Goal: Task Accomplishment & Management: Use online tool/utility

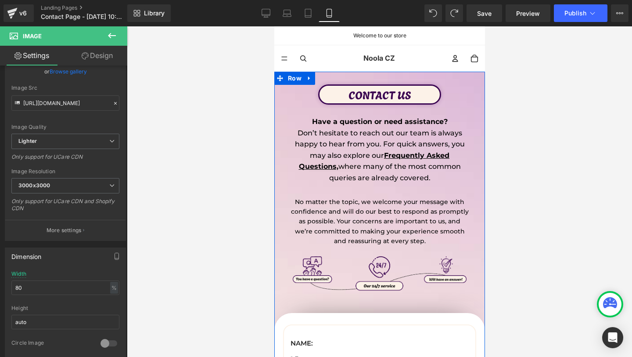
scroll to position [15, 0]
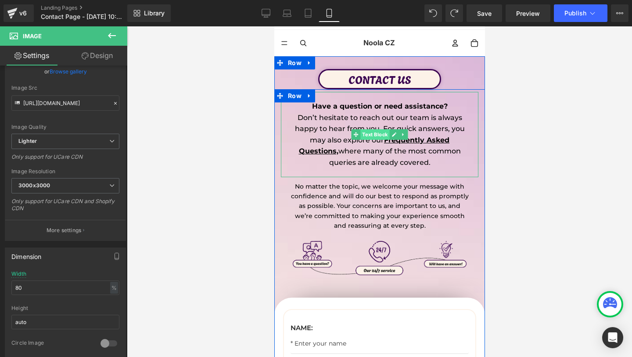
click at [374, 135] on span "Text Block" at bounding box center [374, 134] width 29 height 11
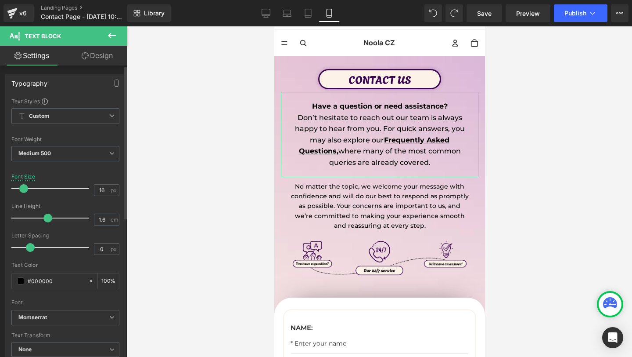
type input "17"
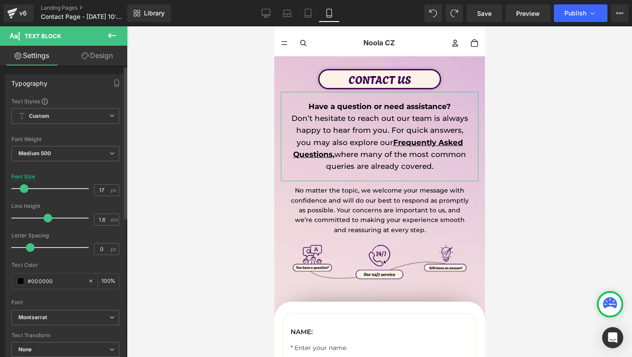
click at [22, 187] on span at bounding box center [24, 188] width 9 height 9
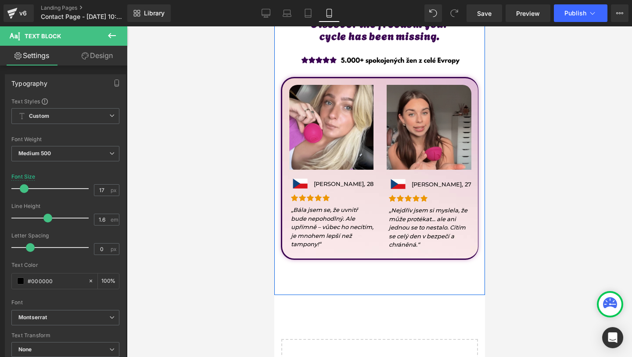
scroll to position [508, 0]
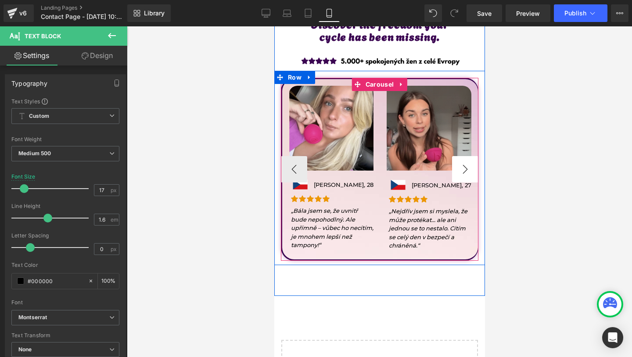
click at [467, 174] on button "›" at bounding box center [465, 169] width 26 height 26
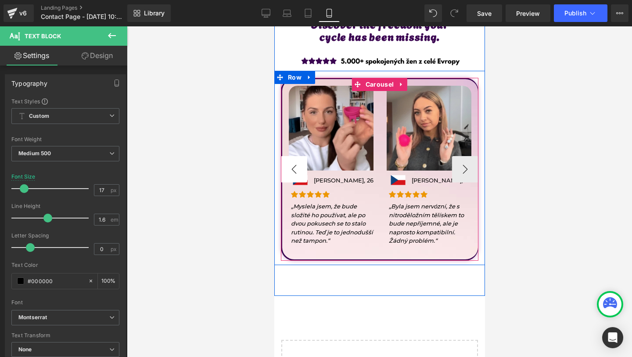
click at [293, 168] on button "‹" at bounding box center [294, 169] width 26 height 26
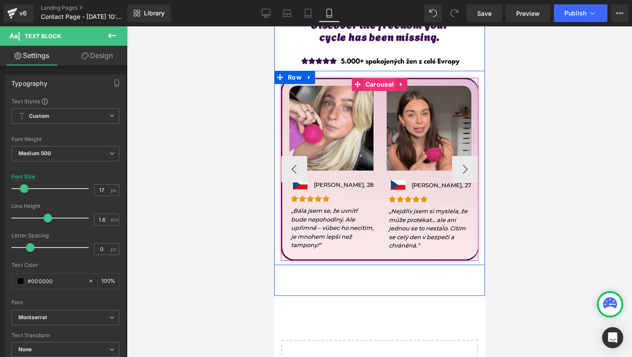
click at [379, 86] on span "Carousel" at bounding box center [379, 84] width 32 height 13
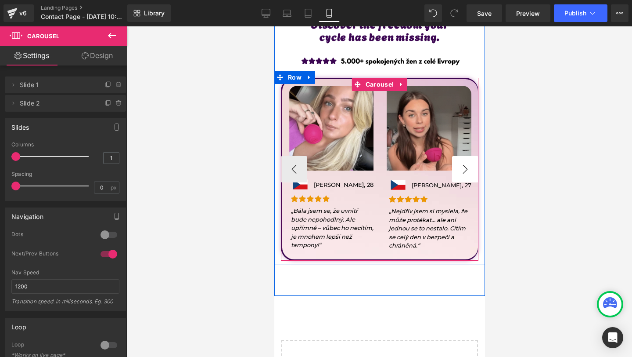
click at [468, 160] on button "›" at bounding box center [465, 169] width 26 height 26
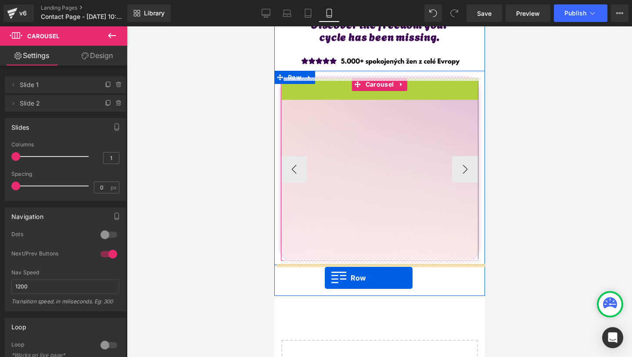
drag, startPoint x: 300, startPoint y: 86, endPoint x: 325, endPoint y: 278, distance: 193.5
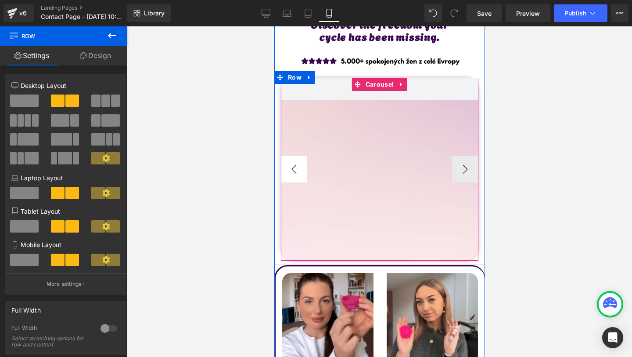
click at [293, 165] on button "‹" at bounding box center [294, 169] width 26 height 26
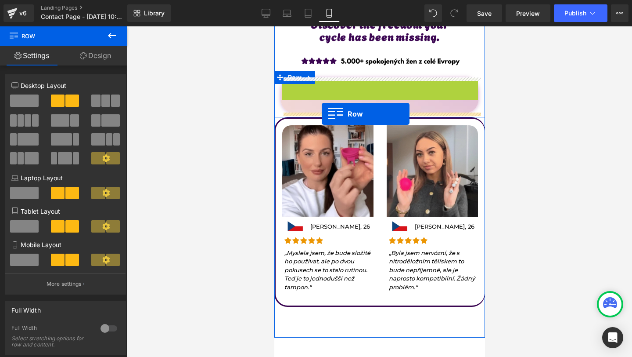
drag, startPoint x: 291, startPoint y: 85, endPoint x: 321, endPoint y: 114, distance: 42.0
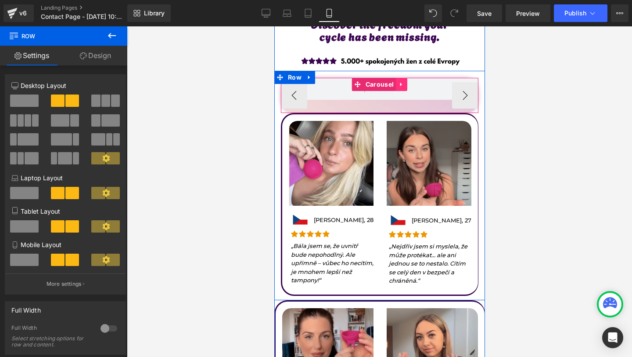
click at [401, 83] on icon at bounding box center [401, 84] width 6 height 7
click at [408, 83] on icon at bounding box center [407, 84] width 6 height 6
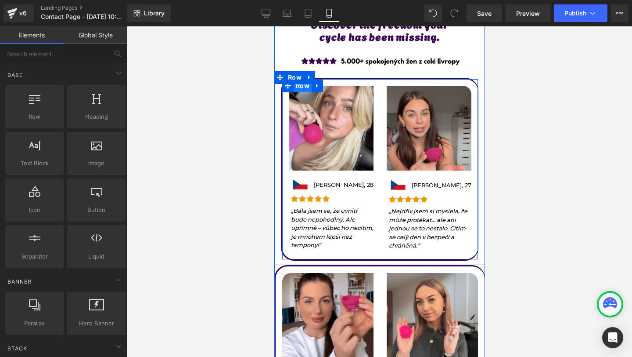
click at [299, 88] on span "Row" at bounding box center [302, 85] width 18 height 13
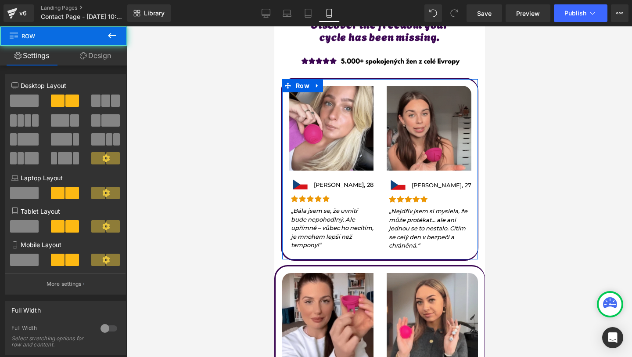
click at [108, 54] on link "Design" at bounding box center [96, 56] width 64 height 20
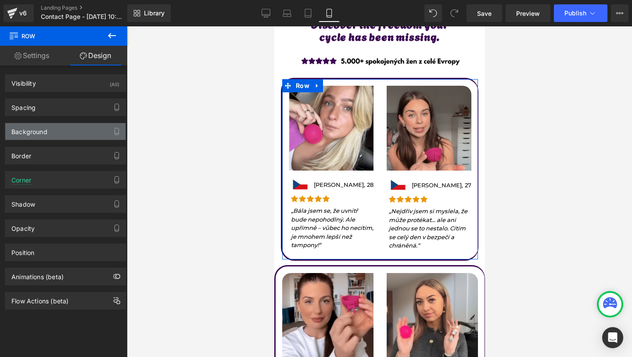
click at [59, 128] on div "Background" at bounding box center [65, 131] width 120 height 17
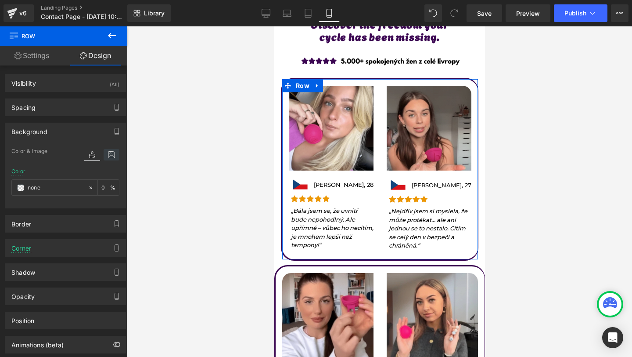
click at [104, 157] on icon at bounding box center [112, 154] width 16 height 11
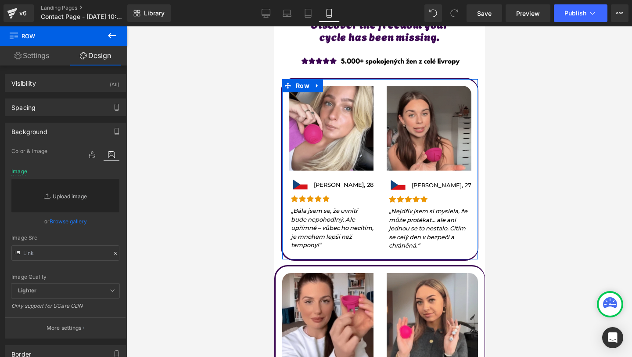
click at [68, 193] on link "Replace Image" at bounding box center [65, 195] width 108 height 33
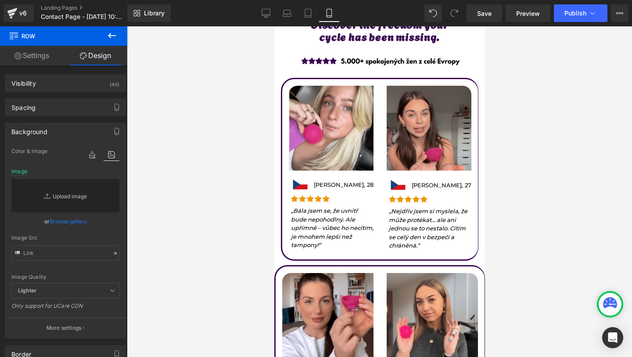
type input "C:\fakepath\Ádám GemPages - Building FAQ and other Pages.png"
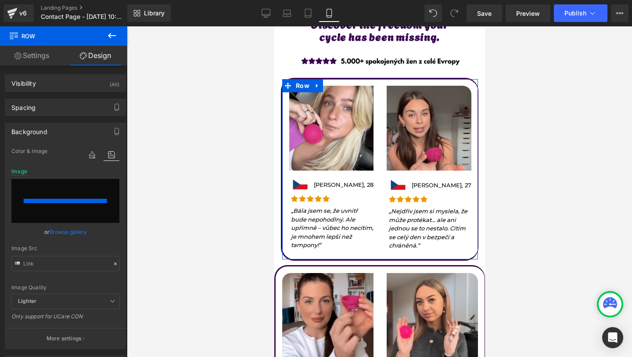
type input "https://ucarecdn.com/385f0aac-9e4a-47e7-83c1-4e5defde8dc6/-/format/auto/-/previ…"
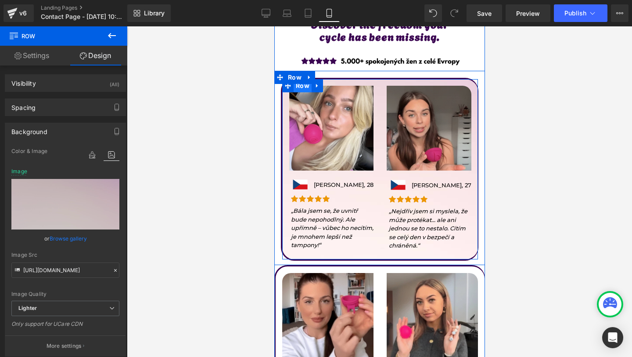
click at [299, 87] on span "Row" at bounding box center [302, 85] width 18 height 13
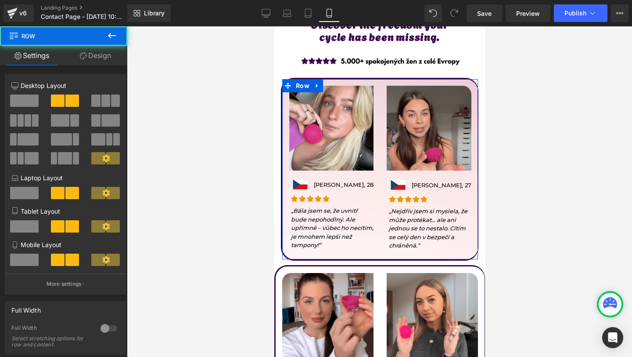
click at [98, 57] on link "Design" at bounding box center [96, 56] width 64 height 20
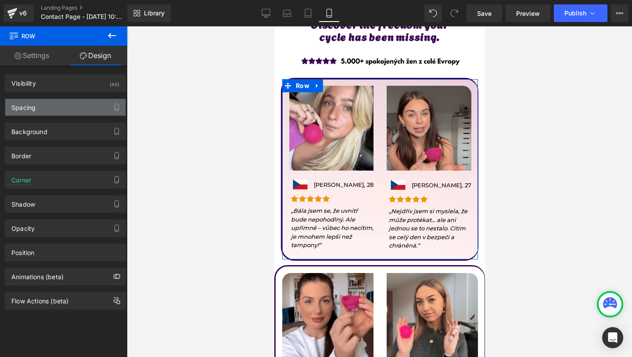
click at [33, 102] on div "Spacing" at bounding box center [23, 105] width 24 height 12
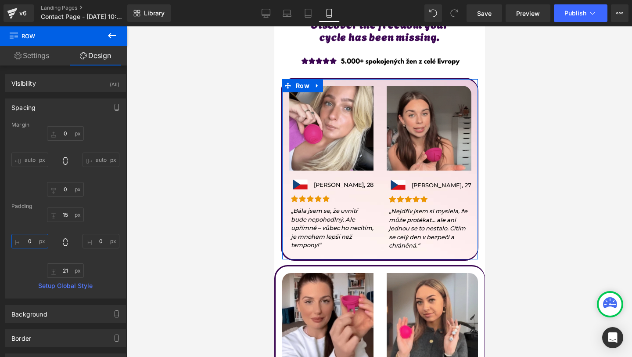
click at [29, 240] on input "0" at bounding box center [29, 241] width 37 height 14
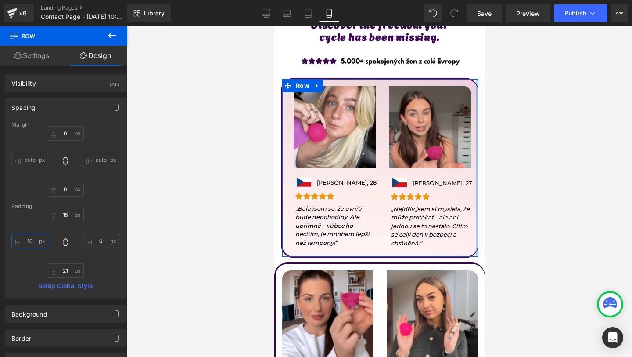
type input "0"
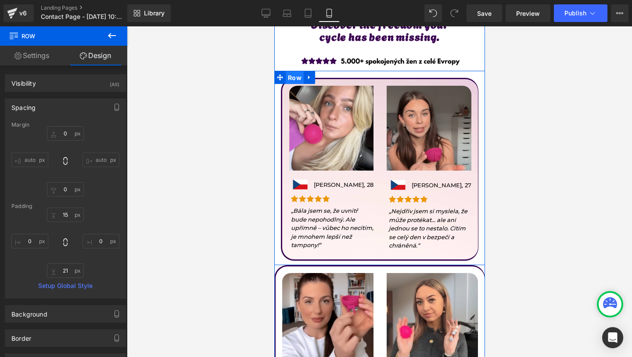
click at [297, 79] on span "Row" at bounding box center [294, 77] width 18 height 13
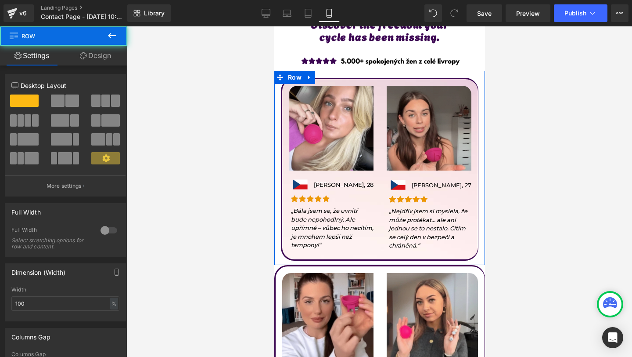
click at [96, 54] on link "Design" at bounding box center [96, 56] width 64 height 20
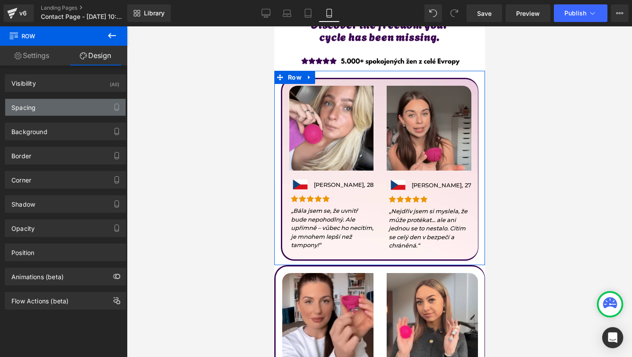
click at [29, 112] on div "Spacing" at bounding box center [65, 107] width 120 height 17
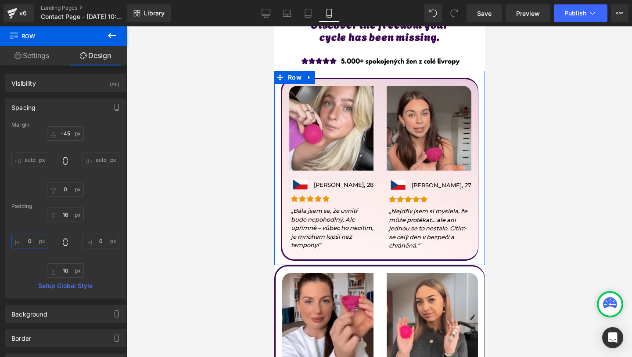
click at [21, 234] on input "0" at bounding box center [29, 241] width 37 height 14
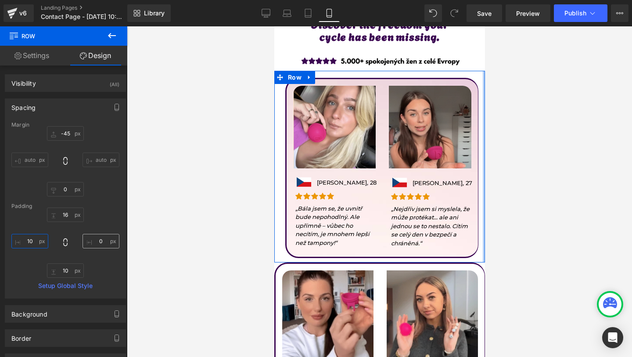
type input "10"
click at [90, 242] on input "0" at bounding box center [101, 241] width 37 height 14
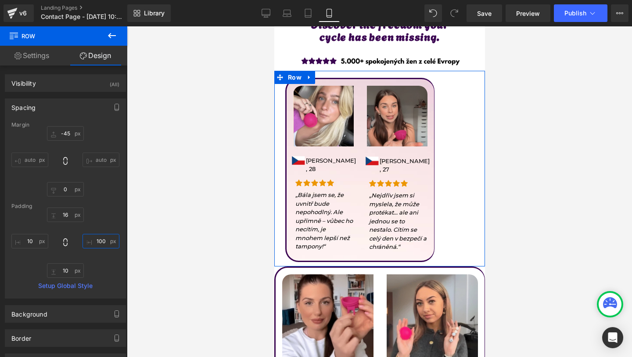
type input "10"
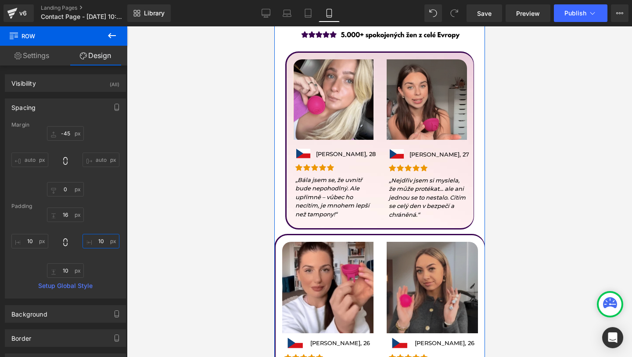
scroll to position [548, 0]
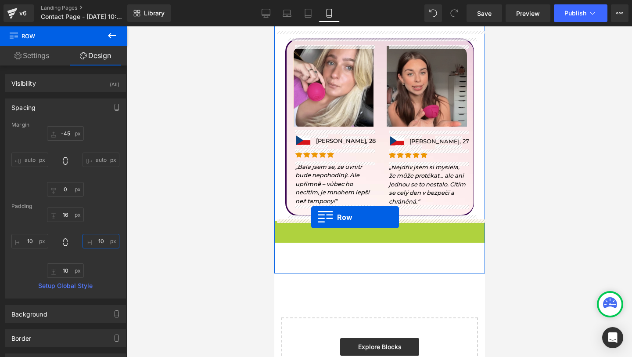
drag, startPoint x: 281, startPoint y: 226, endPoint x: 310, endPoint y: 218, distance: 30.9
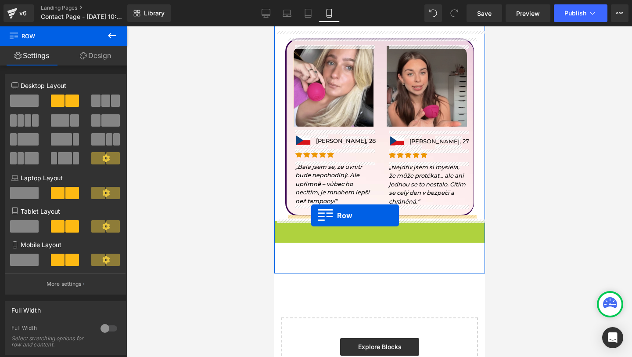
drag, startPoint x: 283, startPoint y: 231, endPoint x: 311, endPoint y: 215, distance: 31.9
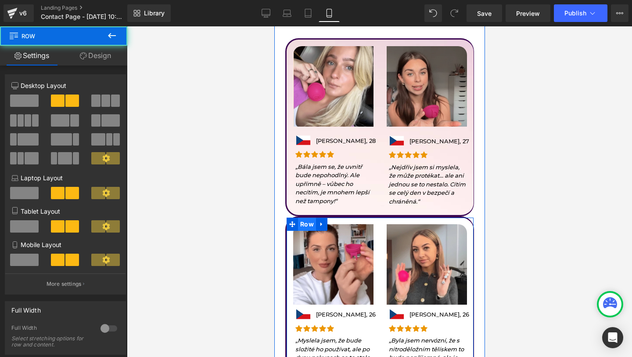
click at [310, 228] on span "Row" at bounding box center [307, 223] width 18 height 13
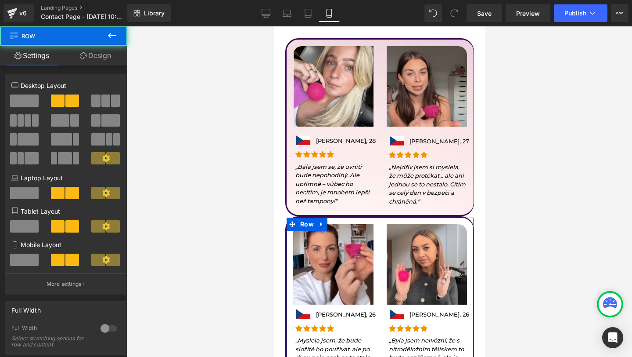
click at [110, 58] on link "Design" at bounding box center [96, 56] width 64 height 20
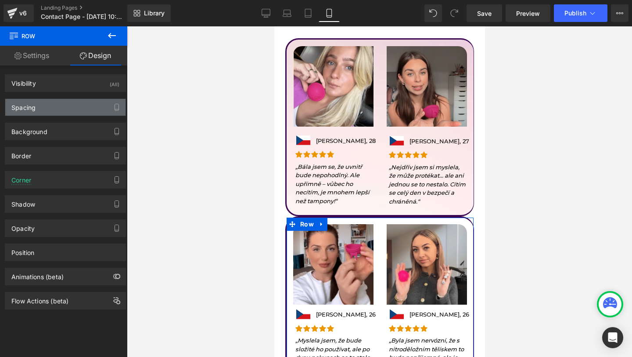
click at [49, 105] on div "Spacing" at bounding box center [65, 107] width 120 height 17
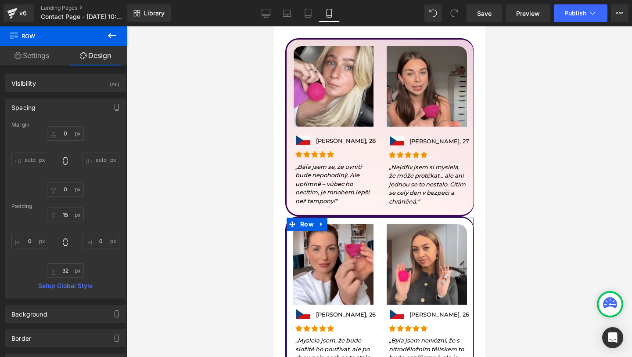
click at [51, 143] on div "0px 0 auto auto 0px 0 auto auto" at bounding box center [65, 161] width 108 height 70
click at [64, 134] on input "0" at bounding box center [65, 133] width 37 height 14
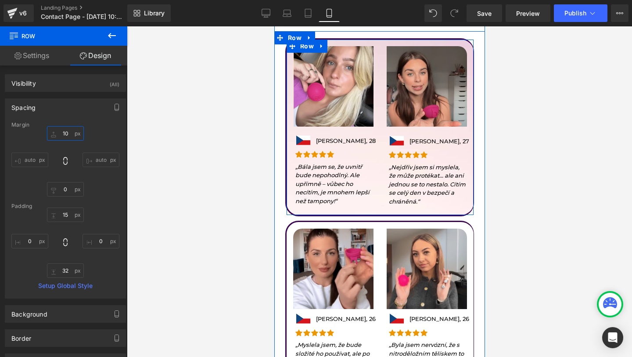
type input "1"
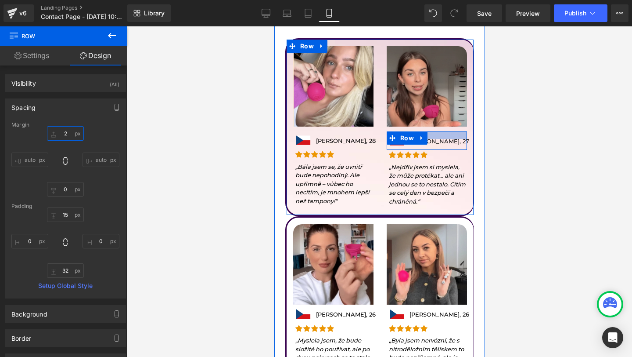
type input "20"
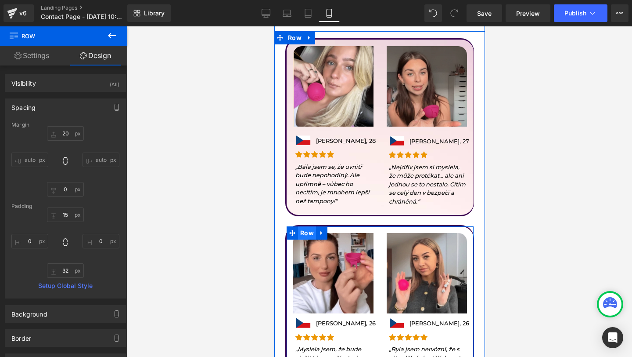
click at [310, 230] on span "Row" at bounding box center [307, 232] width 18 height 13
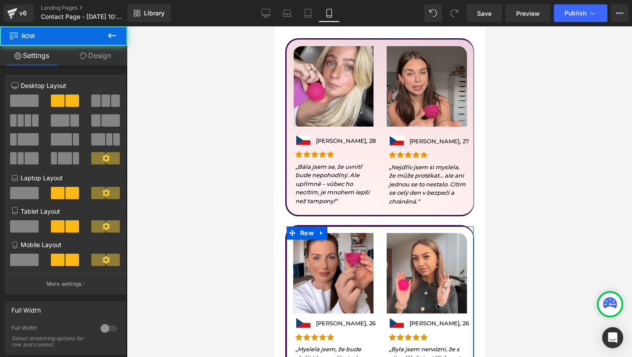
click at [105, 51] on link "Design" at bounding box center [96, 56] width 64 height 20
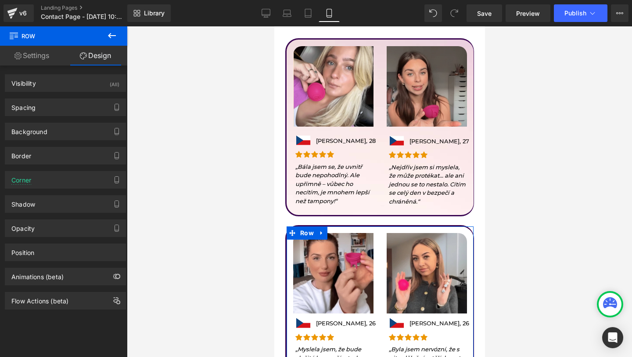
click at [62, 123] on div "Background Color & Image color none Color none 0 % Image Replace Image Upload i…" at bounding box center [65, 132] width 121 height 18
click at [62, 130] on div "Background" at bounding box center [65, 131] width 120 height 17
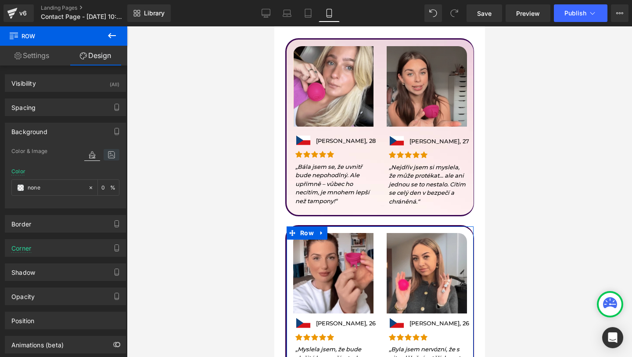
click at [104, 158] on icon at bounding box center [112, 154] width 16 height 11
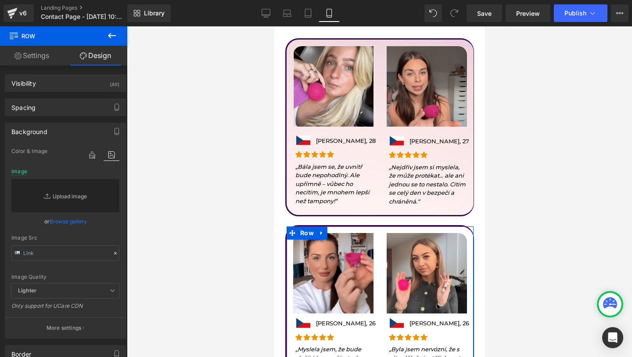
click at [69, 186] on link "Replace Image" at bounding box center [65, 195] width 108 height 33
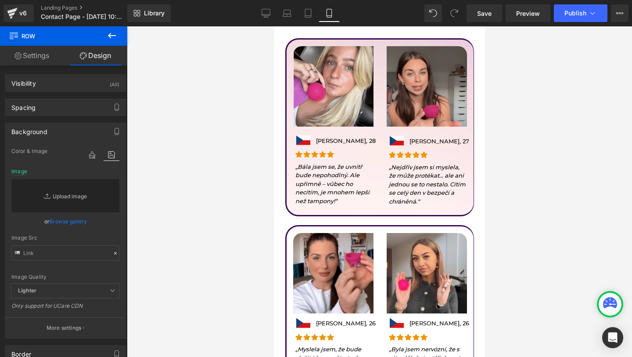
type input "C:\fakepath\Ádám GemPages - Building FAQ and other Pages.png"
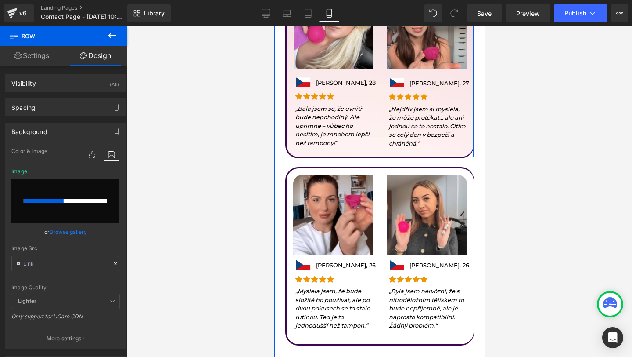
scroll to position [633, 0]
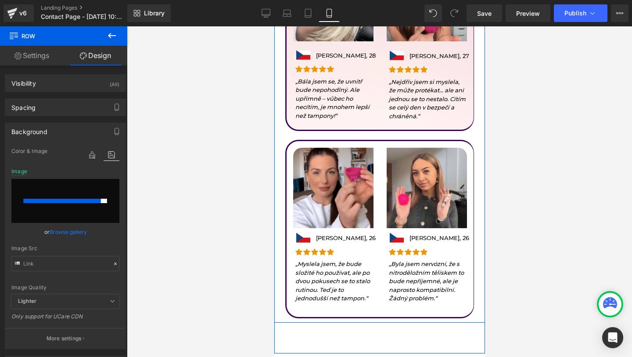
type input "https://ucarecdn.com/381a089a-f533-448b-95b5-2ea3d0ace0c3/-/format/auto/-/previ…"
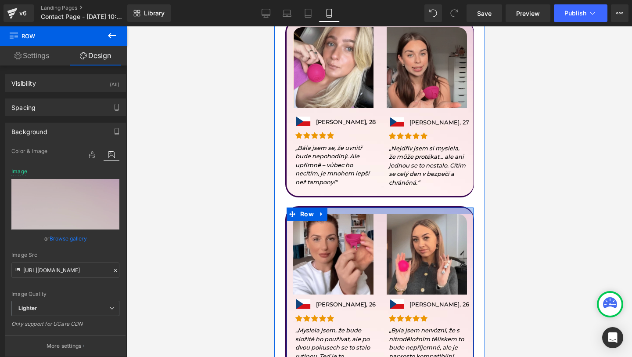
scroll to position [609, 0]
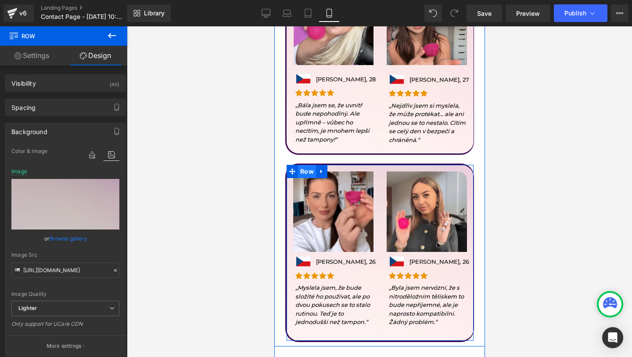
click at [304, 173] on span "Row" at bounding box center [307, 171] width 18 height 13
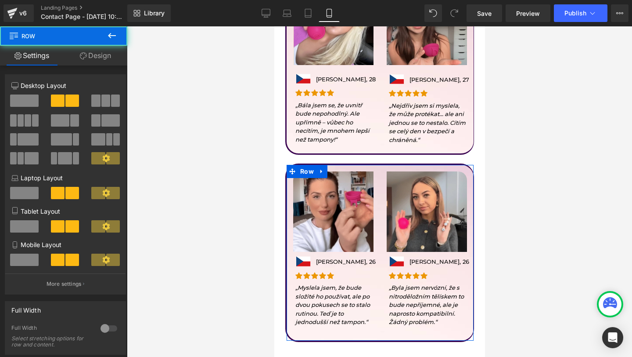
click at [89, 48] on link "Design" at bounding box center [96, 56] width 64 height 20
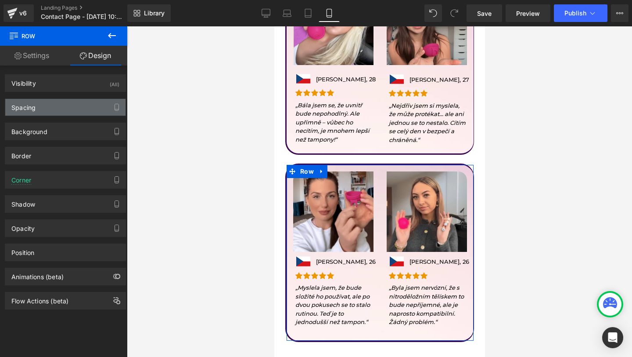
click at [61, 99] on div "Spacing" at bounding box center [65, 107] width 120 height 17
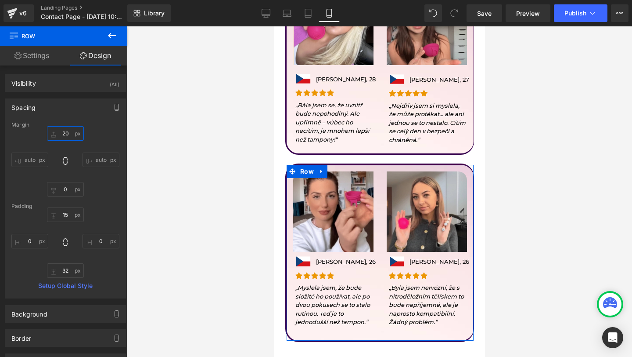
click at [60, 137] on input "20" at bounding box center [65, 133] width 37 height 14
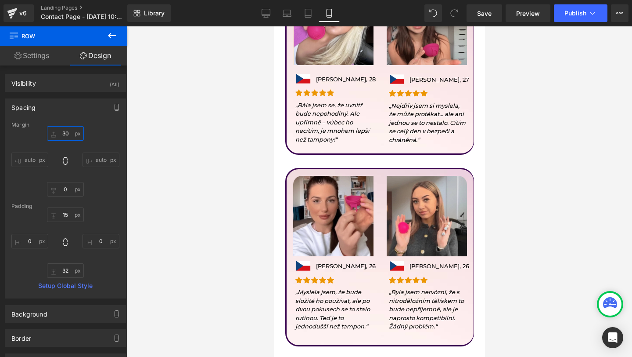
type input "30"
click at [502, 155] on div at bounding box center [379, 191] width 505 height 330
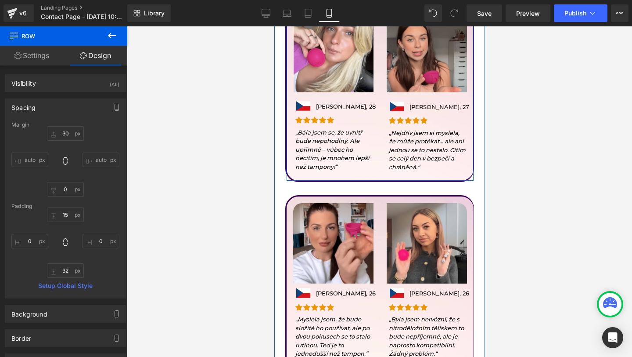
scroll to position [582, 0]
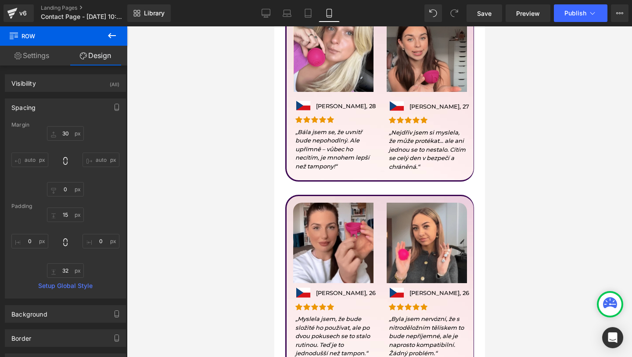
click at [115, 33] on icon at bounding box center [112, 35] width 11 height 11
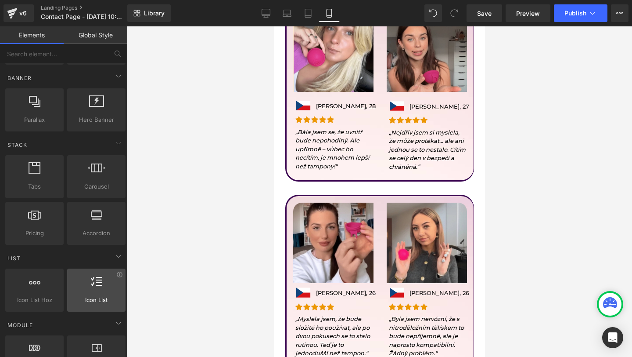
scroll to position [0, 0]
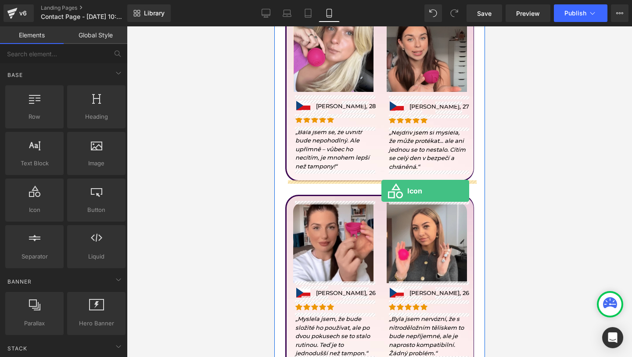
drag, startPoint x: 303, startPoint y: 220, endPoint x: 382, endPoint y: 187, distance: 86.0
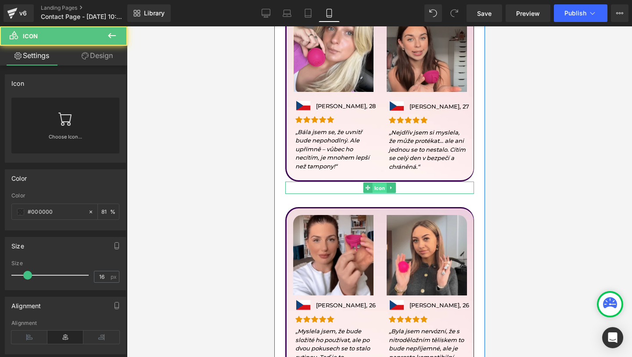
click at [375, 183] on span "Icon" at bounding box center [379, 188] width 14 height 11
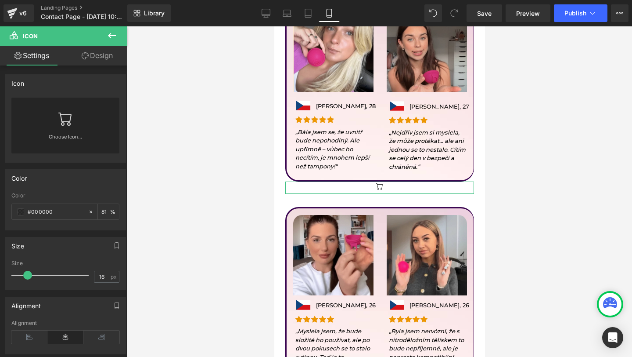
click at [51, 108] on div "Choose Icon..." at bounding box center [65, 125] width 108 height 56
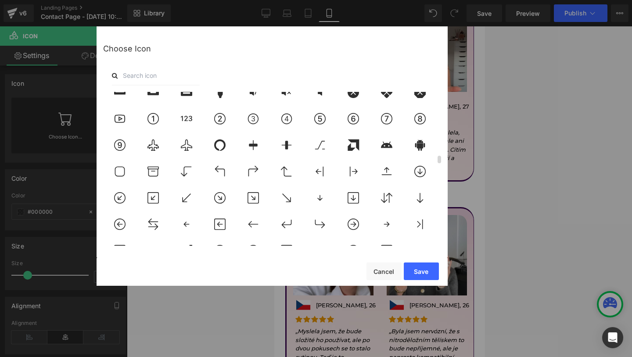
scroll to position [1331, 0]
click at [379, 264] on button "Cancel" at bounding box center [384, 271] width 35 height 18
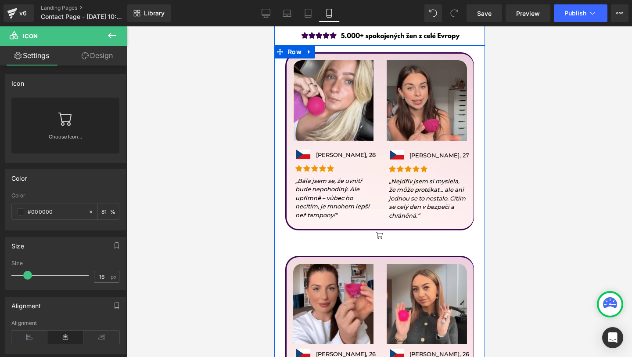
scroll to position [534, 0]
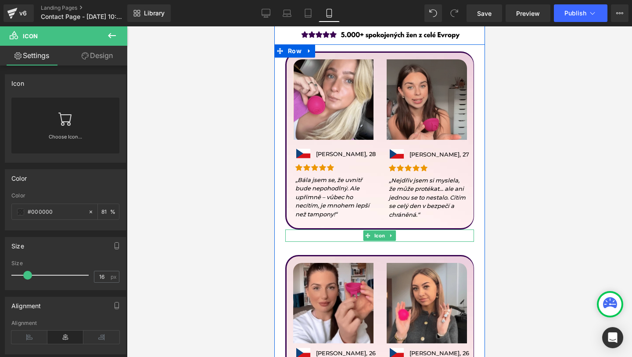
click at [396, 235] on div at bounding box center [379, 235] width 189 height 12
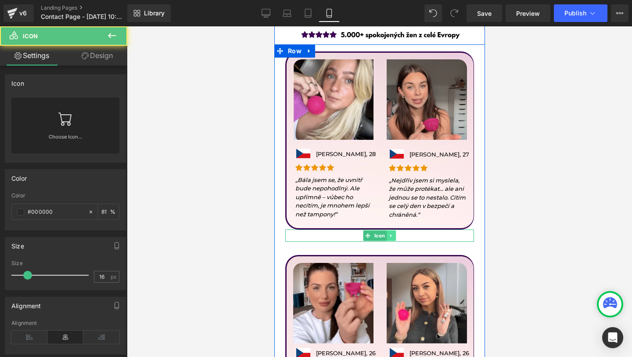
click at [393, 235] on icon at bounding box center [391, 235] width 5 height 5
click at [397, 235] on icon at bounding box center [396, 235] width 5 height 5
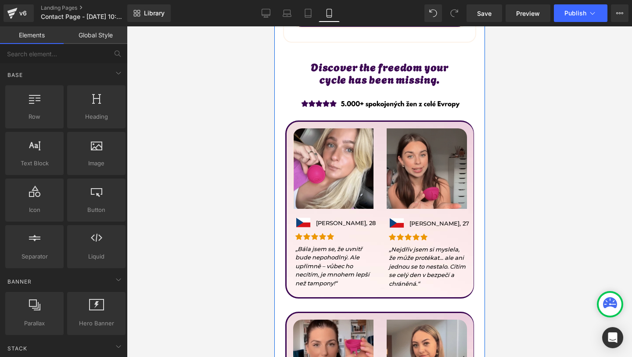
scroll to position [454, 0]
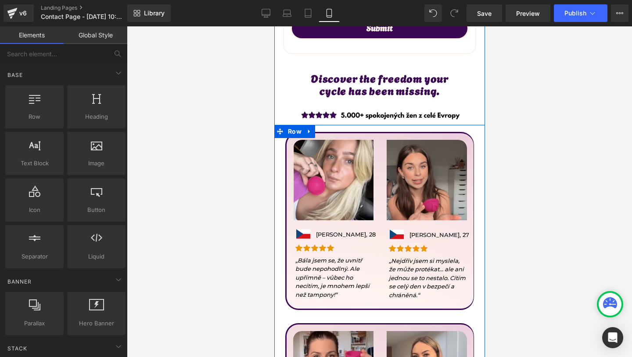
click at [300, 141] on span "Row" at bounding box center [307, 139] width 14 height 11
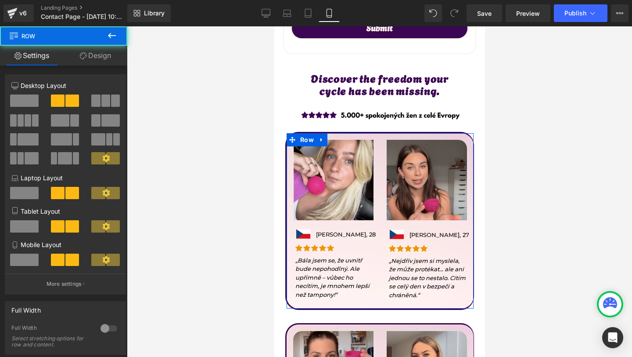
click at [103, 51] on link "Design" at bounding box center [96, 56] width 64 height 20
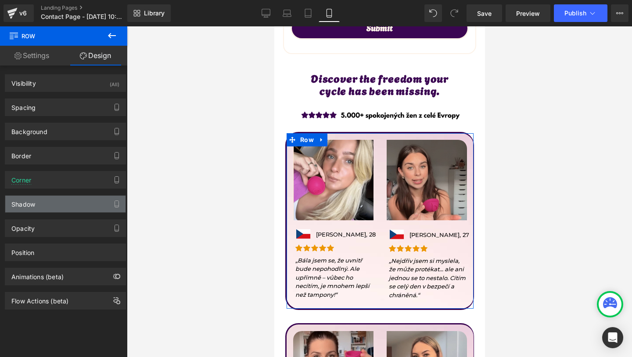
click at [32, 208] on div "Shadow" at bounding box center [65, 203] width 120 height 17
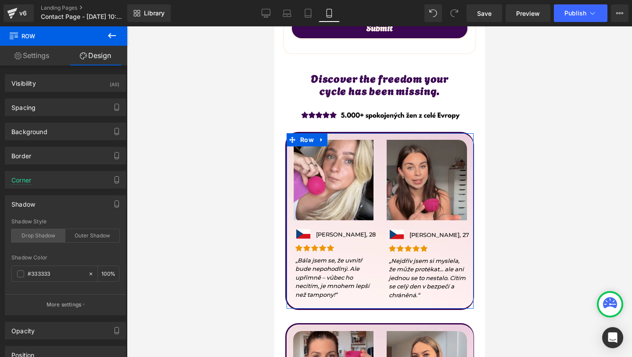
click at [34, 238] on div "Drop Shadow" at bounding box center [38, 235] width 54 height 13
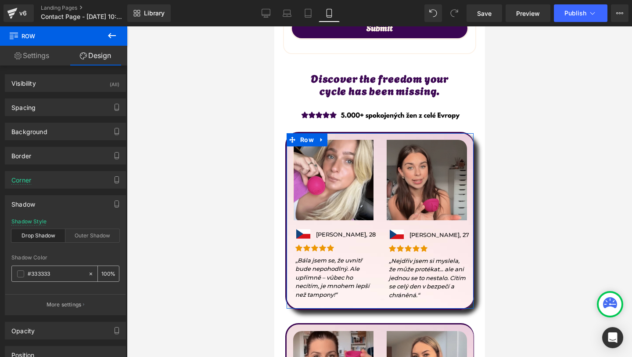
click at [23, 273] on span at bounding box center [20, 273] width 7 height 7
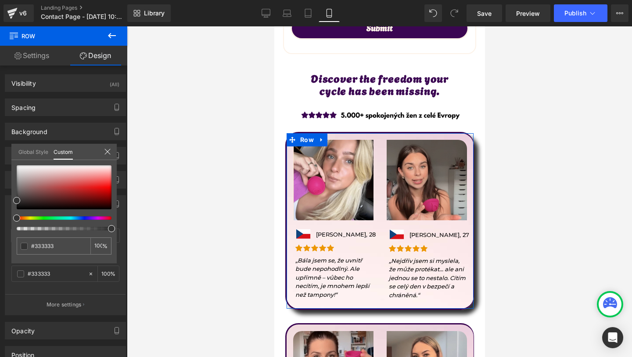
click at [106, 150] on icon at bounding box center [108, 151] width 6 height 6
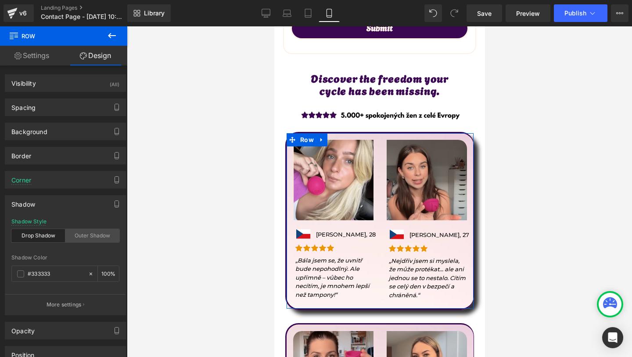
click at [87, 235] on div "Outer Shadow" at bounding box center [92, 235] width 54 height 13
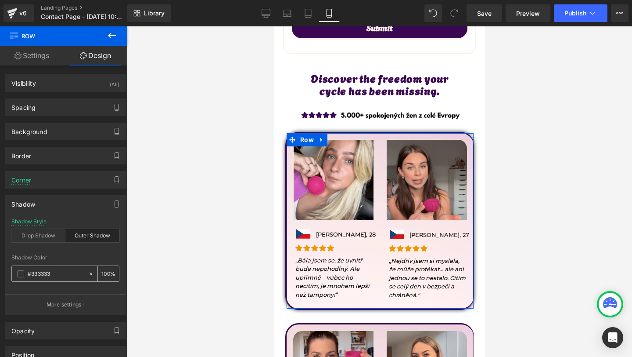
click at [41, 276] on input "#333333" at bounding box center [56, 274] width 56 height 10
click at [21, 271] on span at bounding box center [20, 273] width 7 height 7
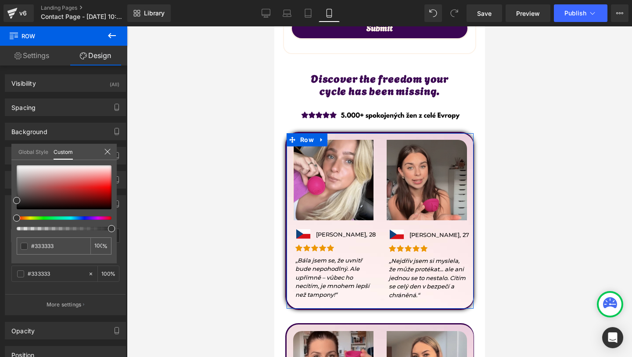
click at [99, 217] on div at bounding box center [60, 218] width 95 height 4
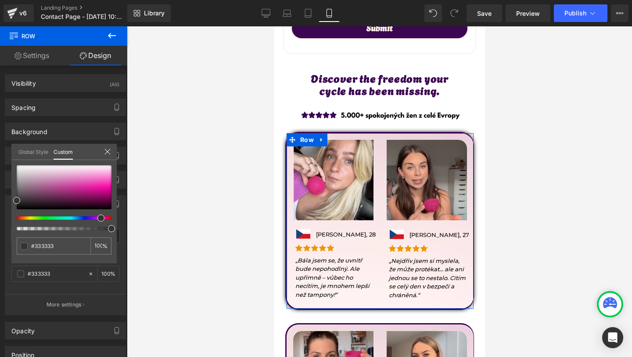
click at [96, 217] on div at bounding box center [60, 218] width 95 height 4
type input "#0e000b"
type input "#14000f"
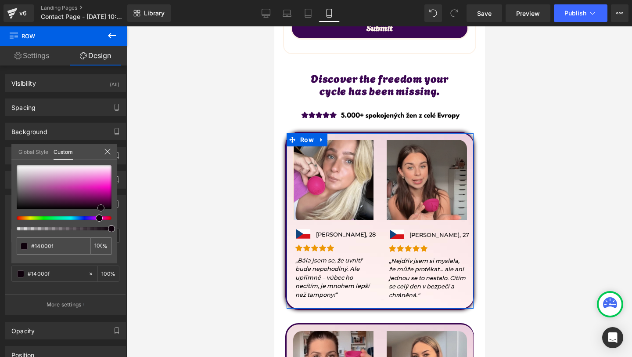
type input "#180111"
type input "#27011b"
type input "#4a0133"
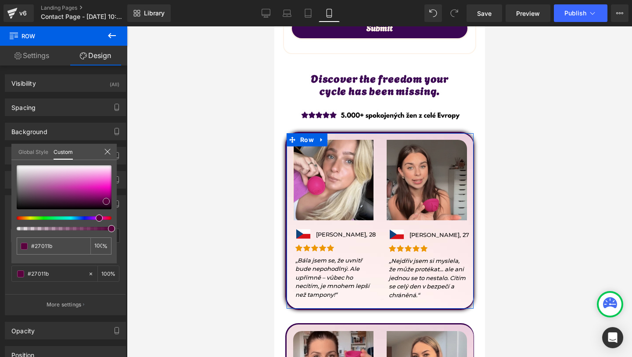
type input "#4a0133"
type input "#680248"
type input "#72024f"
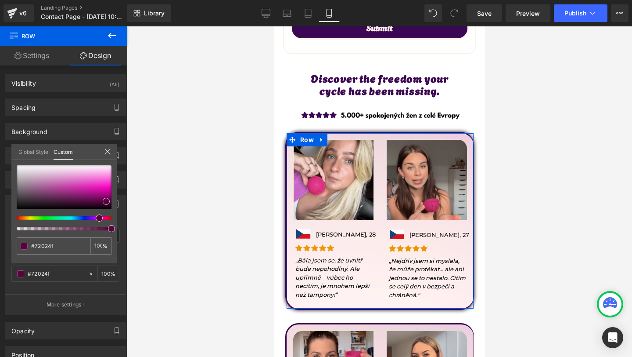
type input "#780152"
type input "#7e0156"
type input "#83015a"
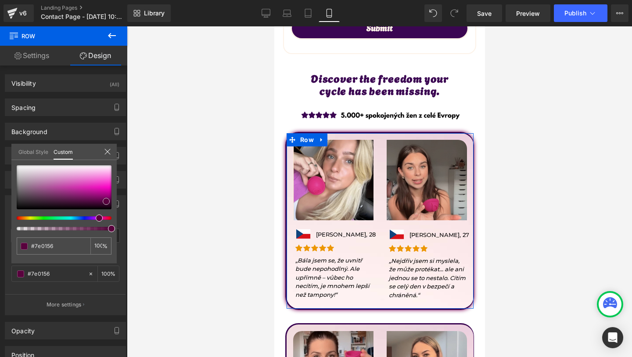
type input "#83015a"
type input "#87025d"
type input "#910264"
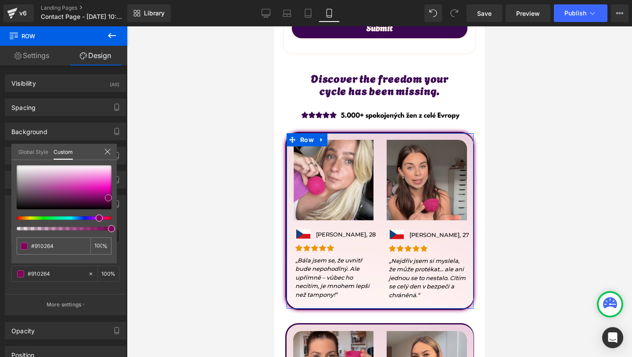
type input "#960267"
drag, startPoint x: 101, startPoint y: 208, endPoint x: 108, endPoint y: 195, distance: 14.4
click at [108, 195] on div at bounding box center [64, 187] width 95 height 44
click at [101, 248] on input "100" at bounding box center [98, 245] width 8 height 6
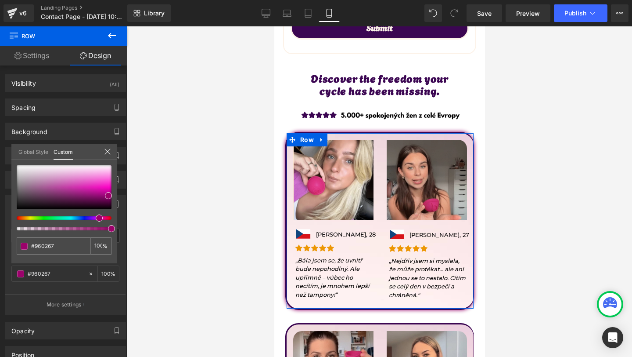
click at [90, 233] on div "#960267 100 %" at bounding box center [63, 214] width 105 height 98
click at [85, 231] on div "#960267 100 %" at bounding box center [63, 214] width 105 height 98
type input "#9b026b"
type input "75"
type input "#9b026b"
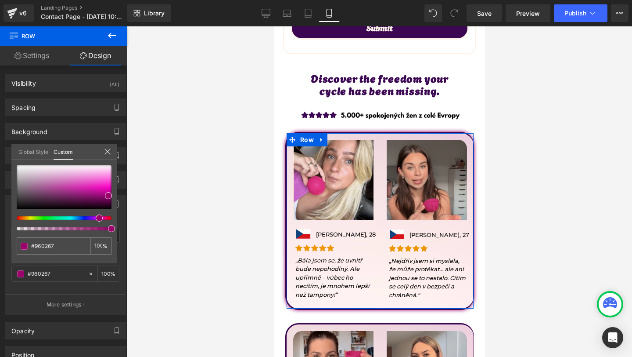
type input "75"
type input "74"
type input "72"
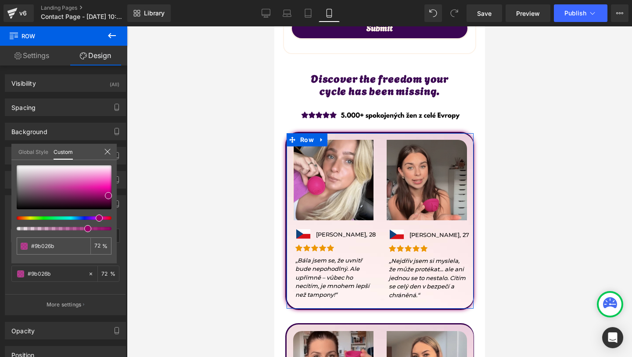
type input "71"
type input "69"
type input "68"
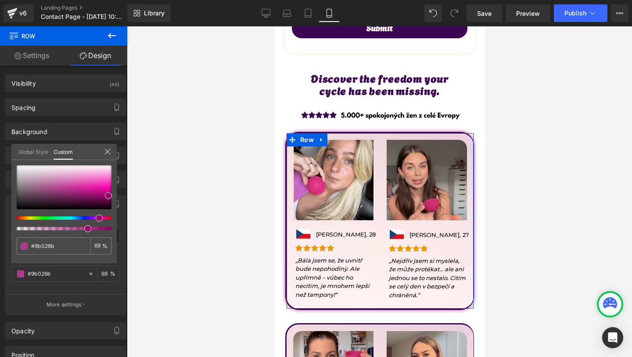
type input "68"
type input "66"
type input "64"
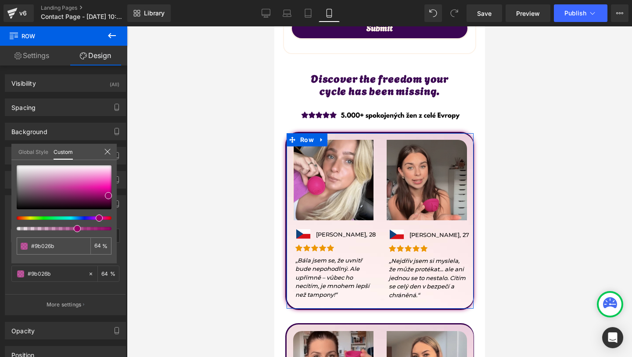
type input "63"
type input "62"
type input "61"
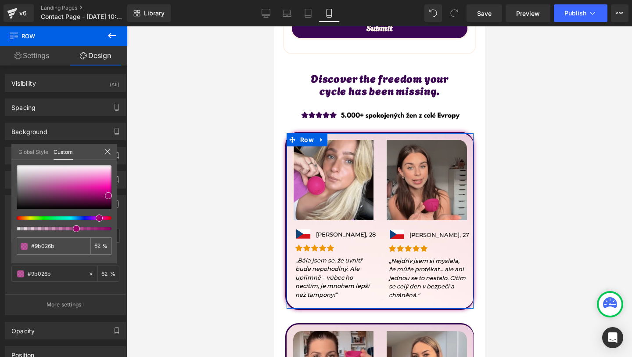
type input "61"
type input "60"
type input "59"
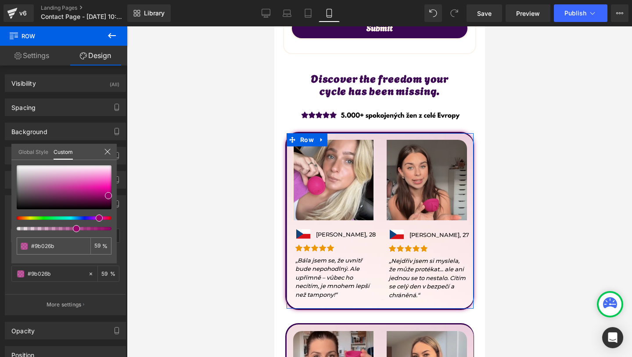
type input "57"
type input "55"
type input "53"
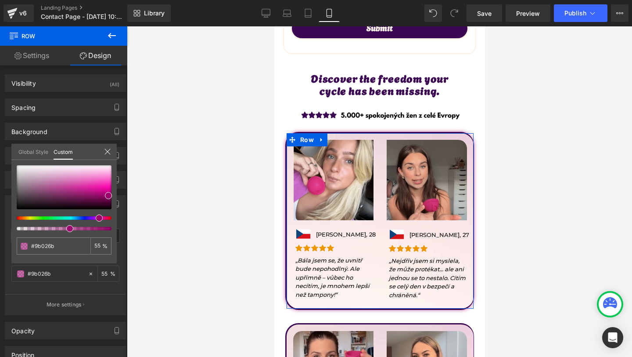
type input "53"
type input "52"
type input "51"
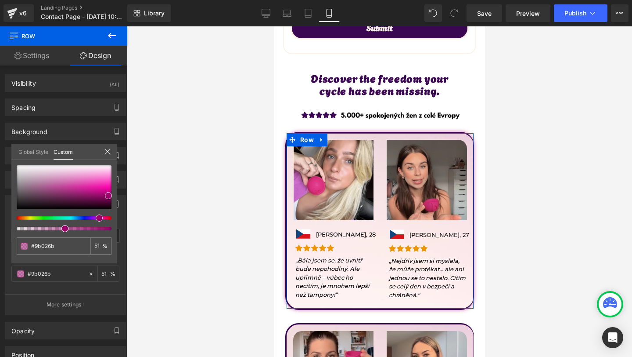
type input "50"
type input "49"
type input "48"
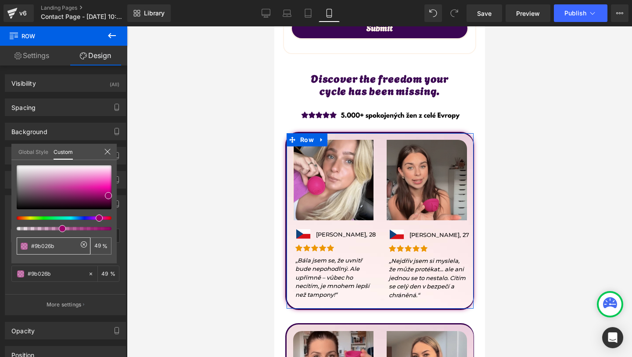
type input "48"
type input "47"
type input "46"
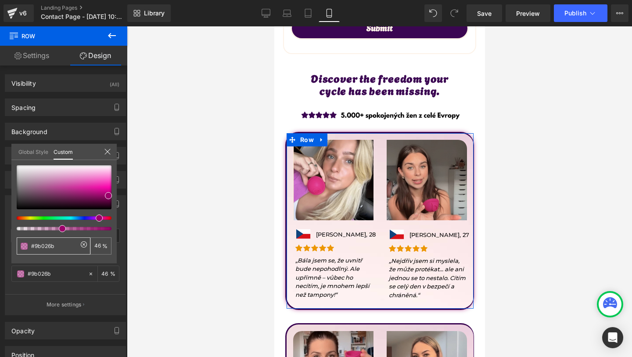
type input "45"
type input "44"
type input "43"
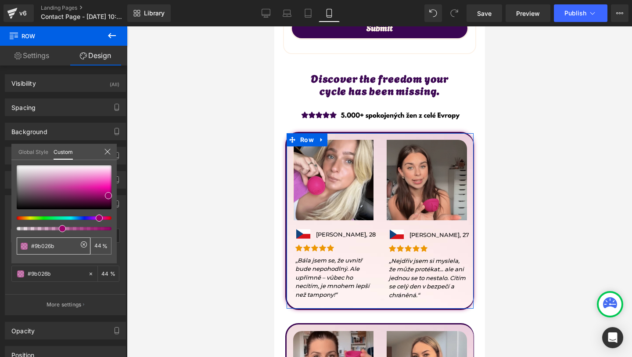
type input "43"
type input "42"
type input "41"
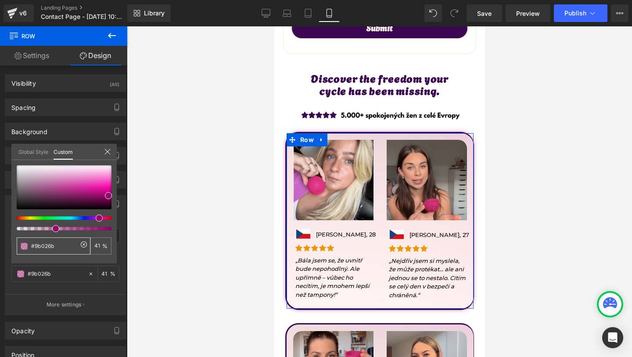
type input "40"
drag, startPoint x: 84, startPoint y: 228, endPoint x: 51, endPoint y: 241, distance: 34.7
click at [51, 241] on div "#9b026b 40 %" at bounding box center [63, 214] width 105 height 98
click at [45, 249] on input "#9b026b" at bounding box center [54, 245] width 47 height 9
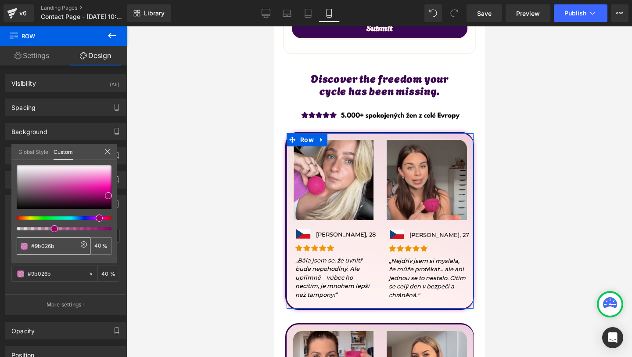
click at [45, 249] on input "#9b026b" at bounding box center [54, 245] width 47 height 9
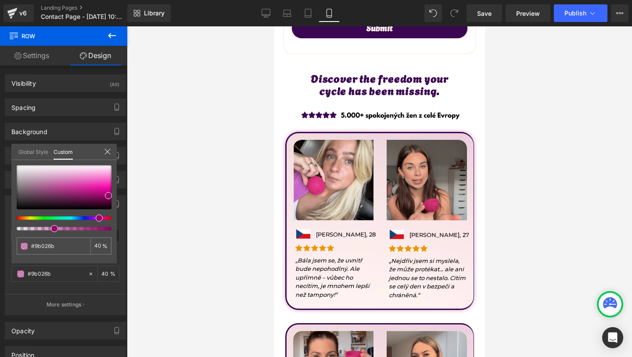
scroll to position [575, 0]
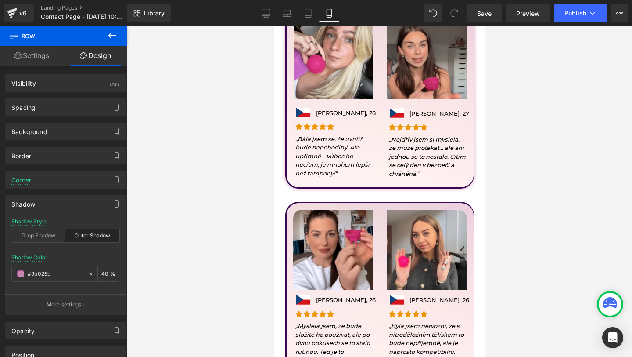
click at [322, 308] on body "Přeskočit na obsah Welcome to our store Home Catalog Contact Noola CZ" at bounding box center [379, 82] width 211 height 1263
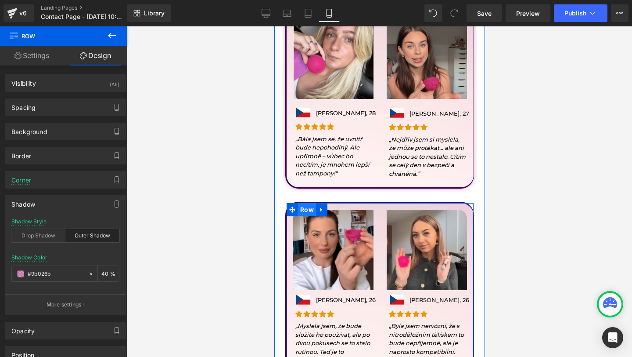
click at [306, 207] on span "Row" at bounding box center [307, 209] width 18 height 13
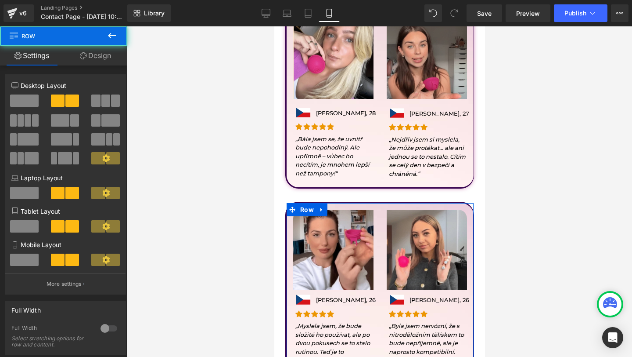
click at [104, 55] on link "Design" at bounding box center [96, 56] width 64 height 20
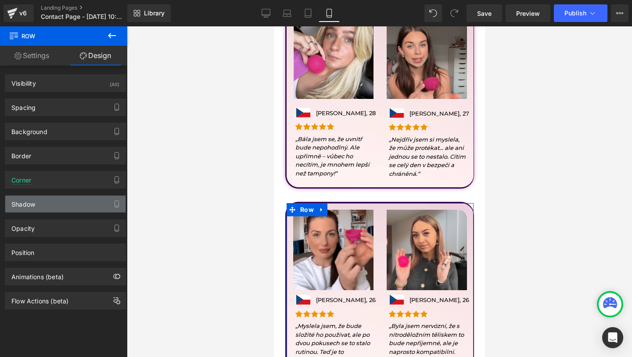
click at [44, 203] on div "Shadow" at bounding box center [65, 203] width 120 height 17
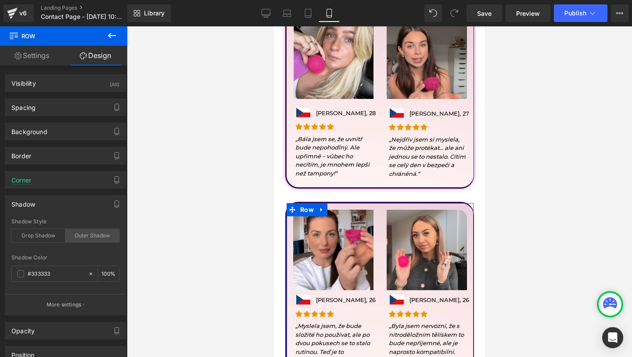
click at [79, 241] on div "Outer Shadow" at bounding box center [92, 235] width 54 height 13
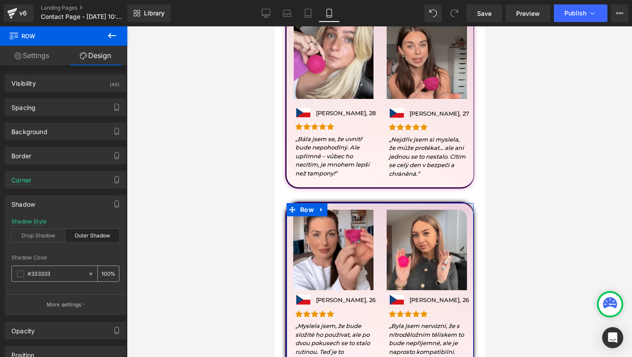
click at [51, 274] on input "#333333" at bounding box center [56, 274] width 56 height 10
paste input "9b026b"
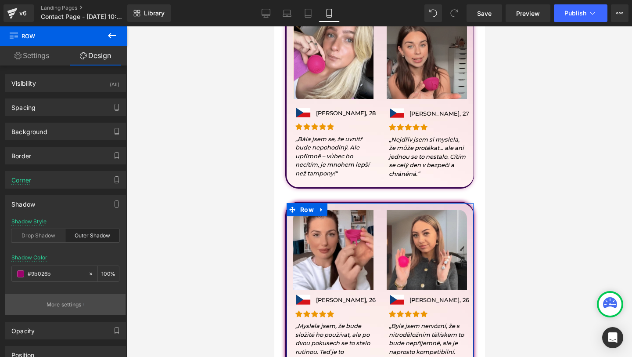
type input "#9b026b"
click at [88, 303] on button "More settings" at bounding box center [65, 304] width 120 height 21
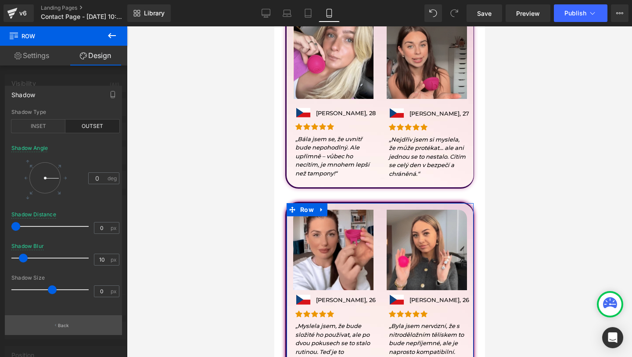
click at [66, 319] on button "Back" at bounding box center [63, 325] width 117 height 20
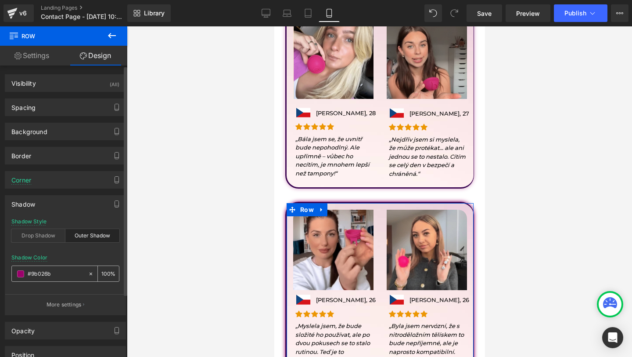
click at [105, 273] on input "100" at bounding box center [105, 273] width 9 height 10
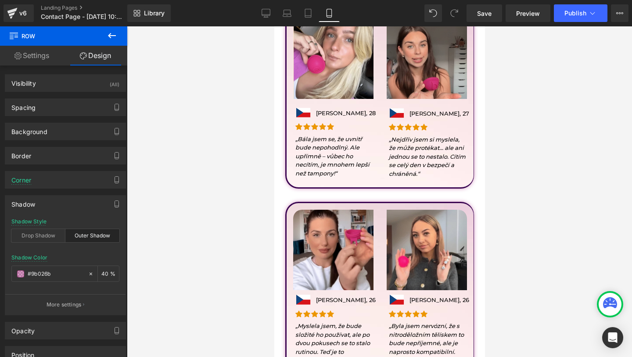
type input "40"
click at [155, 190] on div at bounding box center [379, 191] width 505 height 330
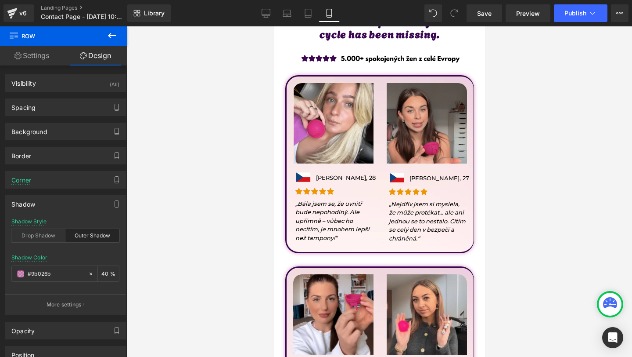
scroll to position [523, 0]
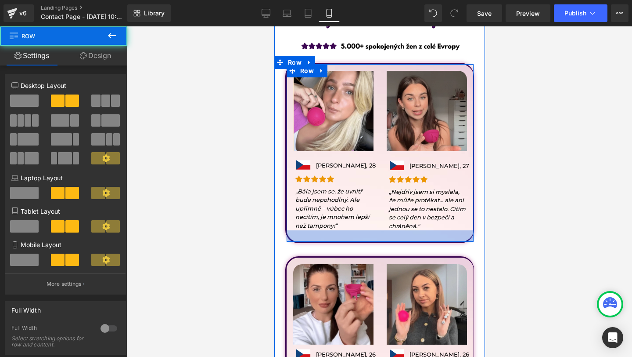
drag, startPoint x: 357, startPoint y: 234, endPoint x: 357, endPoint y: 241, distance: 6.6
click at [357, 241] on div at bounding box center [379, 235] width 187 height 11
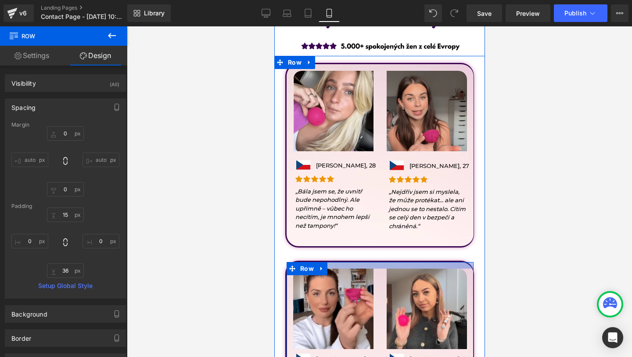
click at [363, 262] on div at bounding box center [379, 265] width 187 height 7
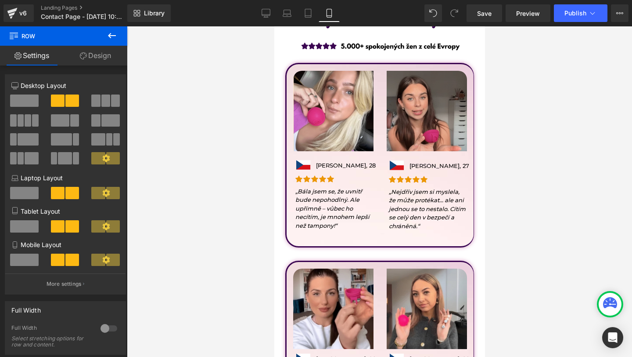
click at [107, 54] on link "Design" at bounding box center [96, 56] width 64 height 20
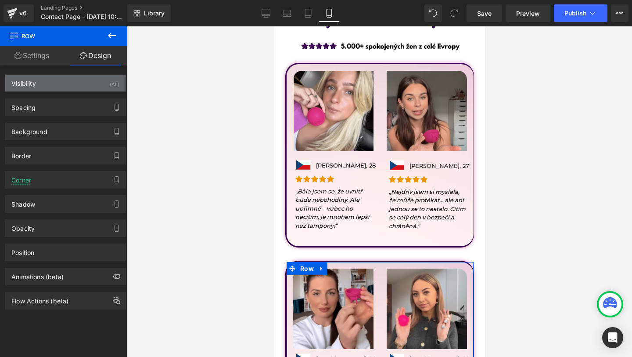
type input "30"
type input "0"
type input "15"
type input "0"
type input "32"
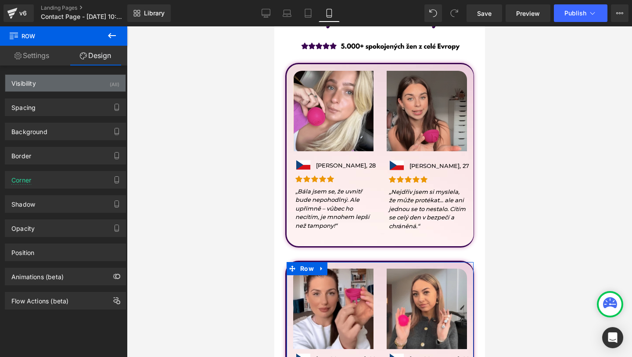
type input "0"
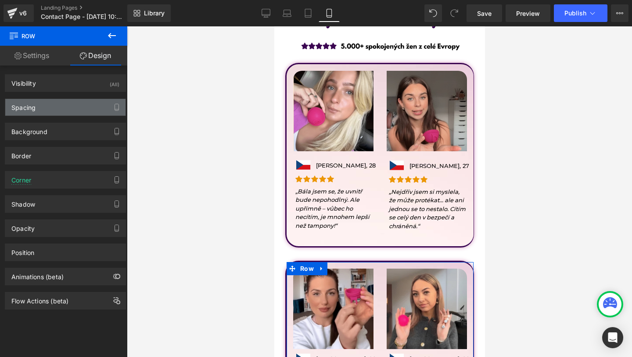
click at [47, 107] on div "Spacing" at bounding box center [65, 107] width 120 height 17
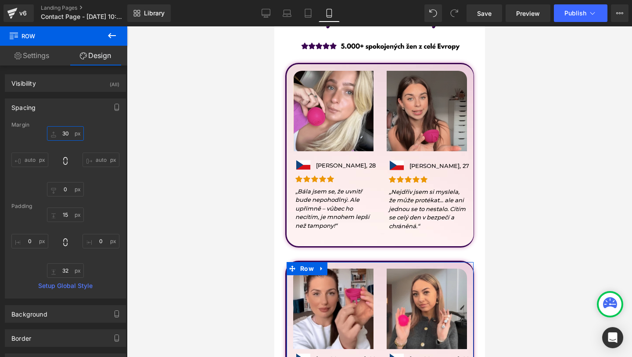
click at [70, 134] on input "30" at bounding box center [65, 133] width 37 height 14
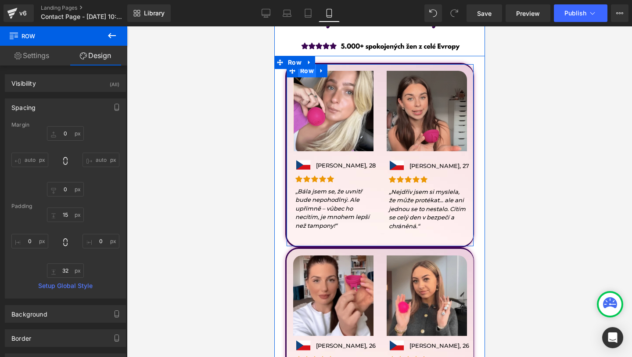
click at [307, 73] on span "Row" at bounding box center [307, 70] width 18 height 13
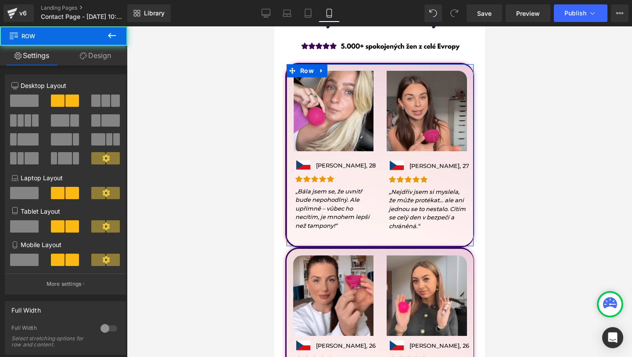
click at [100, 60] on link "Design" at bounding box center [96, 56] width 64 height 20
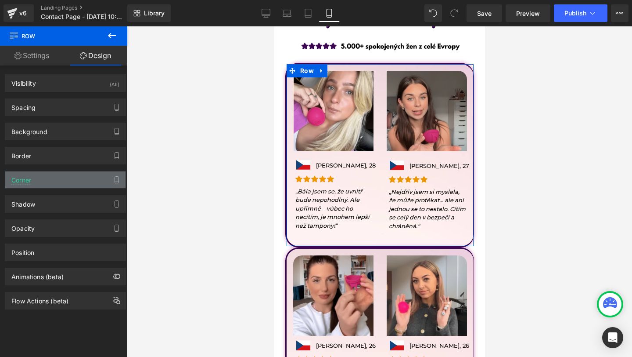
click at [48, 181] on div "Corner" at bounding box center [65, 179] width 120 height 17
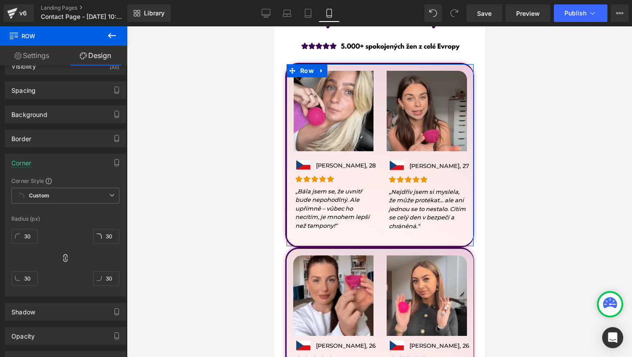
scroll to position [18, 0]
click at [34, 285] on div "30" at bounding box center [24, 281] width 26 height 28
click at [58, 264] on div "30px 30 30px 30 30px 30 30px 30" at bounding box center [65, 259] width 108 height 70
click at [59, 264] on div "30px 30 30px 30 30px 30 30px 30" at bounding box center [65, 259] width 108 height 70
click at [63, 259] on icon at bounding box center [65, 257] width 4 height 8
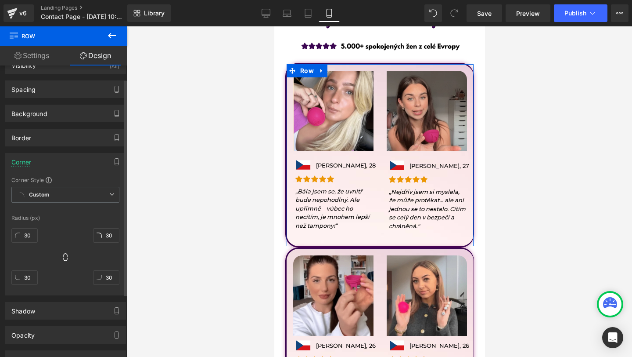
click at [38, 278] on div "30px 30 30px 30 30px 30 30px 30" at bounding box center [65, 259] width 108 height 70
click at [36, 278] on input "30" at bounding box center [24, 277] width 26 height 14
type input "0"
click at [111, 277] on input "30" at bounding box center [106, 277] width 26 height 14
type input "0"
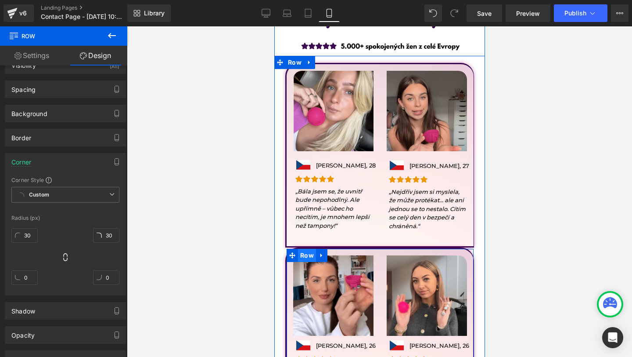
click at [309, 251] on span "Row" at bounding box center [307, 255] width 18 height 13
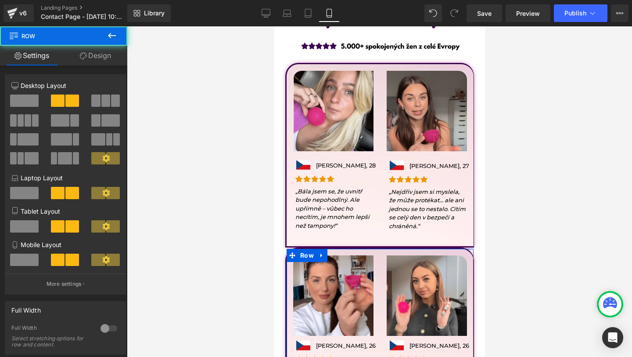
click at [102, 48] on link "Design" at bounding box center [96, 56] width 64 height 20
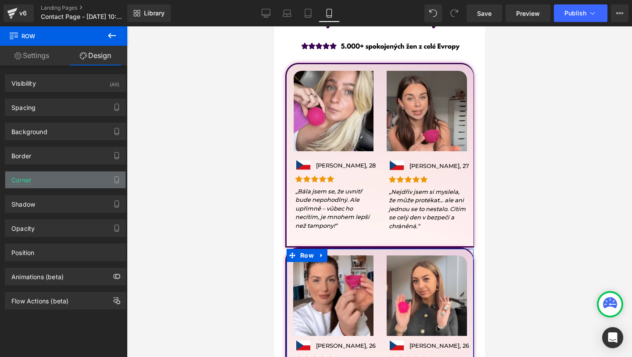
click at [32, 185] on div "Corner" at bounding box center [65, 179] width 120 height 17
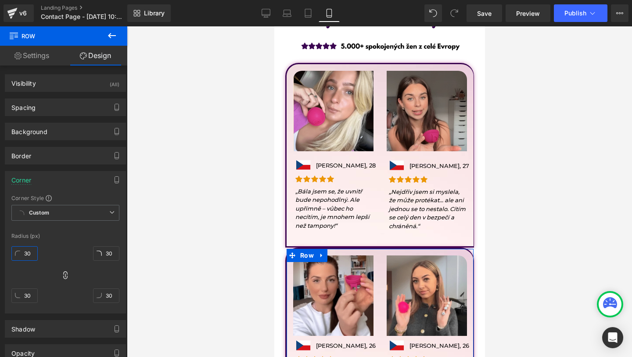
click at [32, 251] on input "30" at bounding box center [24, 253] width 26 height 14
type input "0"
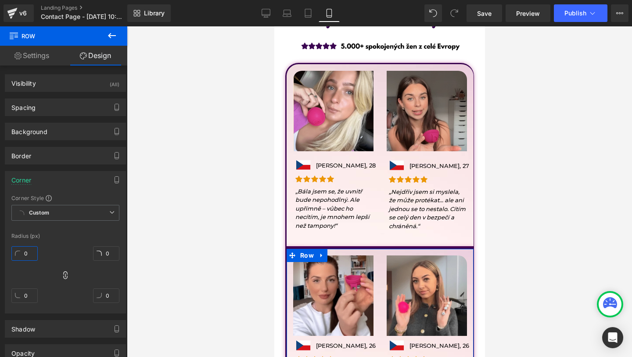
type input "0"
click at [65, 276] on icon at bounding box center [65, 275] width 9 height 9
click at [37, 290] on input "0" at bounding box center [24, 295] width 26 height 14
type input "30"
click at [110, 295] on input "0" at bounding box center [106, 295] width 26 height 14
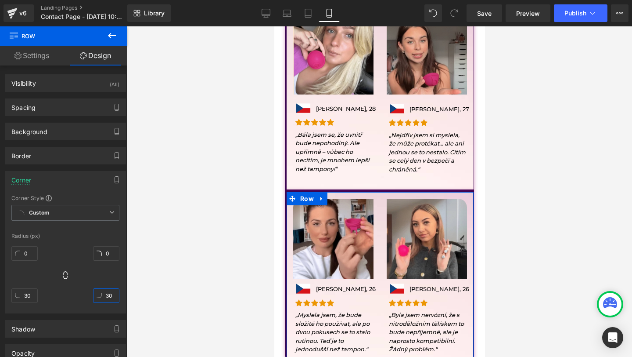
scroll to position [31, 0]
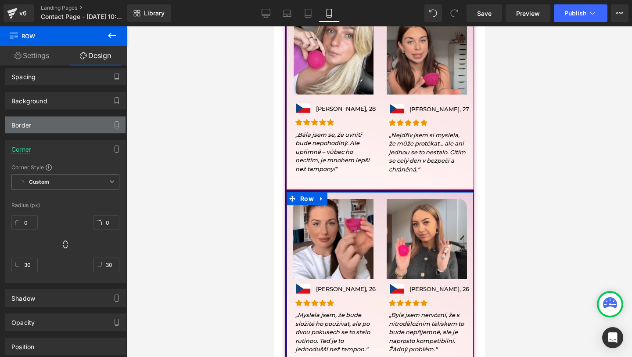
type input "30"
click at [63, 125] on div "Border" at bounding box center [65, 124] width 120 height 17
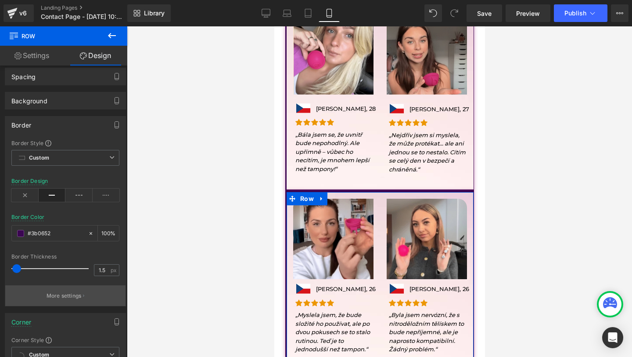
click at [61, 296] on p "More settings" at bounding box center [64, 296] width 35 height 8
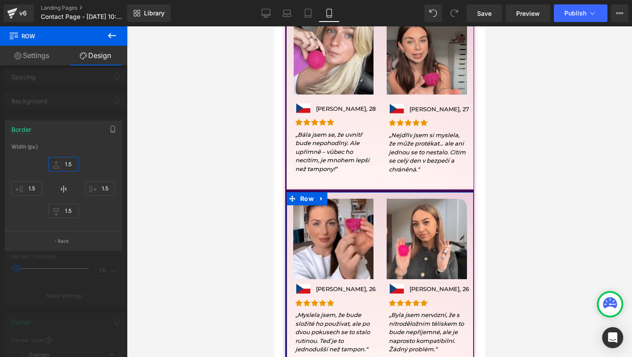
click at [67, 163] on input "1.5" at bounding box center [63, 164] width 31 height 14
type input "0"
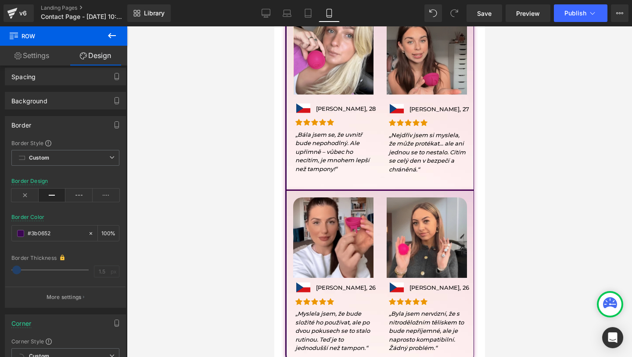
click at [378, 181] on body "Přeskočit na obsah Welcome to our store Home Catalog Contact Noola CZ" at bounding box center [379, 74] width 211 height 1255
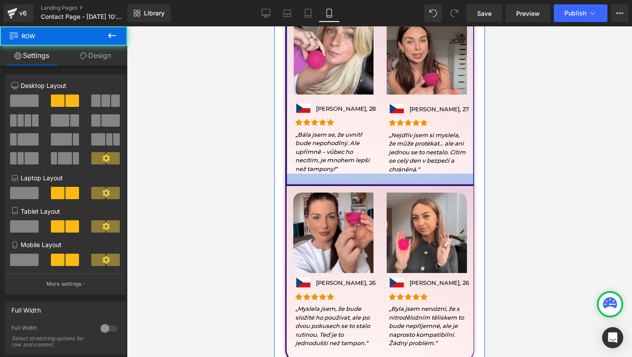
drag, startPoint x: 316, startPoint y: 185, endPoint x: 318, endPoint y: 179, distance: 6.4
click at [318, 179] on div at bounding box center [379, 178] width 187 height 11
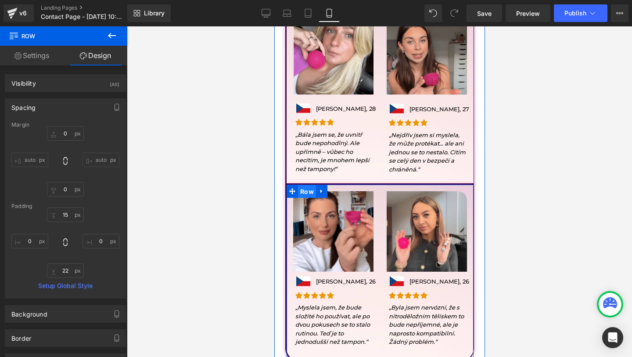
click at [305, 187] on span "Row" at bounding box center [307, 191] width 18 height 13
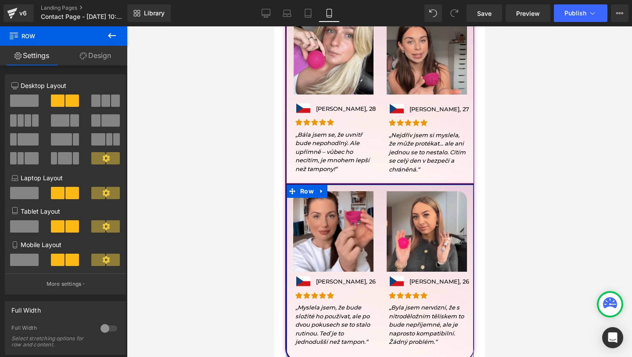
click at [104, 54] on link "Design" at bounding box center [96, 56] width 64 height 20
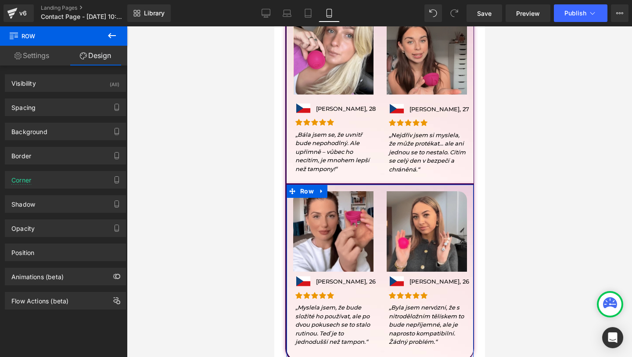
click at [36, 95] on div "Spacing Margin 0px 0 auto auto 0px 0 auto auto Padding 15px 15 0px 0 32px 32 0p…" at bounding box center [65, 104] width 131 height 24
click at [36, 108] on div "Spacing" at bounding box center [65, 107] width 120 height 17
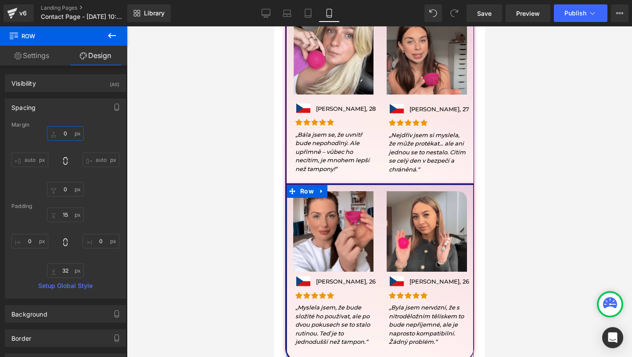
click at [60, 137] on input "0" at bounding box center [65, 133] width 37 height 14
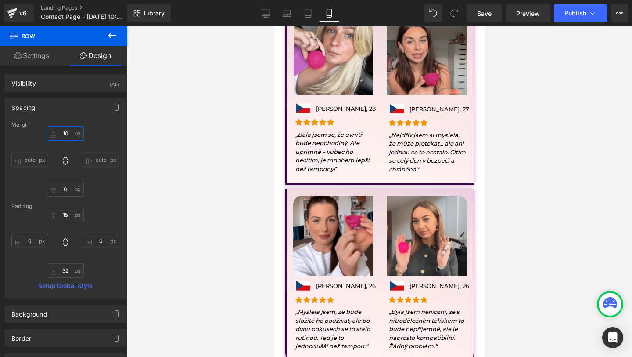
type input "1"
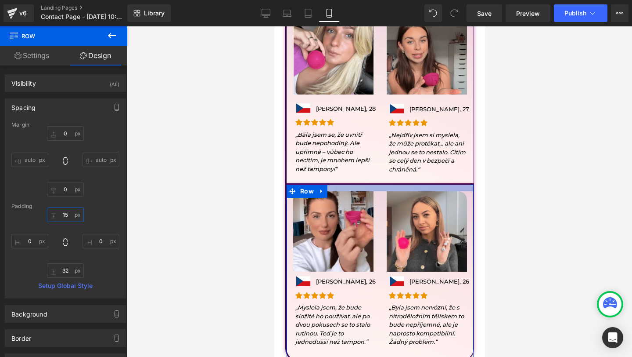
click at [65, 217] on input "15" at bounding box center [65, 214] width 37 height 14
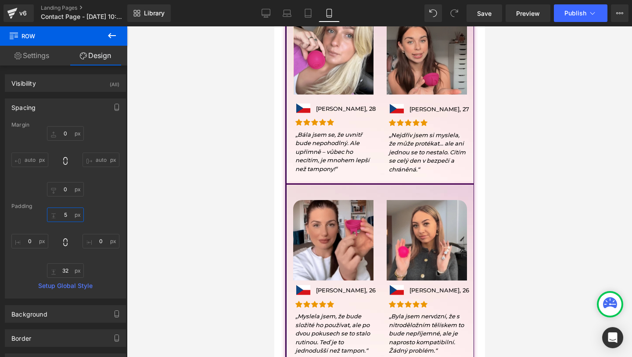
type input "25"
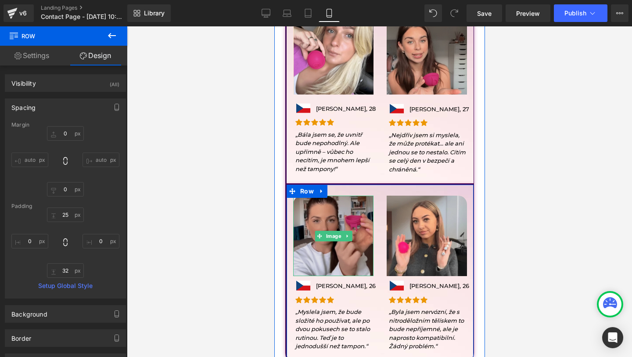
click at [322, 216] on img at bounding box center [333, 235] width 80 height 80
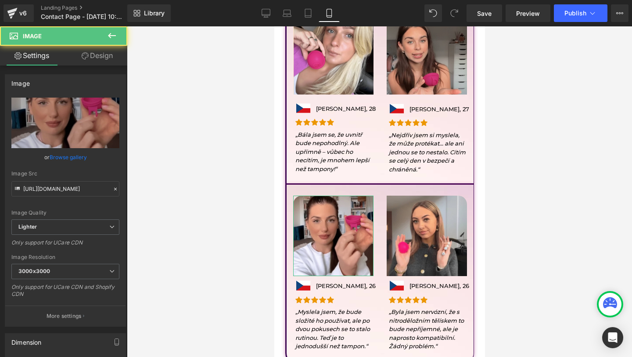
click at [85, 54] on icon at bounding box center [85, 55] width 7 height 7
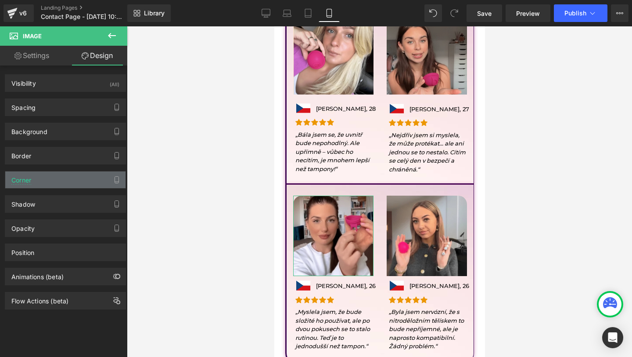
type input "20"
type input "0"
click at [44, 184] on div "Corner" at bounding box center [65, 179] width 120 height 17
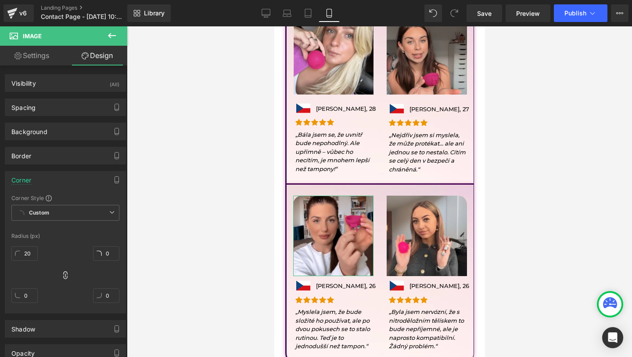
click at [58, 272] on div "20px 20 0px 0 0px 0 0px 0" at bounding box center [65, 277] width 108 height 70
click at [64, 274] on icon at bounding box center [65, 275] width 9 height 9
click at [33, 258] on input "20" at bounding box center [24, 253] width 26 height 14
type input "0"
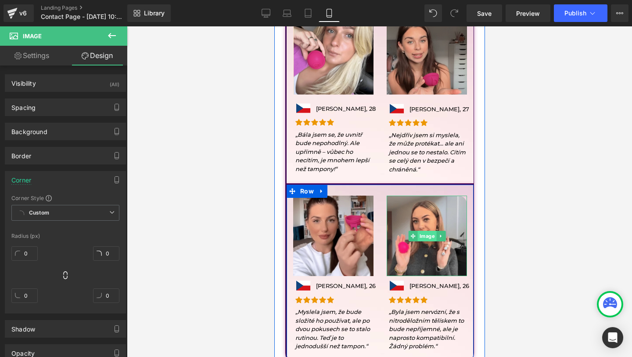
click at [423, 233] on span "Image" at bounding box center [426, 236] width 19 height 11
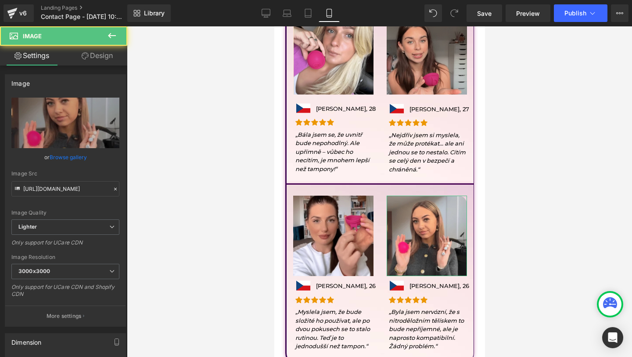
click at [93, 49] on link "Design" at bounding box center [97, 56] width 64 height 20
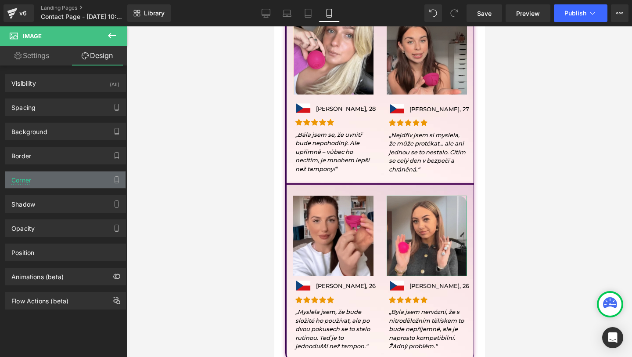
click at [65, 187] on div "Corner" at bounding box center [65, 179] width 120 height 17
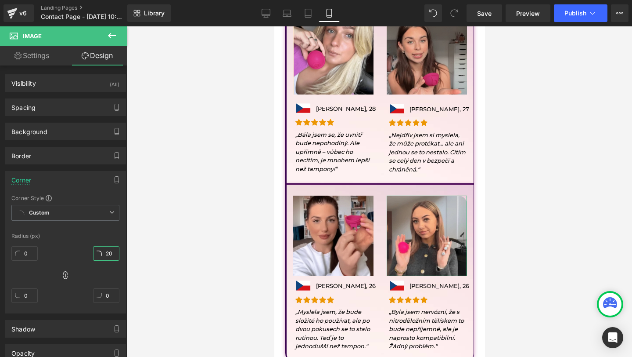
click at [105, 252] on input "20" at bounding box center [106, 253] width 26 height 14
type input "0"
click at [170, 238] on div at bounding box center [379, 191] width 505 height 330
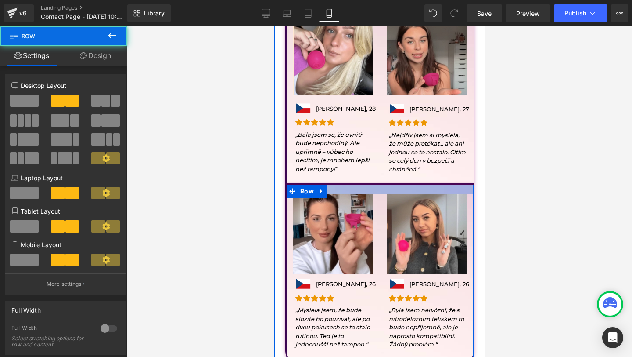
click at [343, 186] on div at bounding box center [379, 188] width 187 height 9
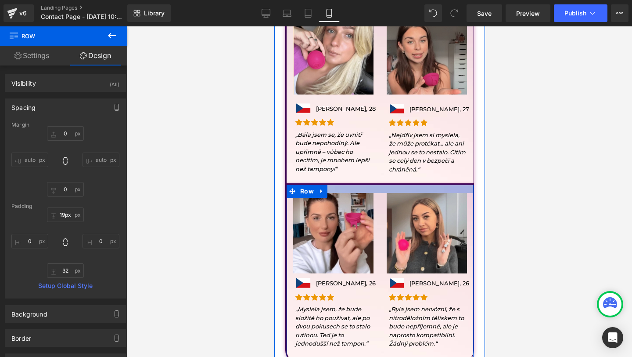
click at [452, 188] on div at bounding box center [379, 188] width 187 height 8
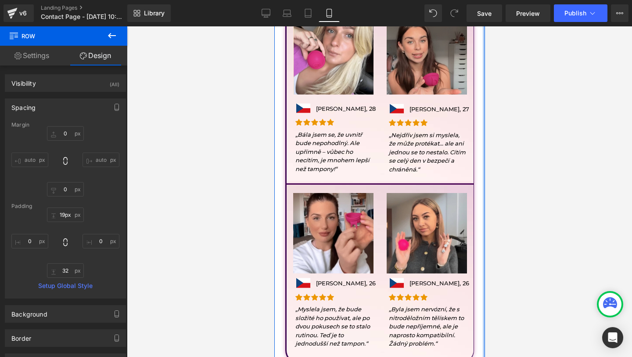
click at [512, 200] on div at bounding box center [379, 191] width 505 height 330
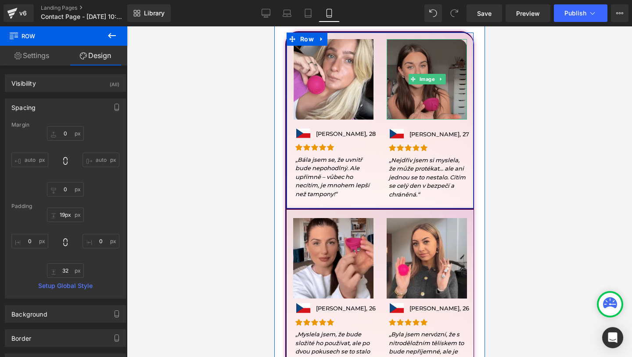
scroll to position [565, 0]
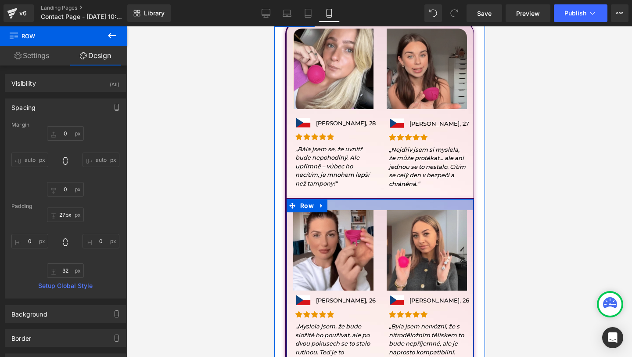
type input "28px"
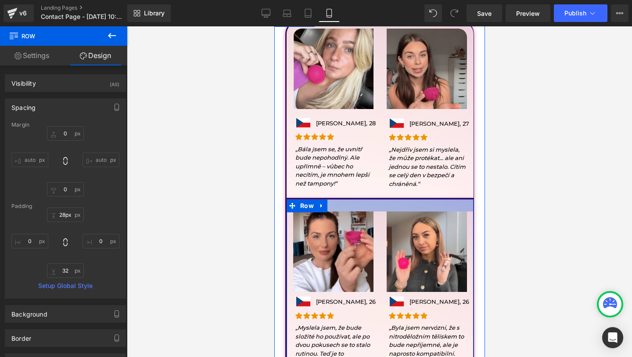
click at [337, 206] on div at bounding box center [379, 205] width 187 height 12
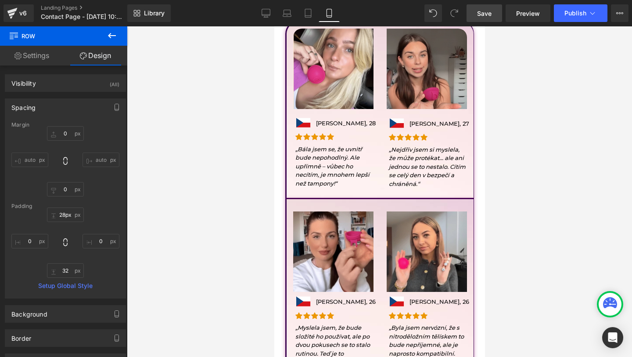
click at [477, 16] on link "Save" at bounding box center [485, 13] width 36 height 18
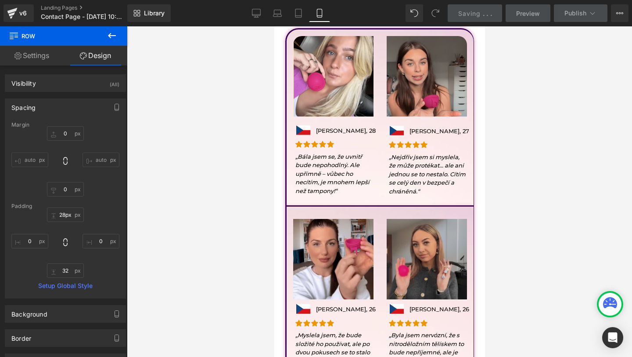
scroll to position [568, 0]
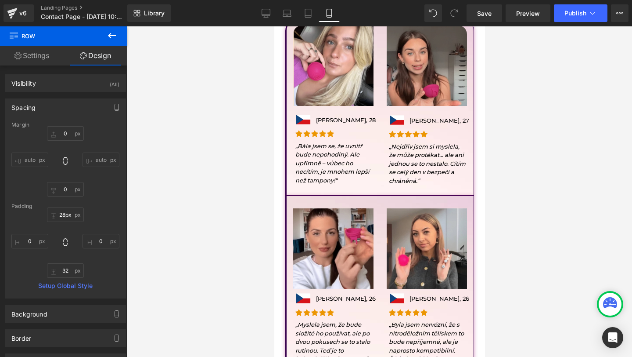
click at [111, 42] on button at bounding box center [112, 35] width 31 height 19
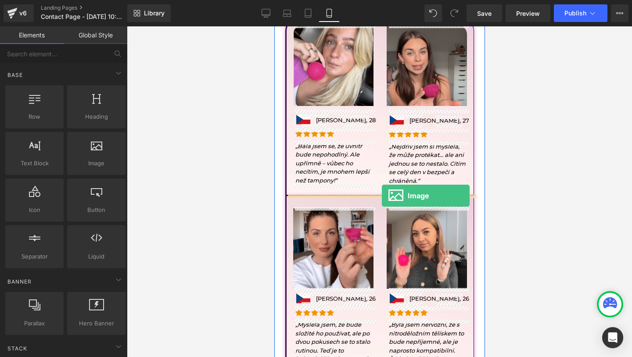
drag, startPoint x: 371, startPoint y: 188, endPoint x: 382, endPoint y: 195, distance: 13.3
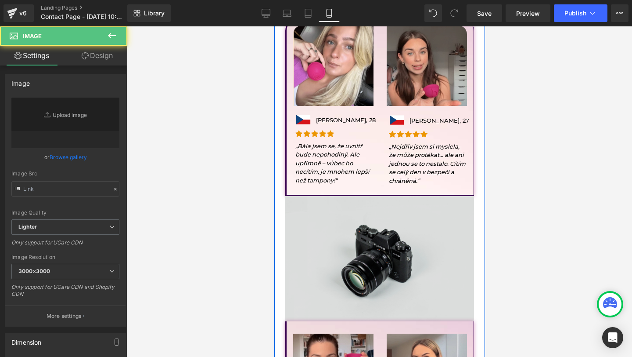
type input "//d1um8515vdn9kb.cloudfront.net/images/parallax.jpg"
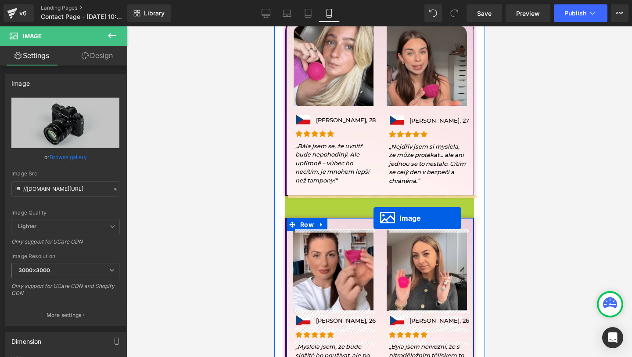
drag, startPoint x: 365, startPoint y: 256, endPoint x: 373, endPoint y: 218, distance: 39.6
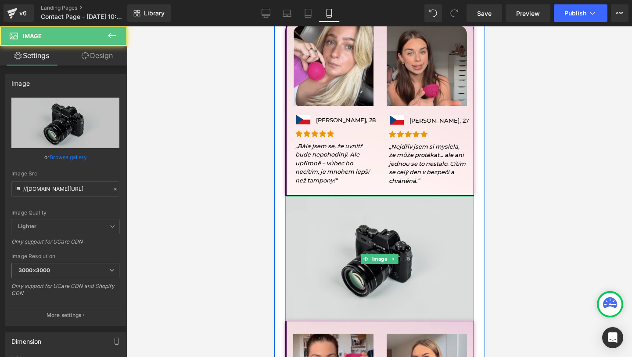
click at [376, 218] on img at bounding box center [379, 258] width 189 height 125
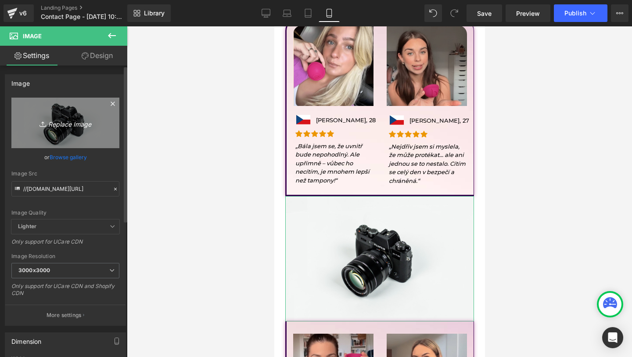
click at [69, 116] on link "Replace Image" at bounding box center [65, 122] width 108 height 51
type input "C:\fakepath\3.png"
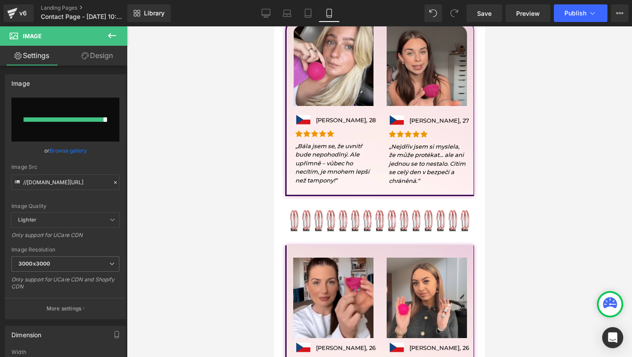
type input "https://ucarecdn.com/67845e38-e8a2-4665-894b-e6787490c820/-/format/auto/-/previ…"
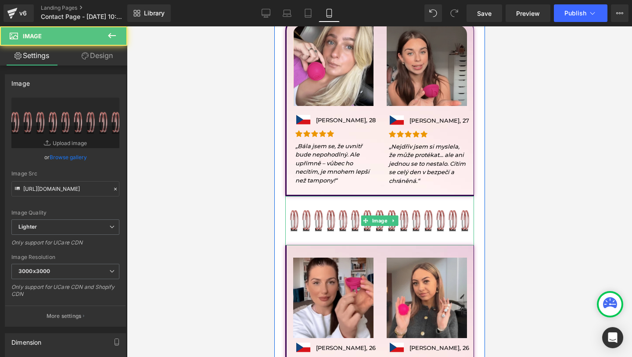
click at [359, 206] on img at bounding box center [379, 220] width 189 height 49
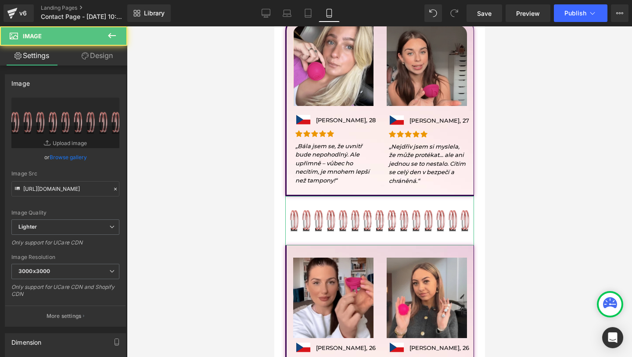
click at [107, 57] on link "Design" at bounding box center [97, 56] width 64 height 20
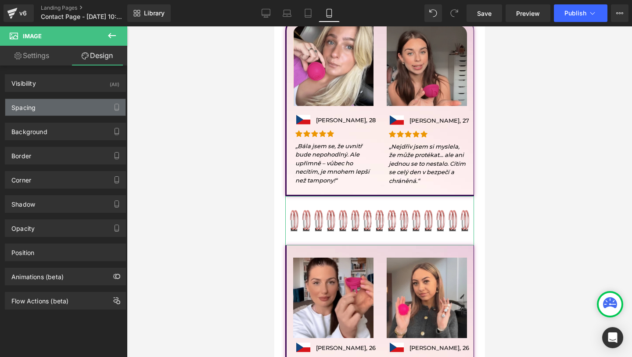
click at [57, 110] on div "Spacing" at bounding box center [65, 107] width 120 height 17
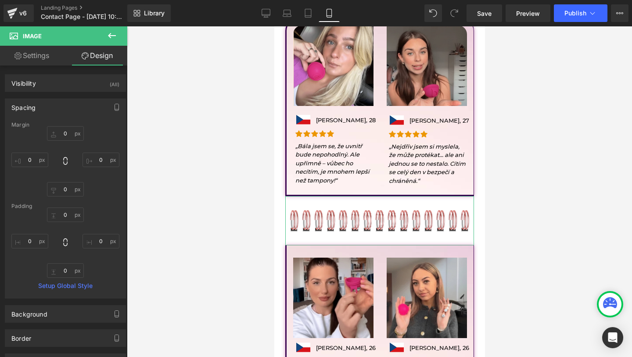
click at [76, 197] on div "Margin 0px 0 0px 0 0px 0 0px 0 Padding 0px 0 0px 0 0px 0 0px 0 Setup Global Sty…" at bounding box center [65, 210] width 120 height 176
click at [73, 192] on input "0" at bounding box center [65, 189] width 37 height 14
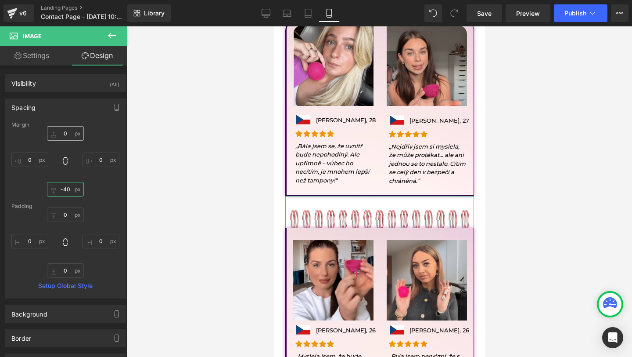
type input "-40"
click at [64, 130] on input "0" at bounding box center [65, 133] width 37 height 14
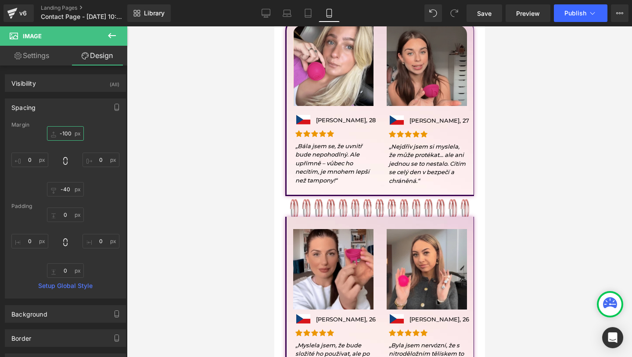
type input "-10"
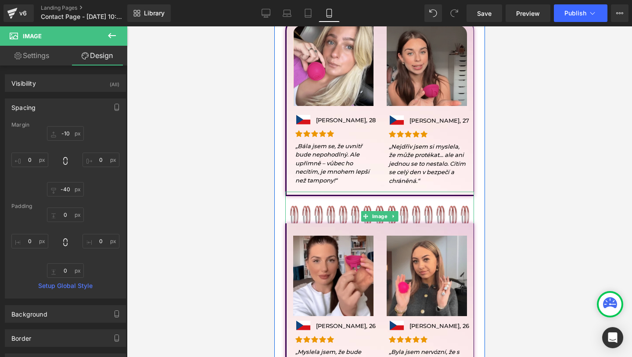
click at [329, 214] on img at bounding box center [379, 215] width 189 height 49
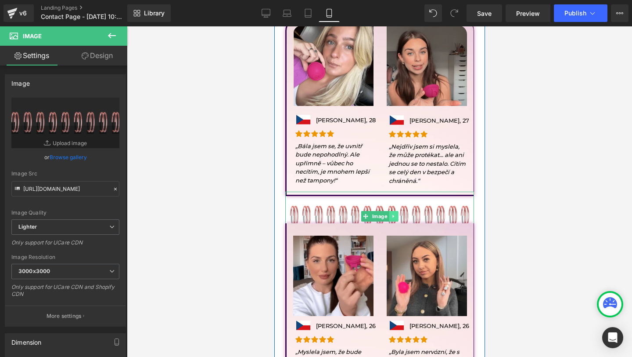
click at [396, 213] on link at bounding box center [393, 216] width 9 height 11
click at [399, 214] on icon at bounding box center [398, 215] width 5 height 5
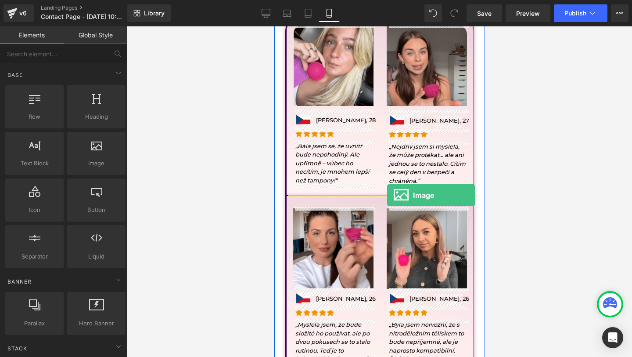
drag, startPoint x: 376, startPoint y: 184, endPoint x: 387, endPoint y: 195, distance: 15.5
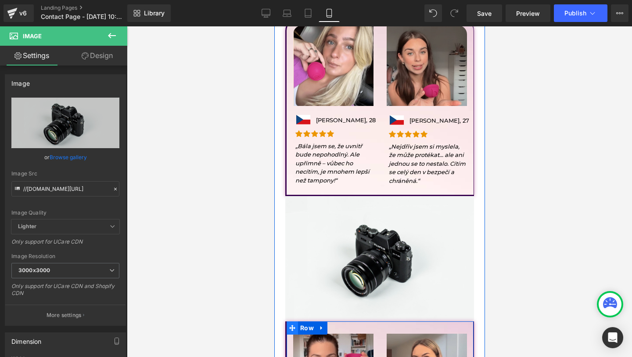
click at [286, 328] on span at bounding box center [291, 327] width 11 height 13
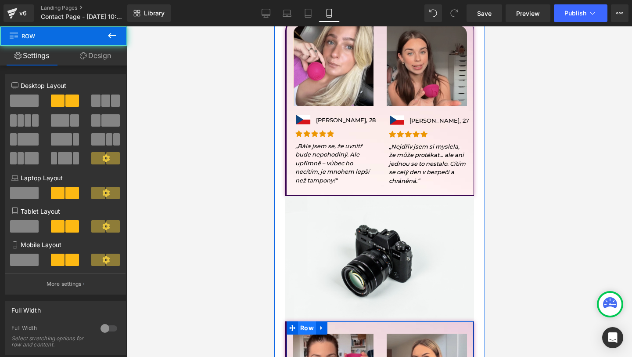
click at [298, 328] on span "Row" at bounding box center [307, 327] width 18 height 13
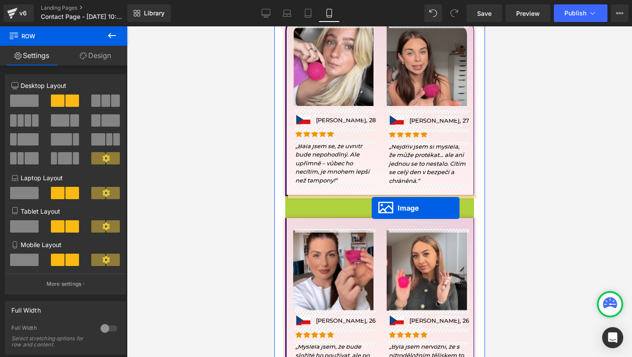
drag, startPoint x: 368, startPoint y: 258, endPoint x: 372, endPoint y: 208, distance: 50.2
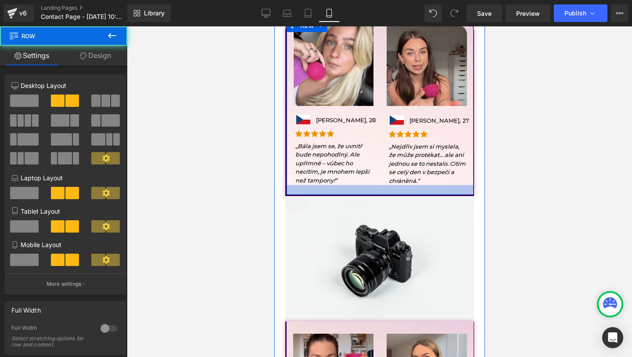
drag, startPoint x: 357, startPoint y: 188, endPoint x: 353, endPoint y: 211, distance: 23.5
click at [356, 195] on div at bounding box center [379, 190] width 187 height 10
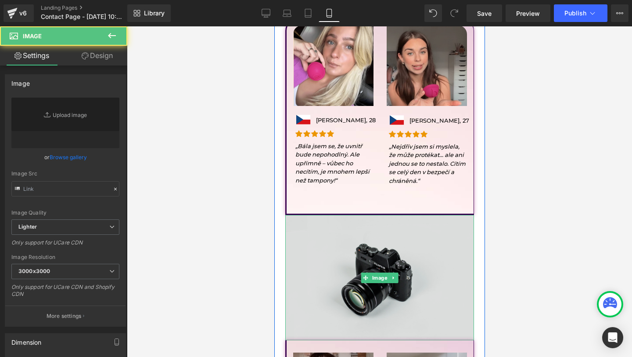
type input "//d1um8515vdn9kb.cloudfront.net/images/parallax.jpg"
click at [351, 259] on img at bounding box center [379, 277] width 189 height 125
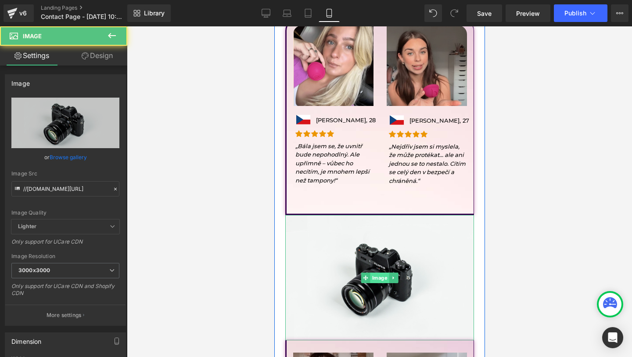
click at [370, 281] on span "Image" at bounding box center [379, 277] width 19 height 11
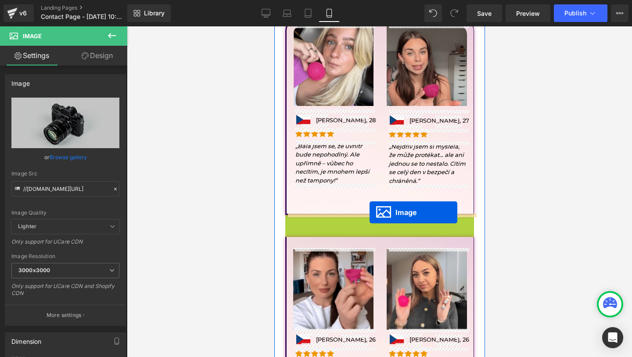
drag, startPoint x: 365, startPoint y: 280, endPoint x: 369, endPoint y: 210, distance: 70.4
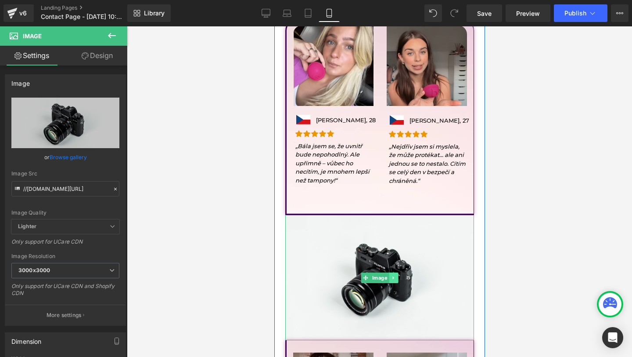
click at [395, 280] on link at bounding box center [393, 277] width 9 height 11
click at [398, 280] on link at bounding box center [398, 277] width 9 height 11
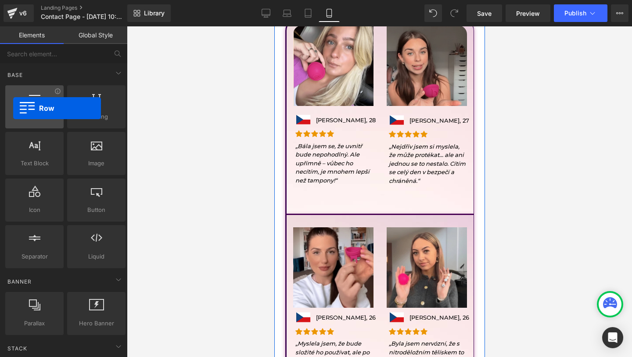
drag, startPoint x: 41, startPoint y: 116, endPoint x: 13, endPoint y: 108, distance: 28.5
click at [13, 108] on div "Row rows, columns, layouts, div" at bounding box center [34, 106] width 58 height 43
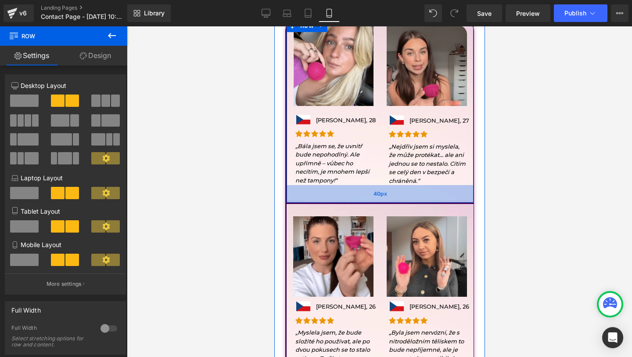
drag, startPoint x: 404, startPoint y: 202, endPoint x: 407, endPoint y: 191, distance: 11.2
click at [407, 191] on div "40px" at bounding box center [379, 194] width 187 height 18
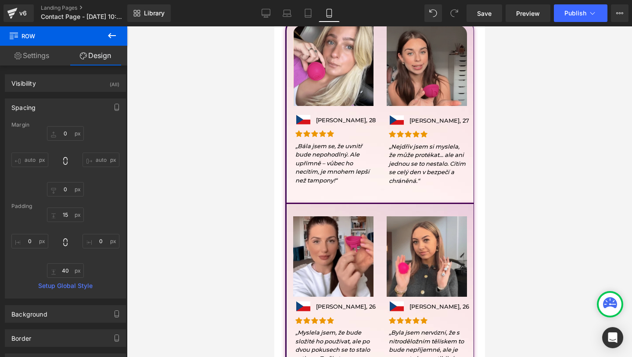
click at [109, 32] on icon at bounding box center [112, 35] width 11 height 11
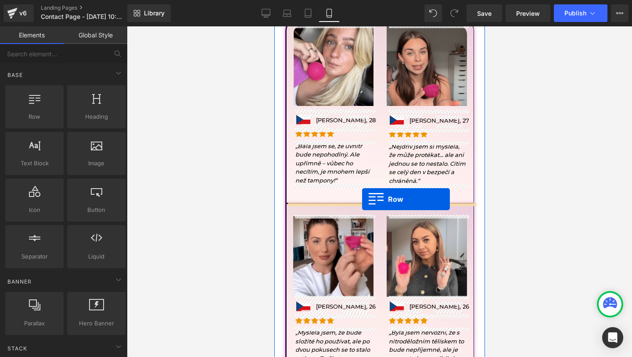
drag, startPoint x: 312, startPoint y: 140, endPoint x: 362, endPoint y: 199, distance: 77.3
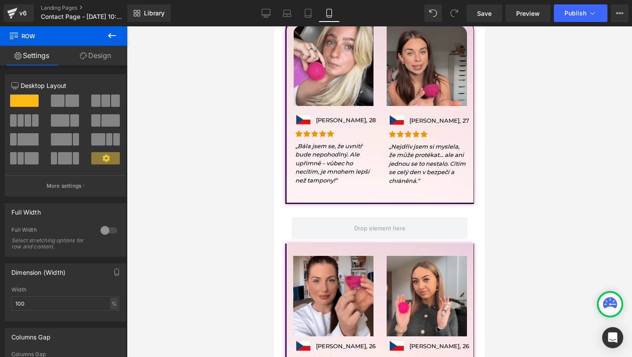
click at [112, 32] on icon at bounding box center [112, 35] width 11 height 11
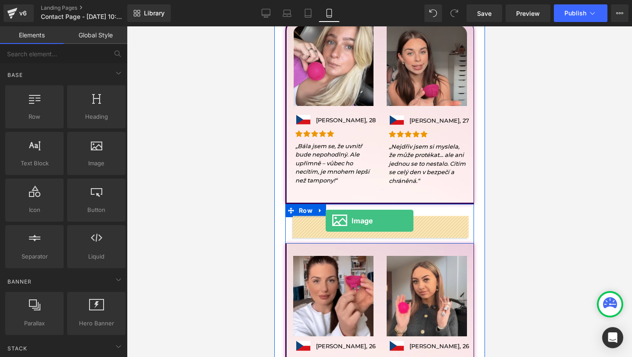
drag, startPoint x: 363, startPoint y: 173, endPoint x: 325, endPoint y: 221, distance: 60.7
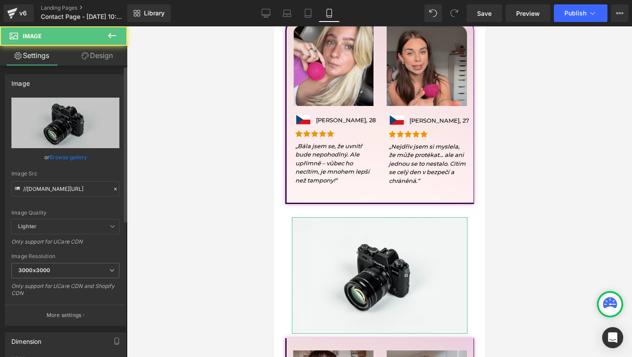
click at [112, 152] on div "Image Quality Lighter Lightest Lighter Lighter Lightest Only support for UCare …" at bounding box center [65, 158] width 108 height 122
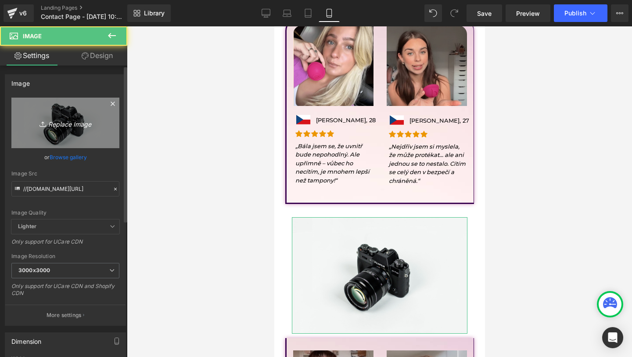
click at [94, 136] on link "Replace Image" at bounding box center [65, 122] width 108 height 51
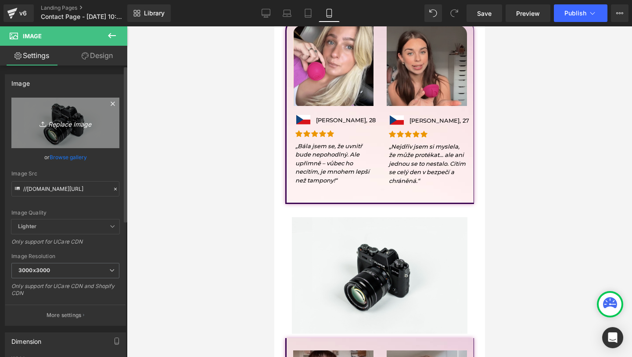
type input "C:\fakepath\4.png"
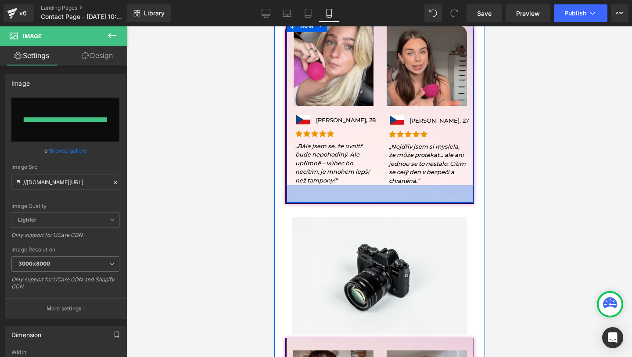
type input "https://ucarecdn.com/efe59cb0-f12b-4eba-b402-447f6f0e2842/-/format/auto/-/previ…"
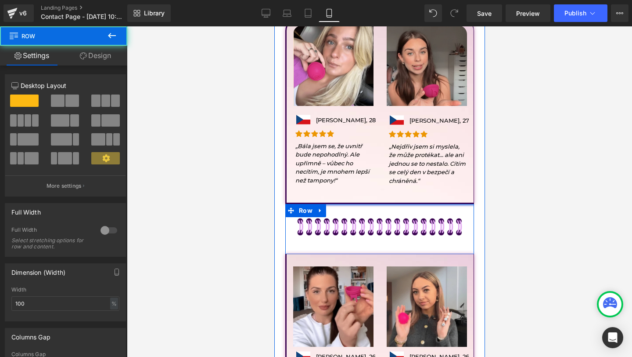
drag, startPoint x: 366, startPoint y: 208, endPoint x: 368, endPoint y: 190, distance: 18.1
click at [368, 189] on div "Image Image Petra Nováková, 28 Text Block Row Icon Icon Icon Icon Icon Icon Lis…" at bounding box center [379, 227] width 202 height 419
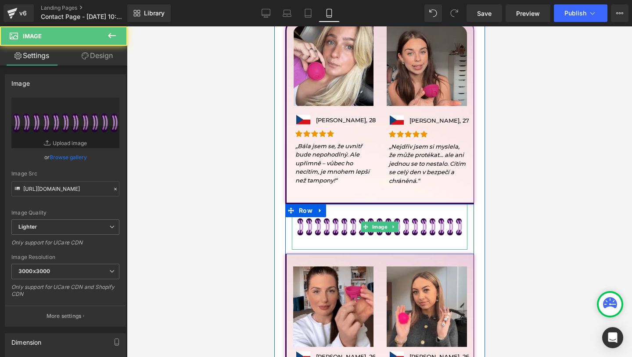
click at [373, 245] on img at bounding box center [380, 227] width 176 height 46
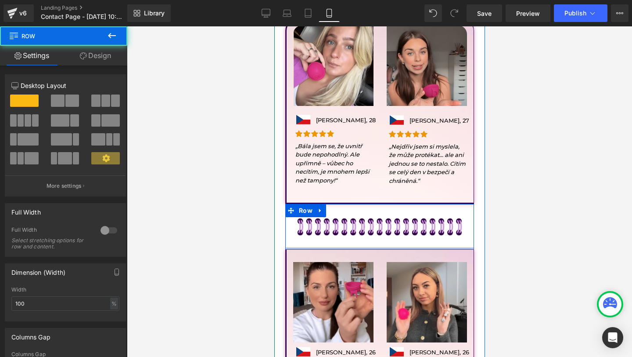
drag, startPoint x: 357, startPoint y: 249, endPoint x: 360, endPoint y: 239, distance: 11.1
click at [360, 239] on div "Image Row" at bounding box center [379, 227] width 189 height 46
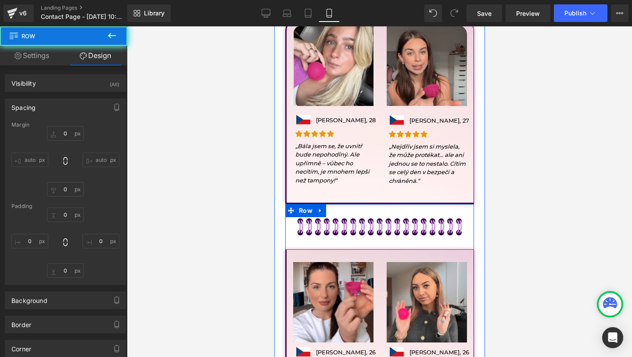
type input "0"
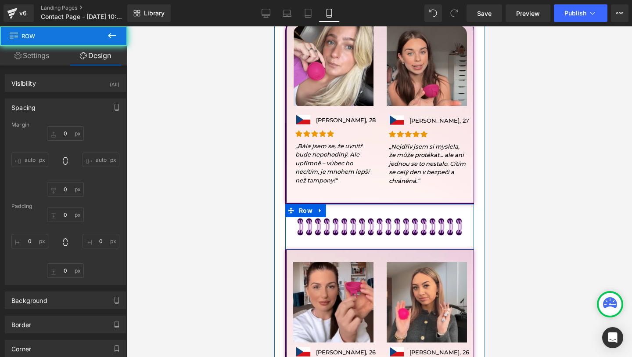
type input "0"
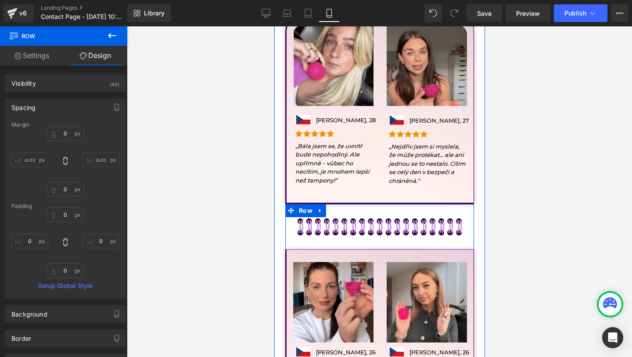
click at [371, 227] on div "Image" at bounding box center [380, 227] width 176 height 46
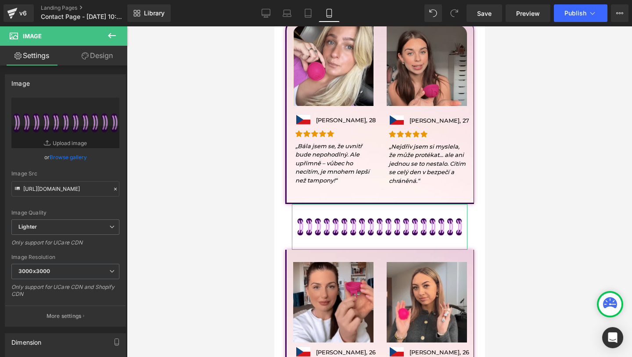
click at [121, 60] on link "Design" at bounding box center [97, 56] width 64 height 20
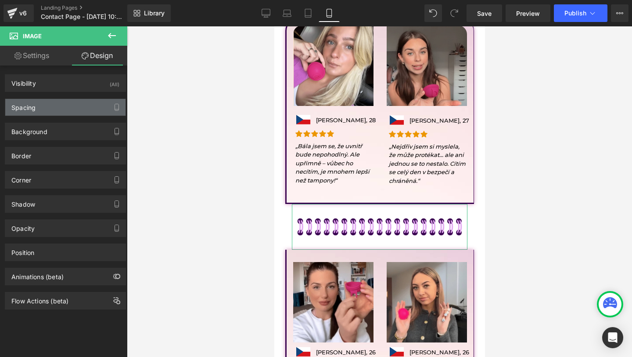
click at [51, 108] on div "Spacing" at bounding box center [65, 107] width 120 height 17
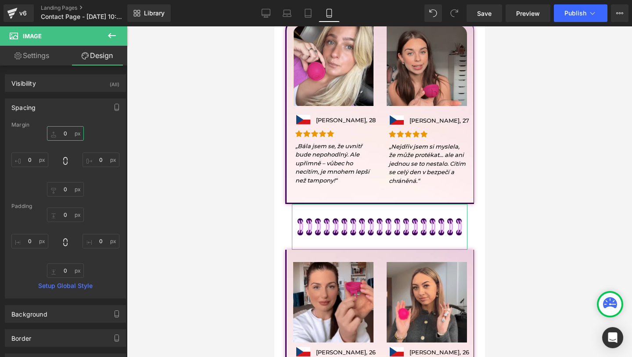
click at [60, 136] on input "0" at bounding box center [65, 133] width 37 height 14
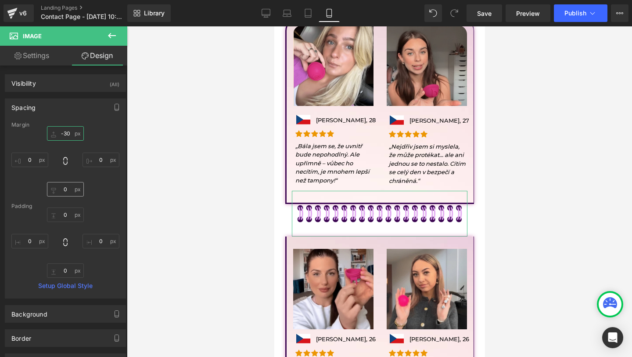
type input "-30"
click at [63, 185] on input "0" at bounding box center [65, 189] width 37 height 14
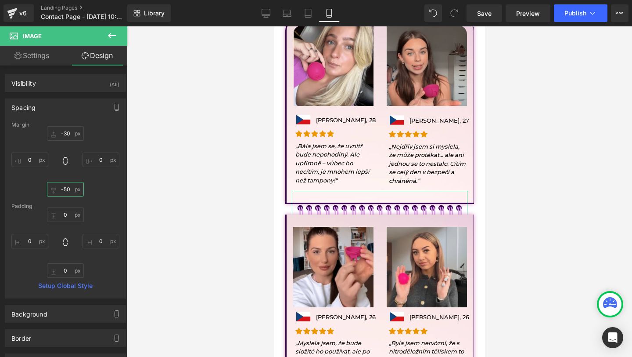
type input "-50"
click at [66, 126] on div "Margin" at bounding box center [65, 125] width 108 height 6
click at [66, 131] on input "-30" at bounding box center [65, 133] width 37 height 14
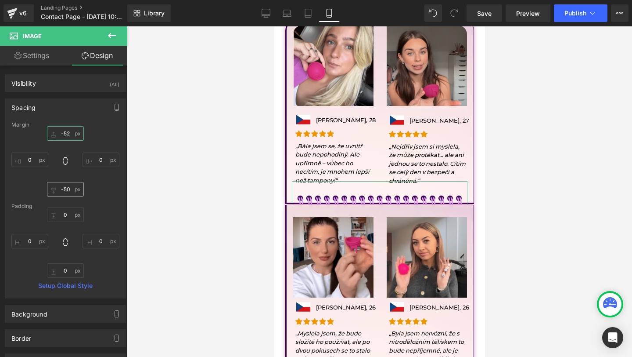
type input "-52"
click at [72, 192] on input "-50" at bounding box center [65, 189] width 37 height 14
type input "-53"
click at [70, 134] on input "-52" at bounding box center [65, 133] width 37 height 14
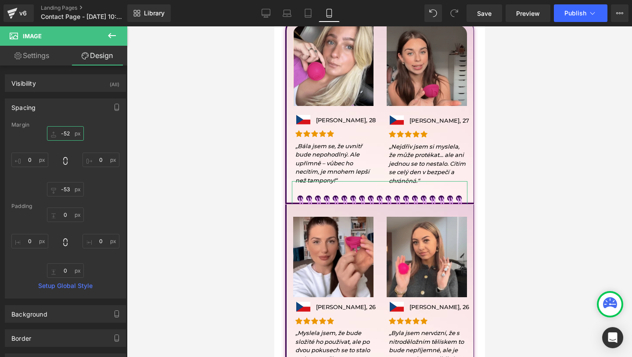
click at [70, 134] on input "-52" at bounding box center [65, 133] width 37 height 14
type input "-54"
click at [71, 191] on input "-53" at bounding box center [65, 189] width 37 height 14
type input "4"
type input "-54"
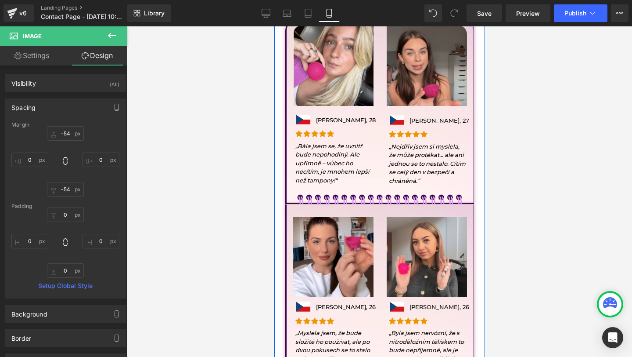
click at [380, 198] on span "Image" at bounding box center [379, 203] width 19 height 11
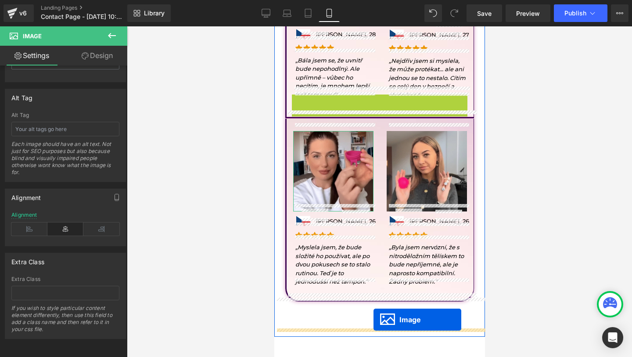
scroll to position [662, 0]
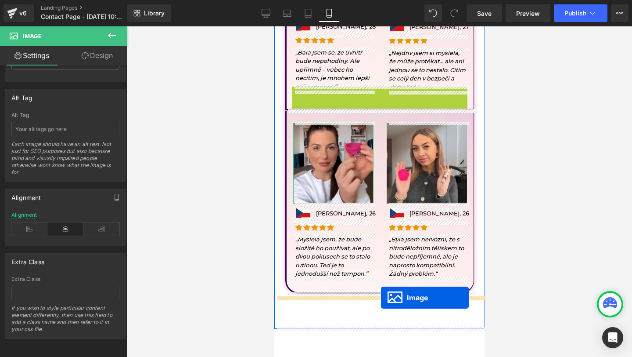
drag, startPoint x: 367, startPoint y: 199, endPoint x: 381, endPoint y: 297, distance: 98.9
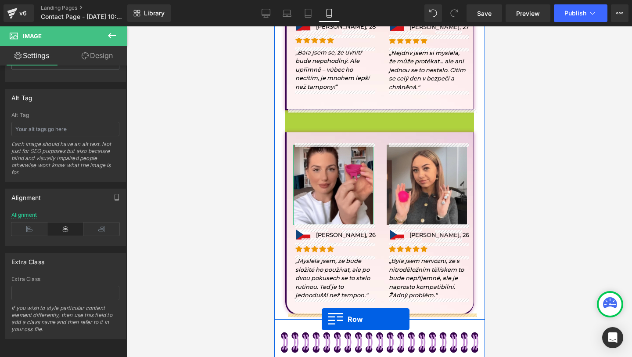
drag, startPoint x: 288, startPoint y: 116, endPoint x: 321, endPoint y: 319, distance: 206.1
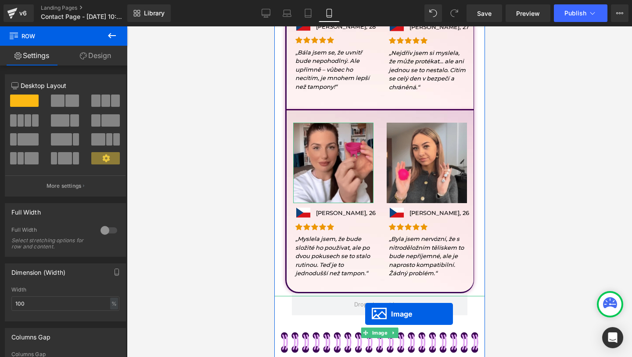
scroll to position [671, 0]
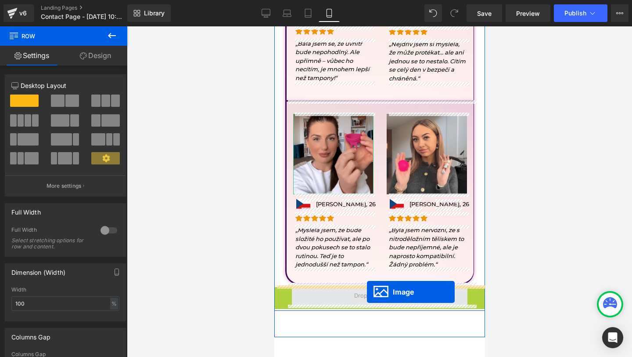
drag, startPoint x: 365, startPoint y: 332, endPoint x: 367, endPoint y: 291, distance: 40.9
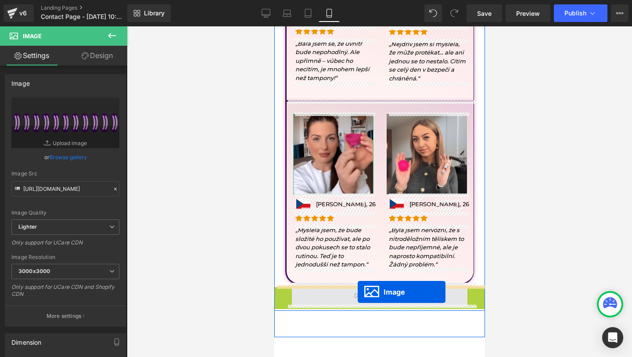
drag, startPoint x: 365, startPoint y: 320, endPoint x: 354, endPoint y: 292, distance: 29.9
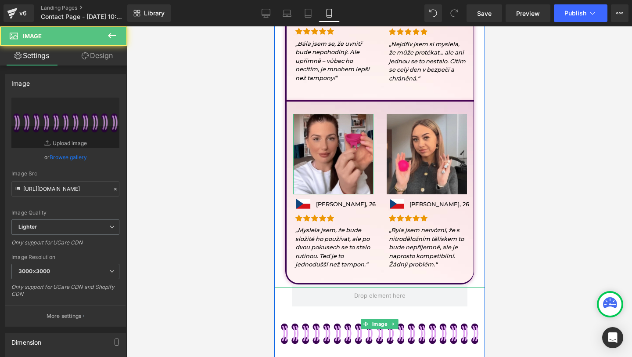
click at [318, 290] on div at bounding box center [379, 324] width 211 height 74
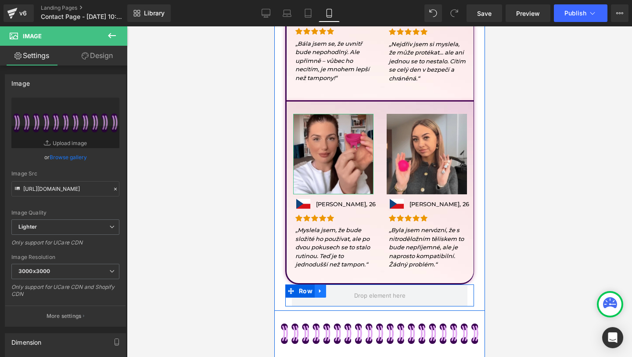
click at [318, 284] on link at bounding box center [319, 290] width 11 height 13
click at [342, 289] on div at bounding box center [379, 324] width 211 height 74
click at [340, 284] on link at bounding box center [342, 290] width 11 height 13
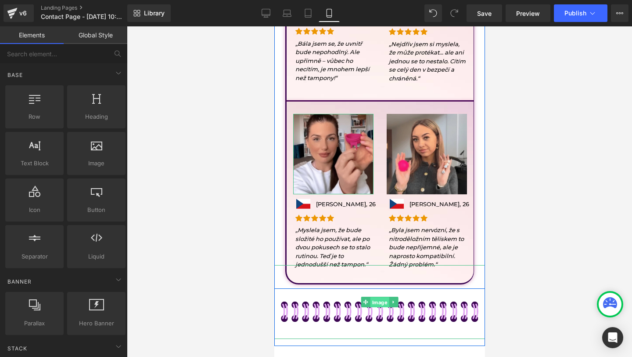
click at [375, 302] on span "Image" at bounding box center [379, 302] width 19 height 11
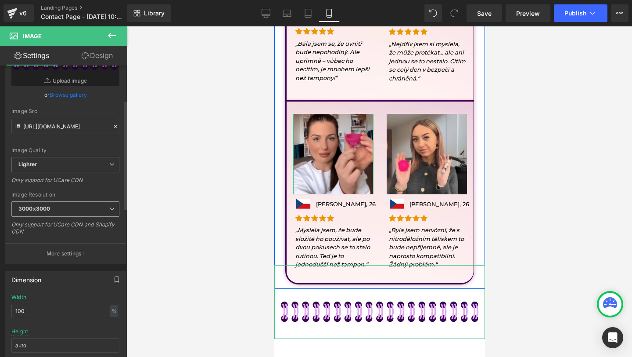
scroll to position [92, 0]
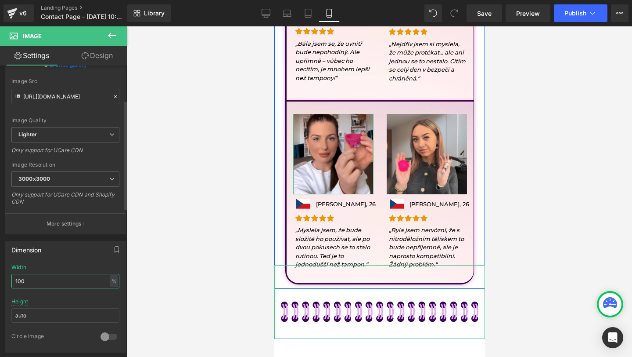
click at [27, 281] on input "100" at bounding box center [65, 281] width 108 height 14
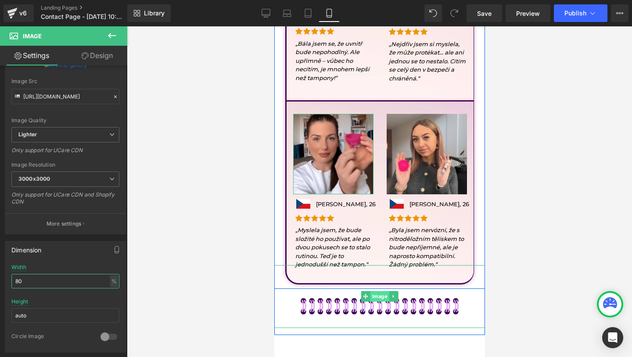
click at [374, 299] on span "Image" at bounding box center [379, 296] width 19 height 11
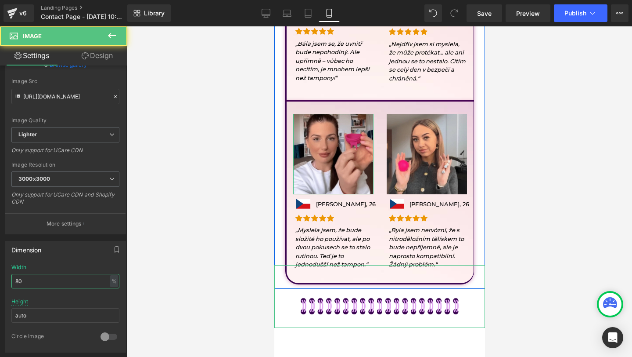
type input "80"
drag, startPoint x: 95, startPoint y: 57, endPoint x: 77, endPoint y: 253, distance: 196.7
click at [95, 57] on link "Design" at bounding box center [97, 56] width 64 height 20
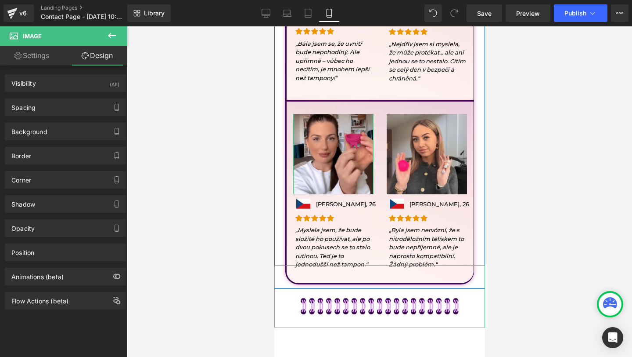
click at [64, 261] on div "Animations (beta)" at bounding box center [65, 273] width 131 height 24
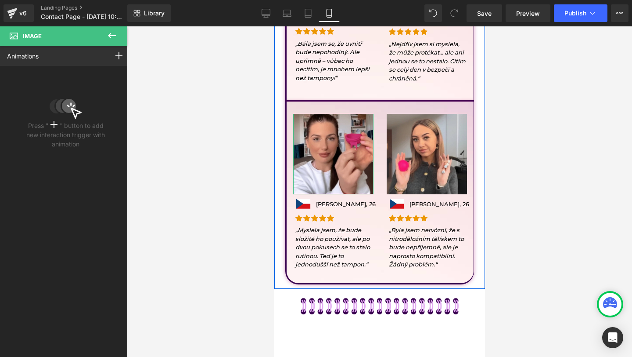
click at [112, 40] on icon at bounding box center [112, 35] width 11 height 11
type input "-54"
type input "0"
type input "-54"
type input "0"
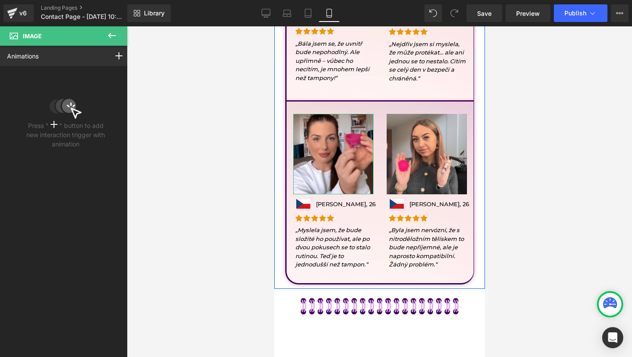
type input "0"
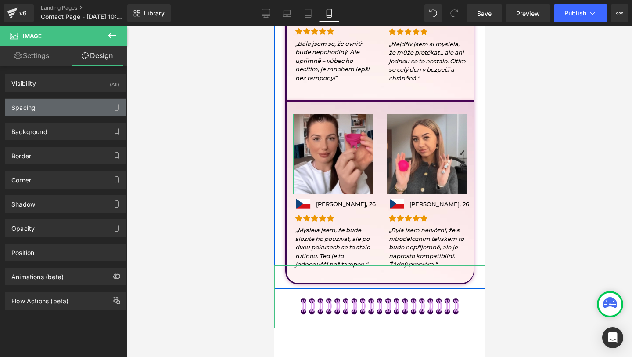
click at [54, 103] on div "Spacing" at bounding box center [65, 107] width 120 height 17
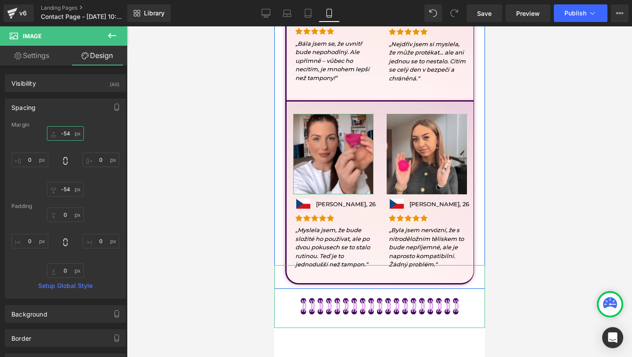
click at [67, 129] on input "-54" at bounding box center [65, 133] width 37 height 14
click at [66, 132] on input "-54" at bounding box center [65, 133] width 37 height 14
type input "4"
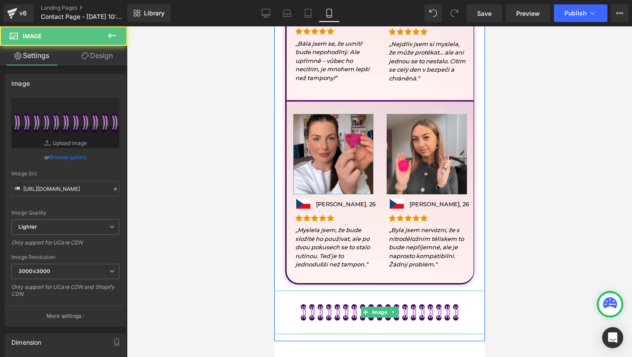
click at [300, 302] on img at bounding box center [379, 312] width 169 height 44
click at [394, 310] on div "70px" at bounding box center [379, 325] width 211 height 31
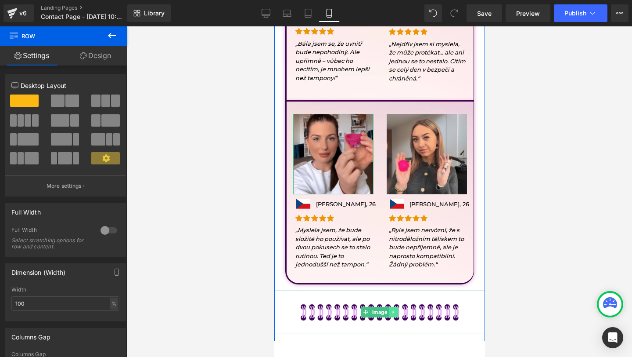
click at [397, 307] on link at bounding box center [393, 312] width 9 height 11
click at [403, 308] on link at bounding box center [407, 312] width 9 height 11
click at [405, 290] on div "Image" at bounding box center [379, 312] width 211 height 44
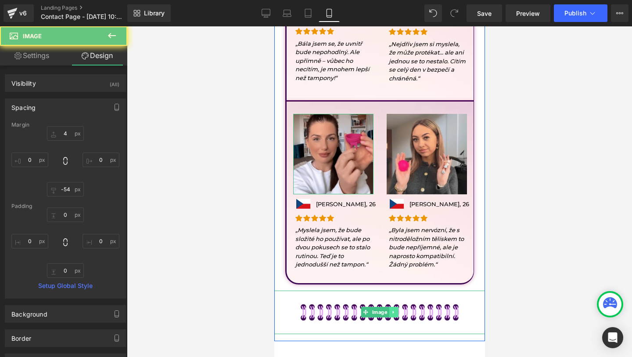
click at [395, 307] on link at bounding box center [393, 312] width 9 height 11
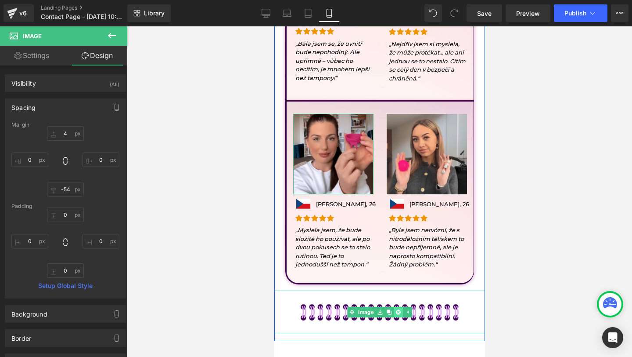
click at [396, 309] on icon at bounding box center [398, 311] width 5 height 5
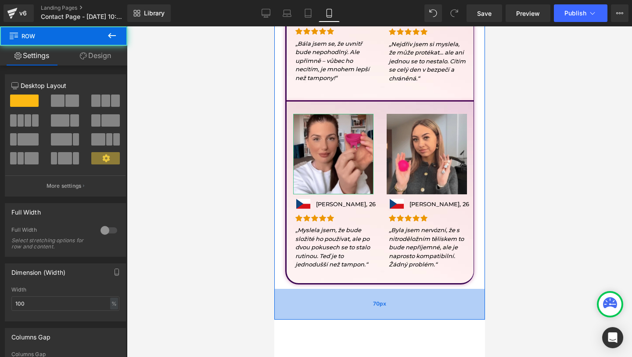
click at [386, 300] on div "70px" at bounding box center [379, 304] width 211 height 31
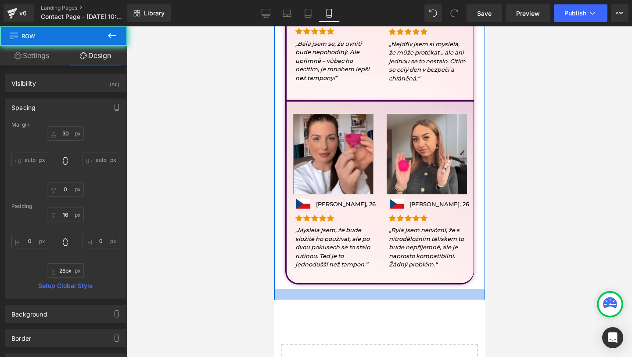
drag, startPoint x: 387, startPoint y: 300, endPoint x: 388, endPoint y: 282, distance: 18.5
type input "28px"
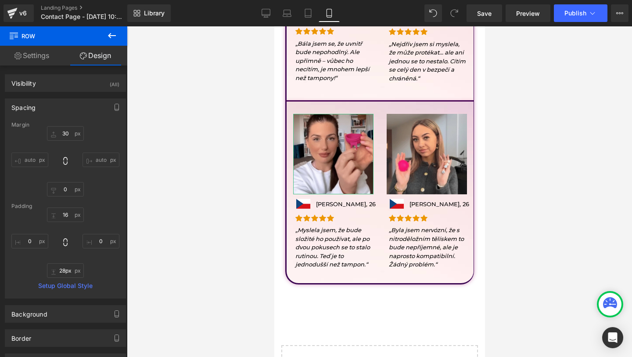
click at [105, 37] on button at bounding box center [112, 35] width 31 height 19
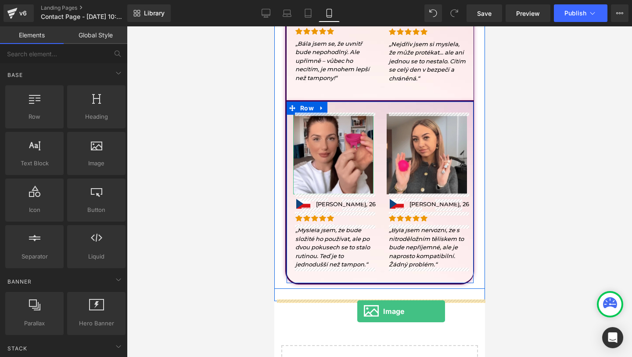
drag, startPoint x: 349, startPoint y: 188, endPoint x: 357, endPoint y: 310, distance: 122.3
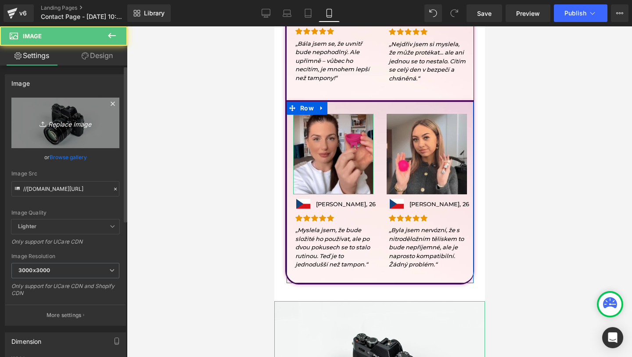
click at [68, 99] on link "Replace Image" at bounding box center [65, 122] width 108 height 51
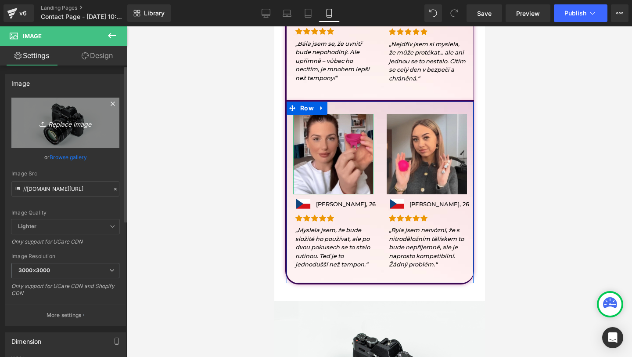
type input "C:\fakepath\4.png"
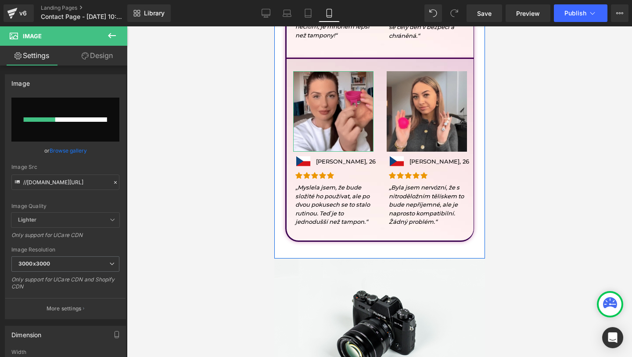
scroll to position [720, 0]
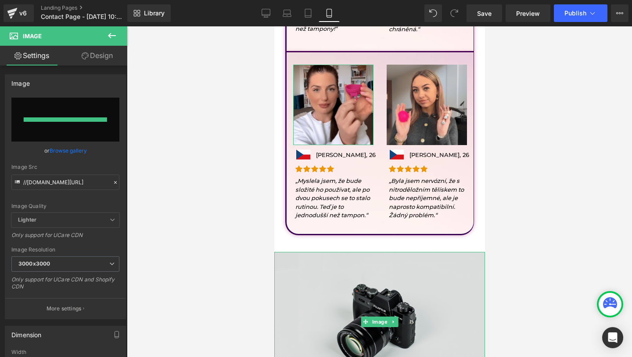
type input "https://ucarecdn.com/48c6729a-f454-481e-b173-bf4f99a3b8db/-/format/auto/-/previ…"
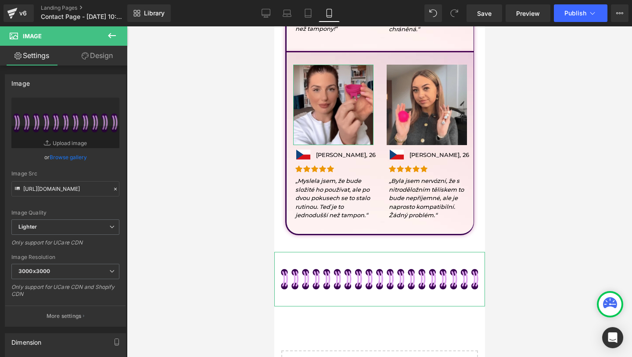
click at [95, 57] on link "Design" at bounding box center [97, 56] width 64 height 20
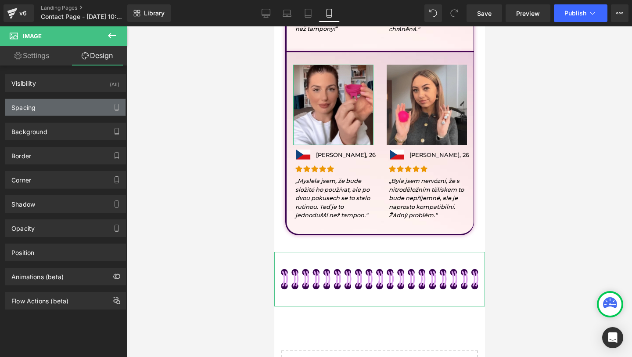
click at [57, 102] on div "Spacing" at bounding box center [65, 107] width 120 height 17
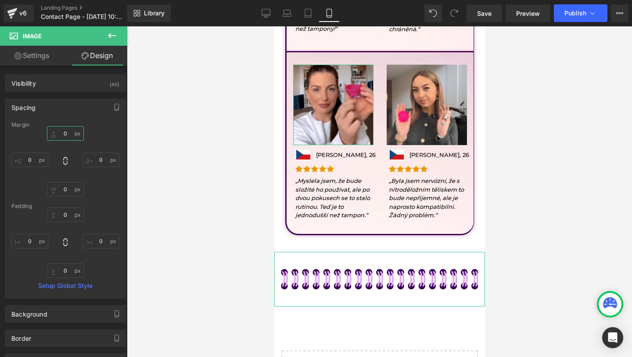
click at [59, 136] on input "0" at bounding box center [65, 133] width 37 height 14
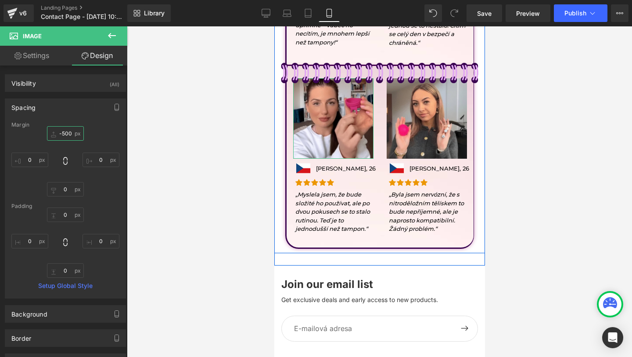
scroll to position [692, 0]
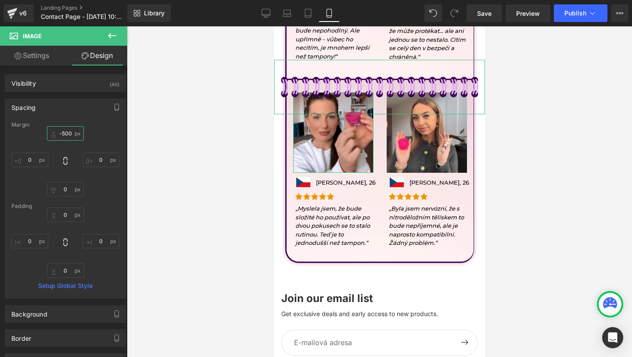
type input "-500"
click at [53, 55] on link "Settings" at bounding box center [32, 56] width 64 height 20
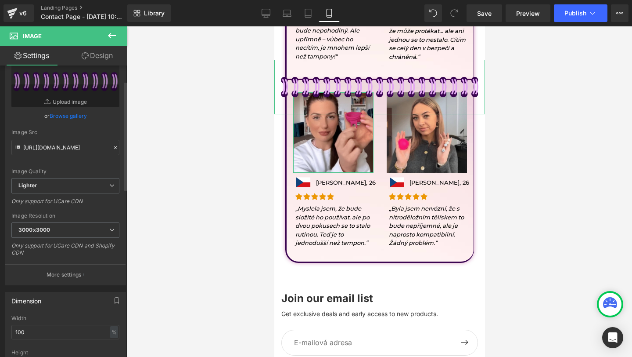
scroll to position [42, 0]
click at [28, 329] on input "100" at bounding box center [65, 331] width 108 height 14
type input "1"
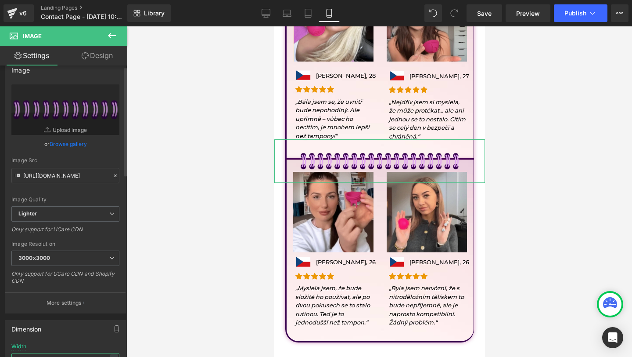
scroll to position [3, 0]
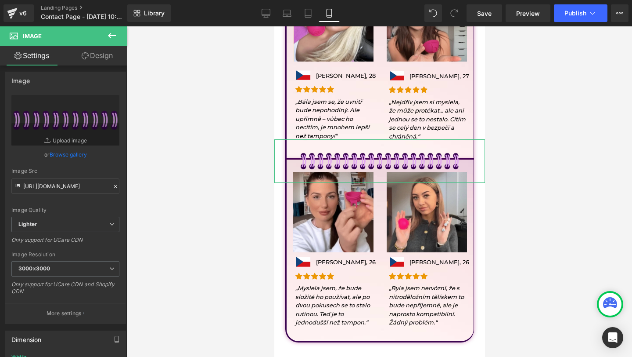
type input "80"
click at [102, 43] on button at bounding box center [112, 35] width 31 height 19
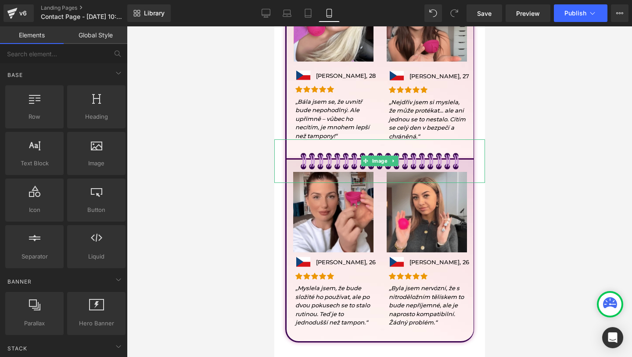
drag, startPoint x: 343, startPoint y: 158, endPoint x: 327, endPoint y: 151, distance: 17.3
click at [343, 158] on img at bounding box center [379, 161] width 169 height 44
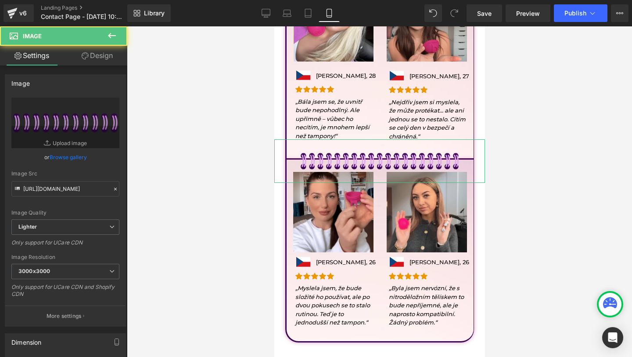
click at [107, 51] on link "Design" at bounding box center [97, 56] width 64 height 20
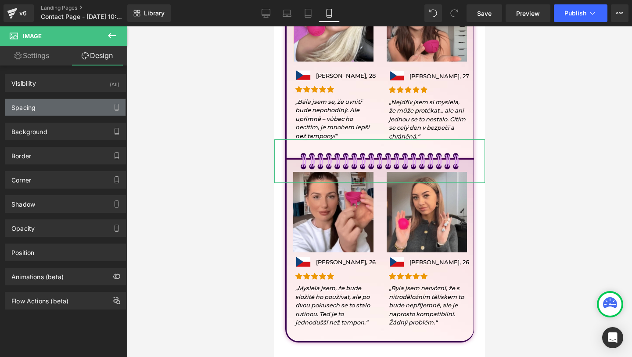
click at [67, 111] on div "Spacing" at bounding box center [65, 107] width 120 height 17
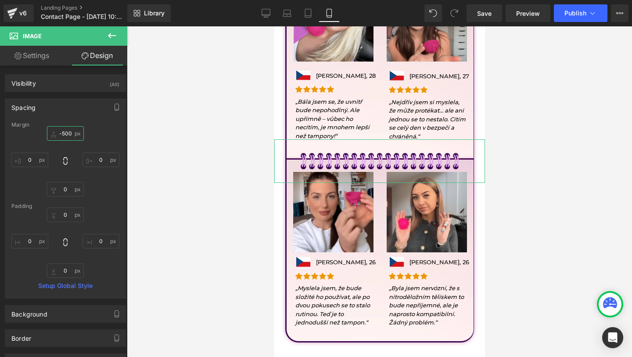
drag, startPoint x: 68, startPoint y: 133, endPoint x: 69, endPoint y: 159, distance: 26.4
click at [69, 133] on input "-500" at bounding box center [65, 133] width 37 height 14
click at [67, 130] on input "-500" at bounding box center [65, 133] width 37 height 14
type input "-503"
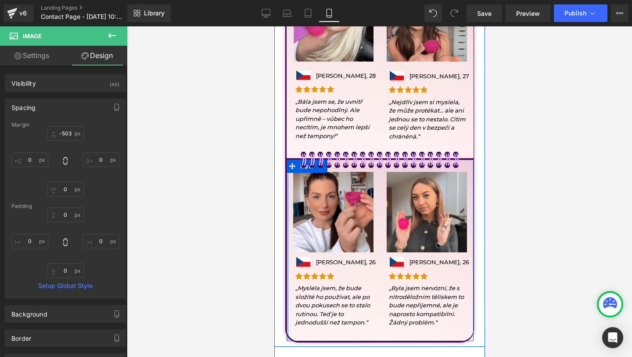
click at [287, 191] on div at bounding box center [287, 249] width 2 height 181
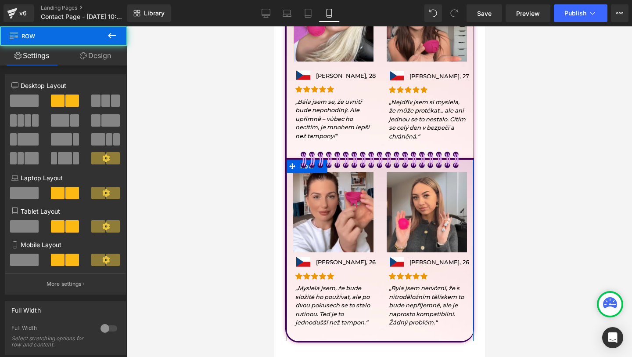
click at [92, 57] on link "Design" at bounding box center [96, 56] width 64 height 20
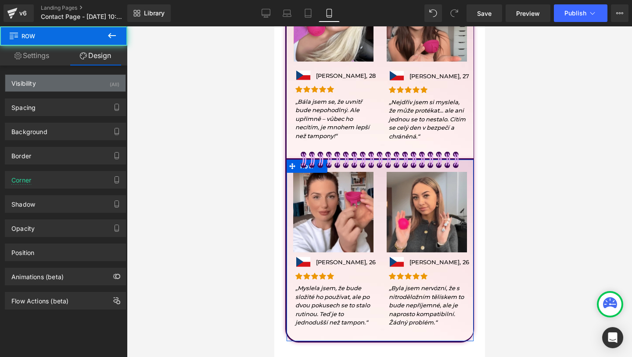
type input "0"
type input "28"
type input "0"
type input "32"
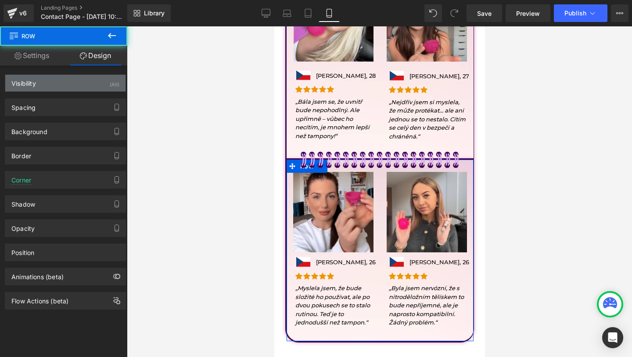
type input "0"
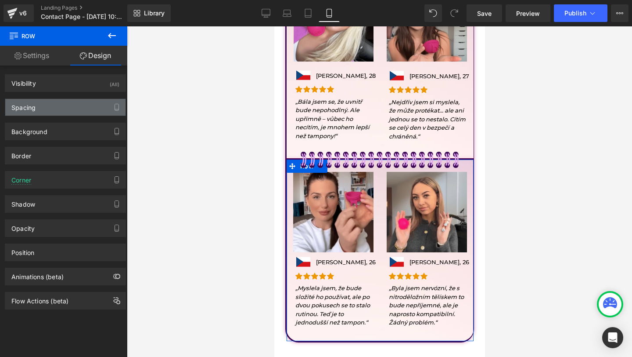
click at [51, 105] on div "Spacing" at bounding box center [65, 107] width 120 height 17
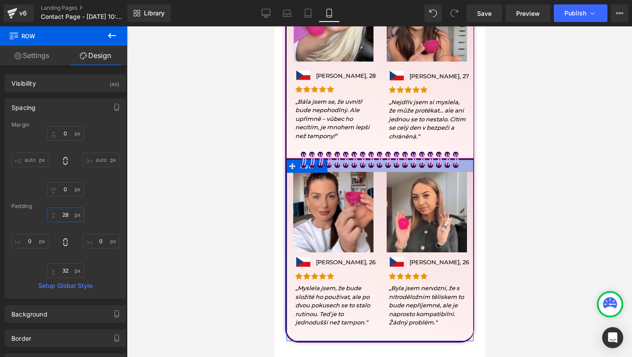
click at [69, 217] on input "28" at bounding box center [65, 214] width 37 height 14
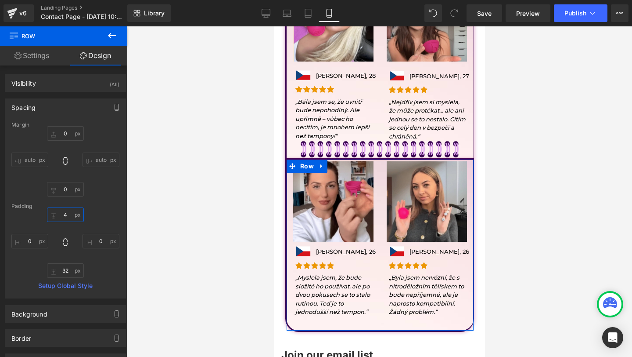
type input "40"
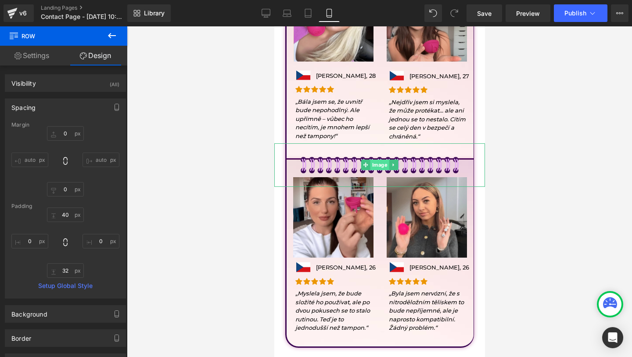
click at [379, 163] on span "Image" at bounding box center [379, 164] width 19 height 11
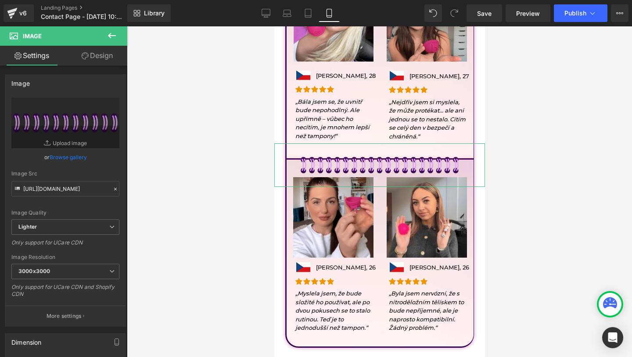
click at [90, 64] on link "Design" at bounding box center [97, 56] width 64 height 20
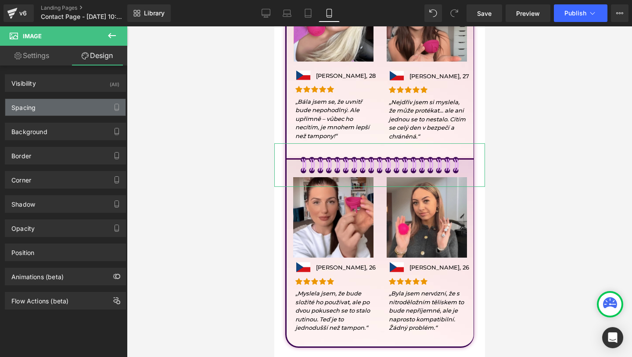
click at [64, 111] on div "Spacing" at bounding box center [65, 107] width 120 height 17
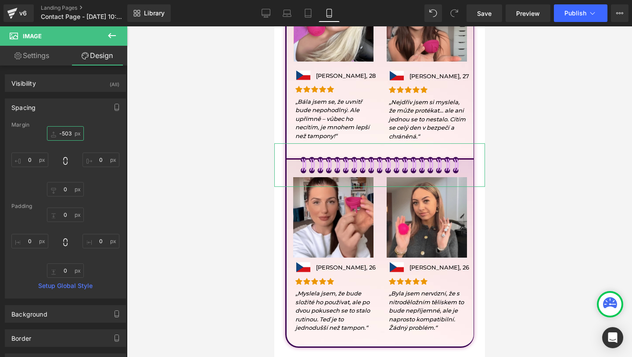
click at [64, 132] on input "-503" at bounding box center [65, 133] width 37 height 14
click at [65, 133] on input "-503" at bounding box center [65, 133] width 37 height 14
type input "-515"
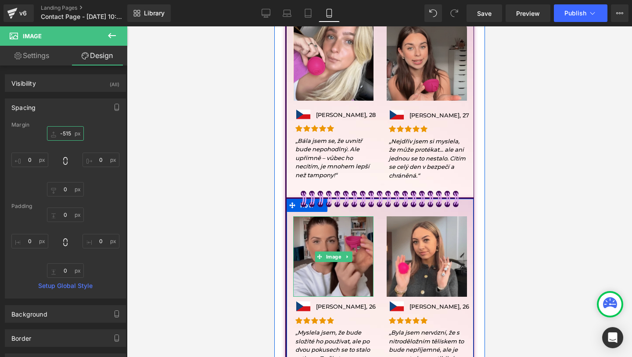
scroll to position [578, 0]
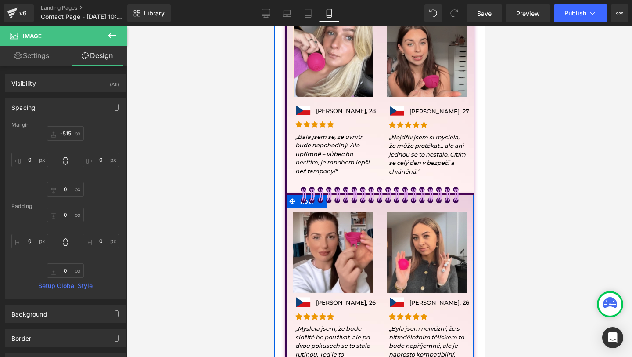
click at [289, 232] on div "Image Image Eva Kučerová, 26 Text Block Row Icon Icon Icon Icon Icon Icon List …" at bounding box center [333, 289] width 94 height 155
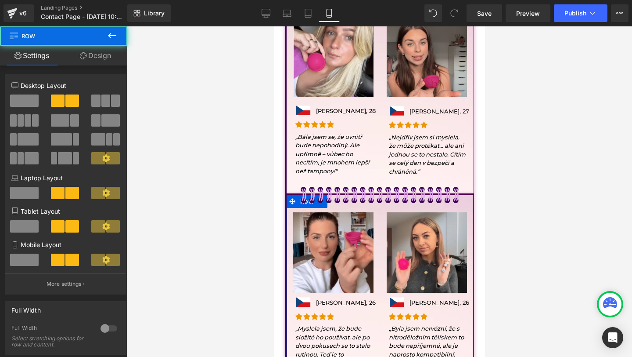
click at [112, 57] on link "Design" at bounding box center [96, 56] width 64 height 20
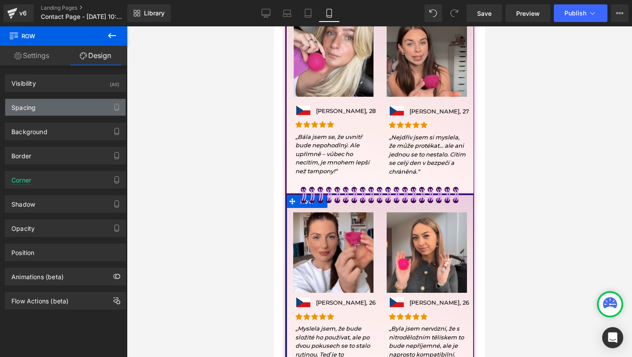
click at [58, 113] on div "Spacing" at bounding box center [65, 107] width 120 height 17
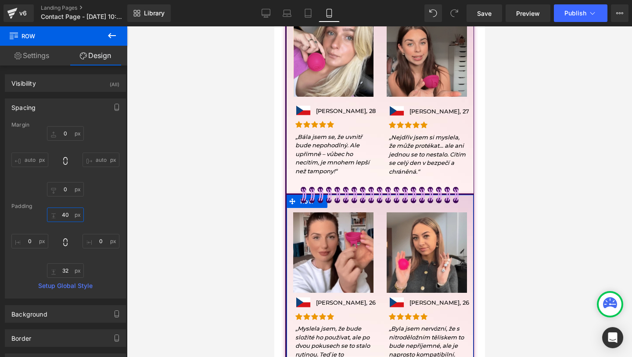
click at [71, 218] on input "40" at bounding box center [65, 214] width 37 height 14
type input "50"
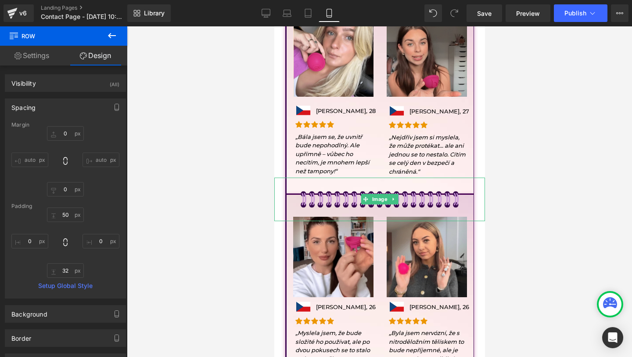
click at [350, 202] on img at bounding box center [379, 199] width 169 height 44
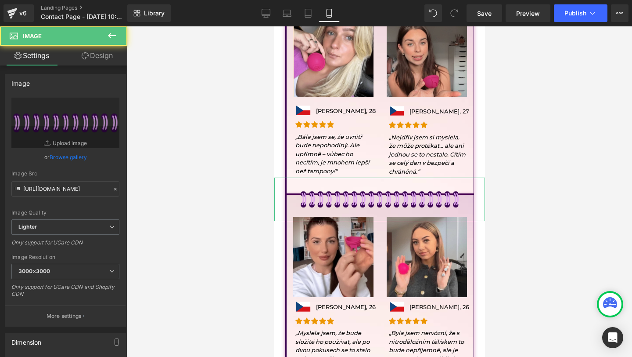
click at [111, 62] on link "Design" at bounding box center [97, 56] width 64 height 20
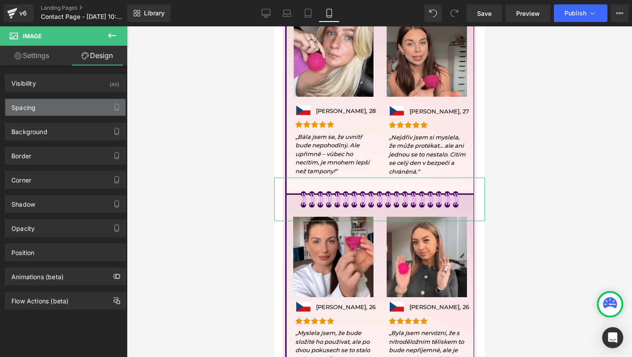
type input "-515"
type input "0"
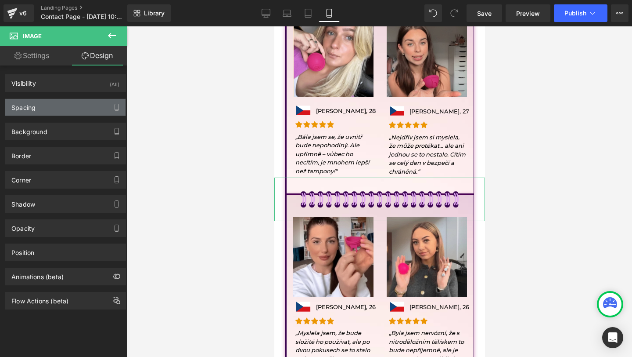
type input "0"
click at [40, 108] on div "Spacing" at bounding box center [65, 107] width 120 height 17
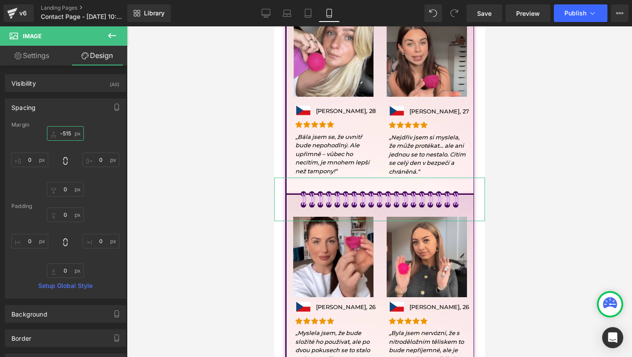
click at [69, 130] on input "-515" at bounding box center [65, 133] width 37 height 14
click at [66, 137] on input "-515" at bounding box center [65, 133] width 37 height 14
type input "-525"
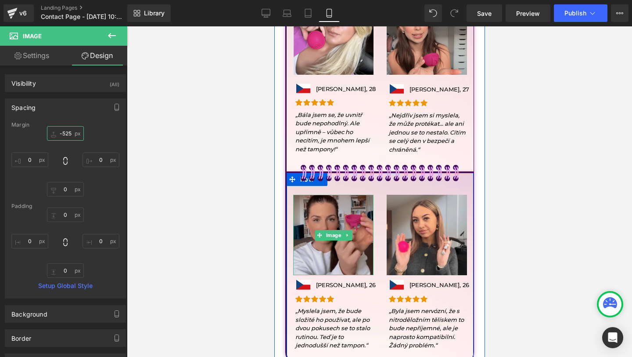
scroll to position [603, 0]
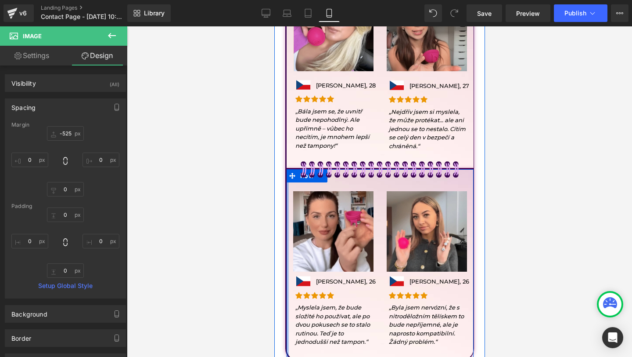
click at [286, 207] on div at bounding box center [287, 264] width 2 height 191
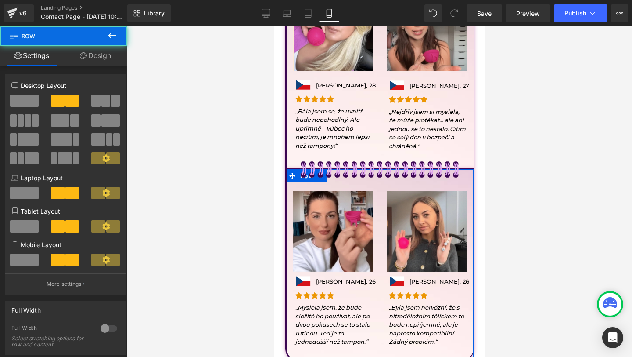
click at [87, 56] on link "Design" at bounding box center [96, 56] width 64 height 20
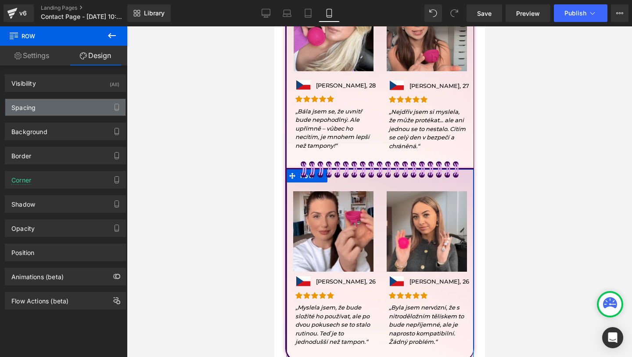
click at [46, 103] on div "Spacing" at bounding box center [65, 107] width 120 height 17
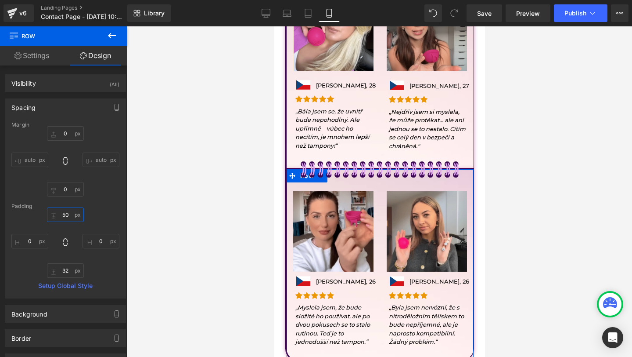
click at [69, 216] on input "50" at bounding box center [65, 214] width 37 height 14
type input "45"
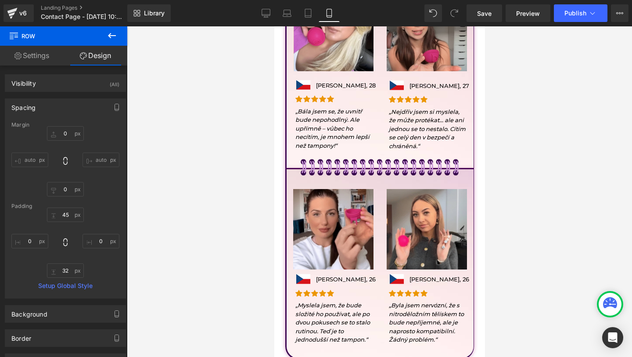
click at [336, 166] on img at bounding box center [379, 167] width 169 height 44
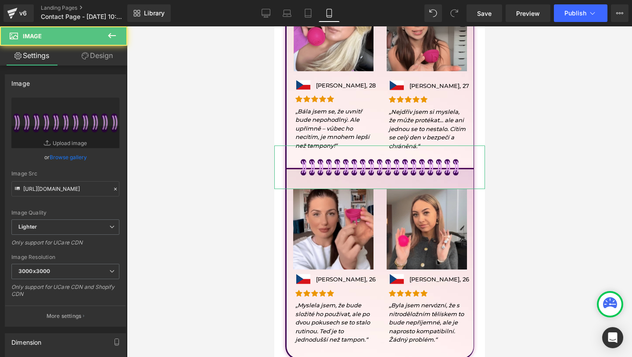
click at [100, 56] on link "Design" at bounding box center [97, 56] width 64 height 20
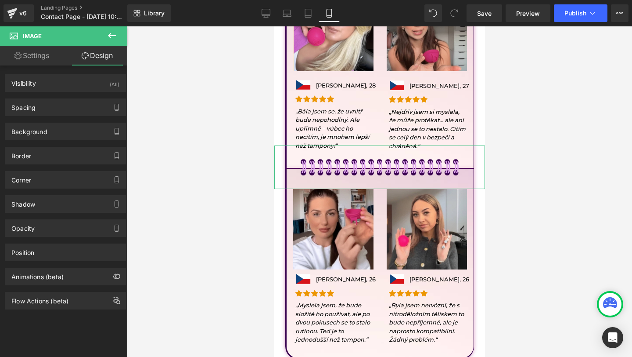
click at [50, 118] on div "Background Color & Image color transparent Color transparent 0 % Image Replace …" at bounding box center [65, 128] width 131 height 24
click at [61, 104] on div "Spacing" at bounding box center [65, 107] width 120 height 17
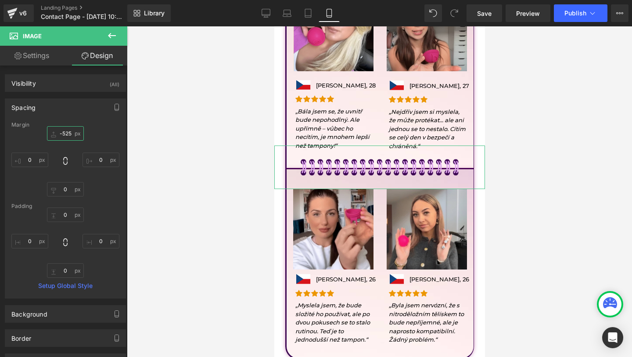
click at [63, 132] on input "-525" at bounding box center [65, 133] width 37 height 14
click at [67, 133] on input "-525" at bounding box center [65, 133] width 37 height 14
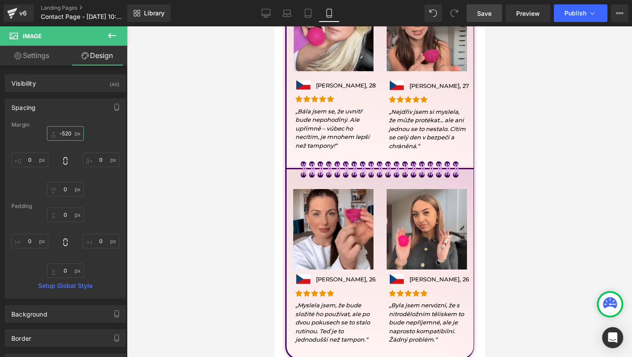
type input "-520"
click at [478, 9] on span "Save" at bounding box center [484, 13] width 14 height 9
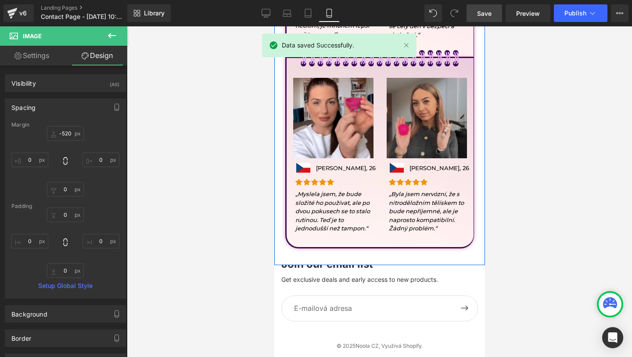
scroll to position [715, 0]
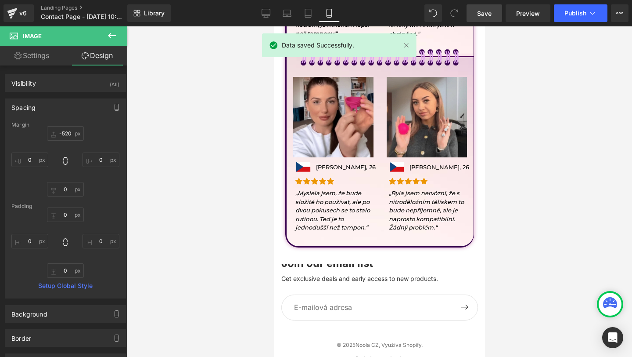
click at [370, 267] on div "Join our email list Get exclusive deals and early access to new products." at bounding box center [379, 270] width 197 height 25
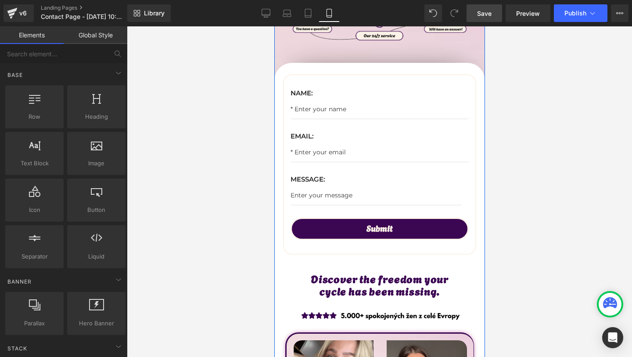
scroll to position [250, 0]
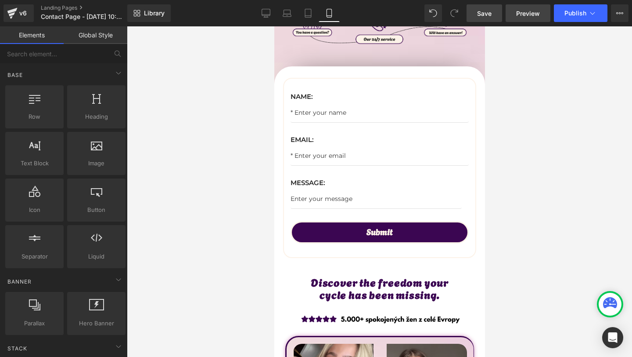
click at [536, 12] on span "Preview" at bounding box center [528, 13] width 24 height 9
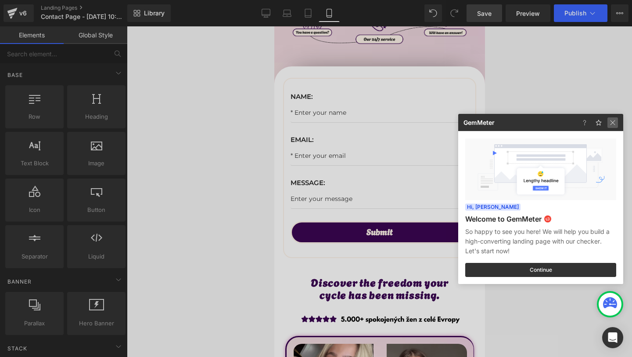
click at [615, 120] on img at bounding box center [613, 122] width 11 height 11
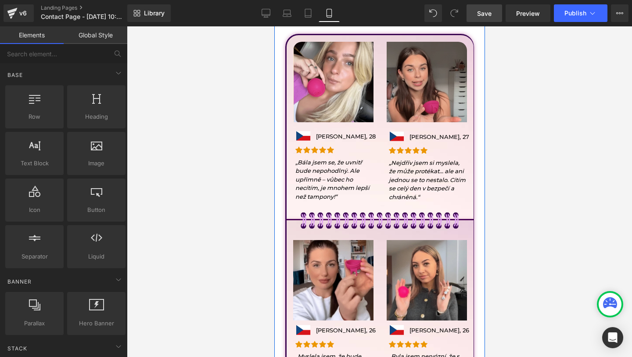
scroll to position [554, 0]
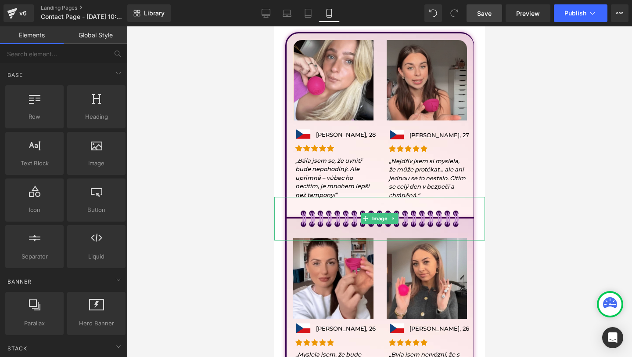
click at [348, 216] on img at bounding box center [379, 219] width 169 height 44
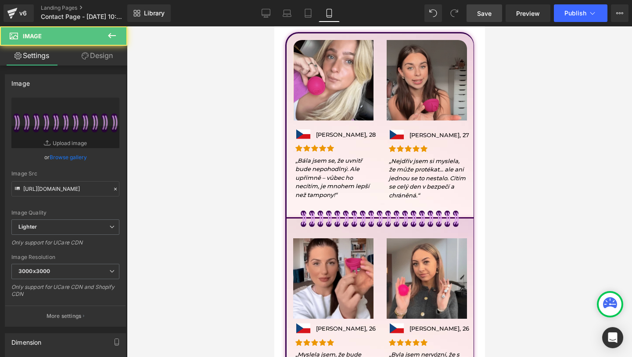
click at [95, 51] on link "Design" at bounding box center [97, 56] width 64 height 20
click at [0, 0] on div "Visibility" at bounding box center [0, 0] width 0 height 0
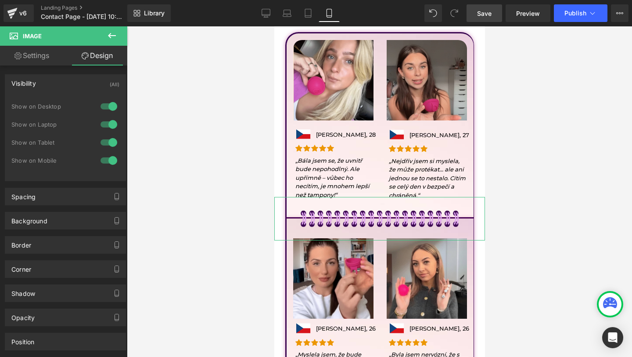
click at [113, 123] on div at bounding box center [108, 124] width 21 height 14
click at [113, 101] on div at bounding box center [108, 106] width 21 height 14
click at [492, 17] on span "Save" at bounding box center [484, 13] width 14 height 9
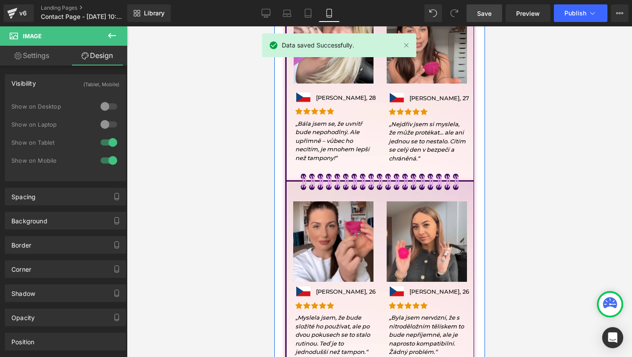
scroll to position [665, 0]
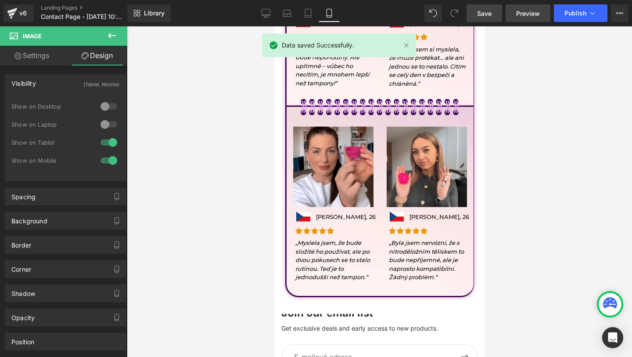
click at [526, 11] on span "Preview" at bounding box center [528, 13] width 24 height 9
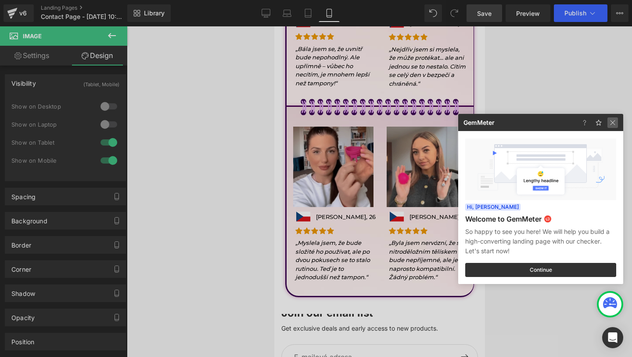
click at [618, 117] on img at bounding box center [613, 122] width 11 height 11
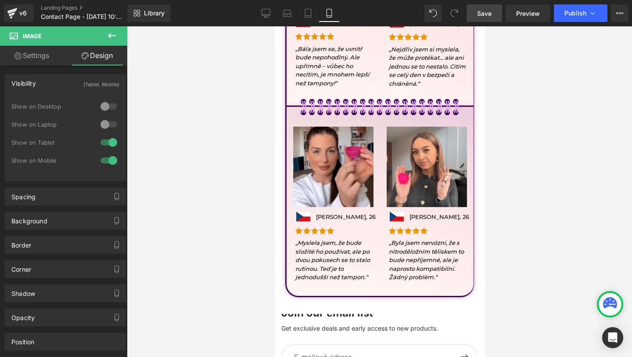
drag, startPoint x: 482, startPoint y: 17, endPoint x: 134, endPoint y: 114, distance: 360.6
click at [482, 17] on span "Save" at bounding box center [484, 13] width 14 height 9
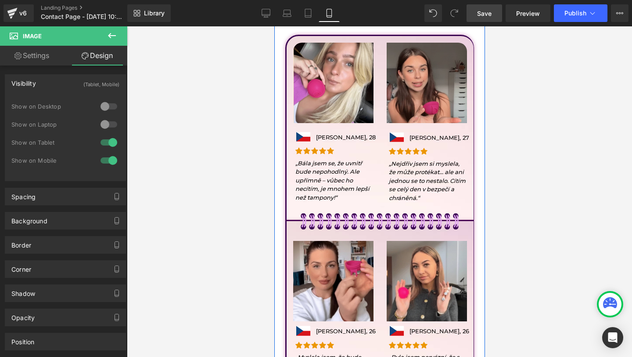
scroll to position [557, 0]
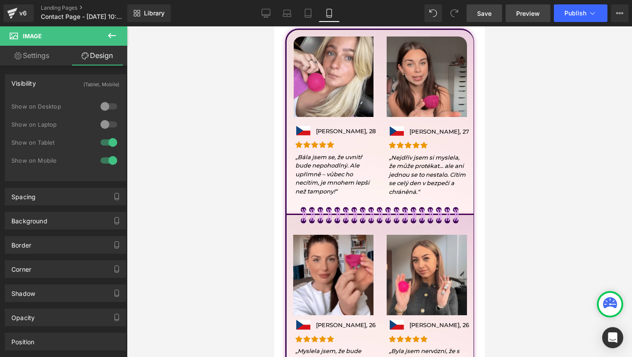
click at [516, 16] on link "Preview" at bounding box center [528, 13] width 45 height 18
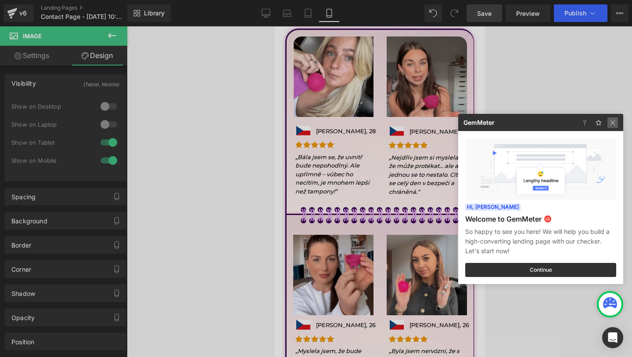
click at [616, 117] on img at bounding box center [613, 122] width 11 height 11
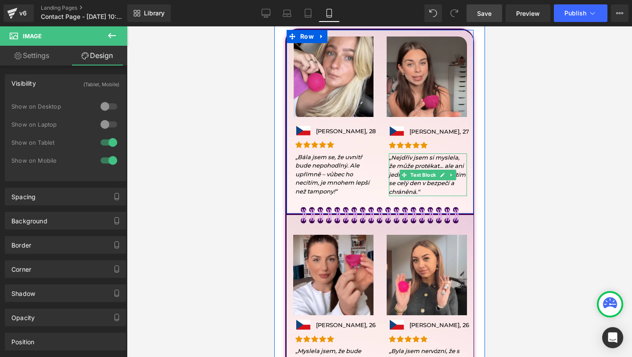
scroll to position [734, 0]
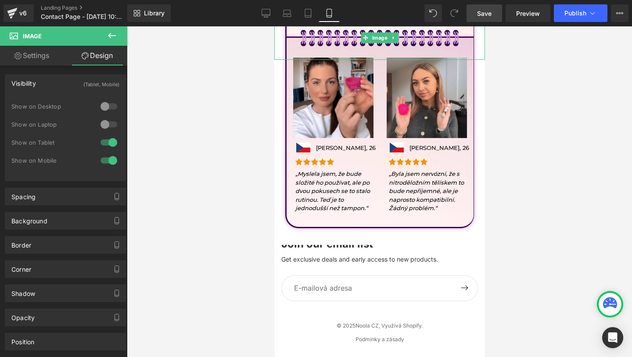
click at [377, 30] on img at bounding box center [379, 38] width 169 height 44
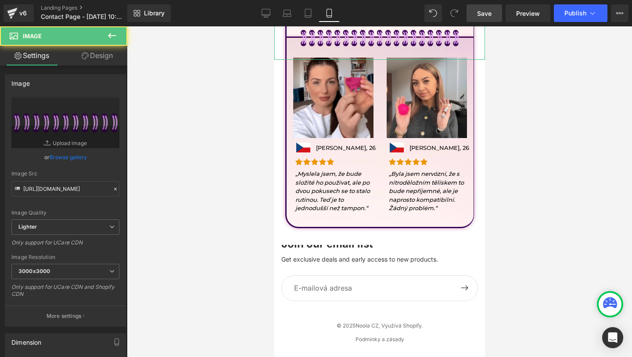
click at [106, 53] on link "Design" at bounding box center [97, 56] width 64 height 20
click at [0, 0] on div "Spacing" at bounding box center [0, 0] width 0 height 0
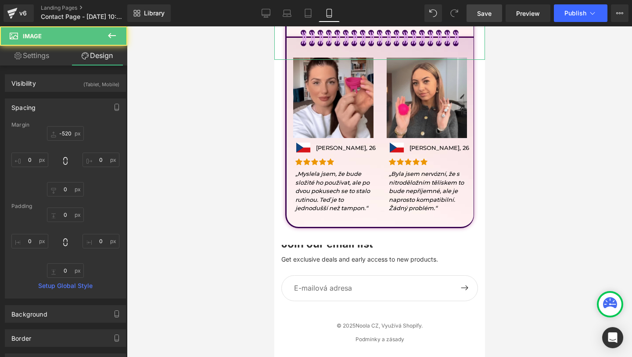
type input "-520"
type input "0"
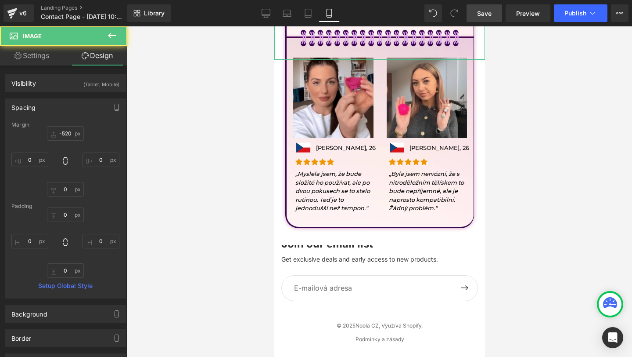
type input "0"
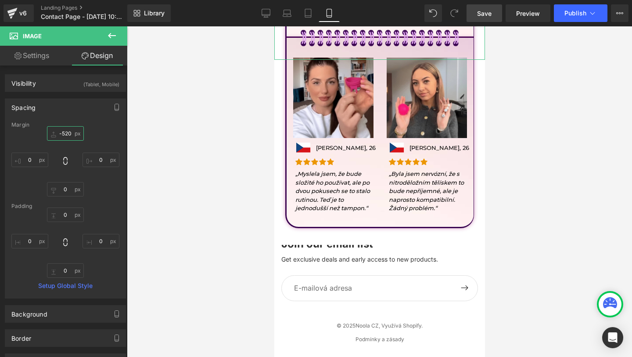
click at [66, 135] on input "-520" at bounding box center [65, 133] width 37 height 14
click at [67, 130] on input "-520" at bounding box center [65, 133] width 37 height 14
click at [67, 137] on input "-520" at bounding box center [65, 133] width 37 height 14
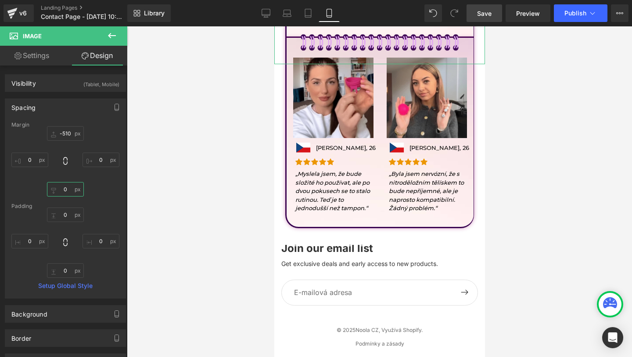
click at [66, 193] on input "0" at bounding box center [65, 189] width 37 height 14
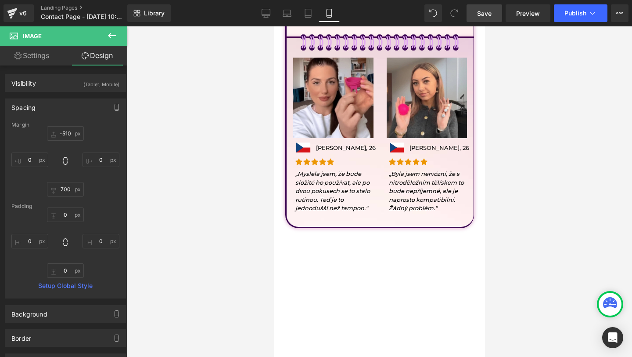
click at [229, 188] on div at bounding box center [379, 191] width 505 height 330
click at [489, 16] on span "Save" at bounding box center [484, 13] width 14 height 9
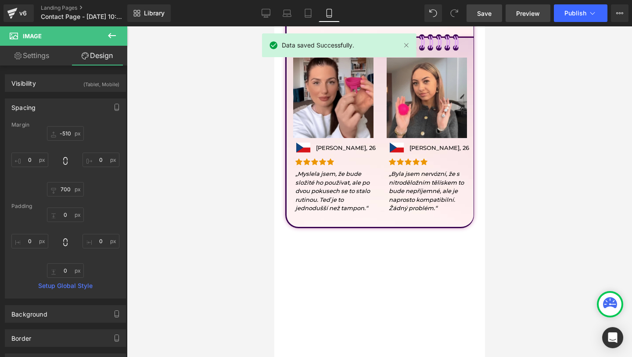
click at [534, 11] on span "Preview" at bounding box center [528, 13] width 24 height 9
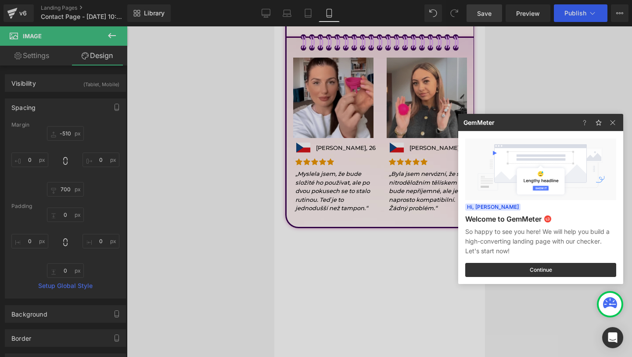
click at [363, 58] on div at bounding box center [316, 178] width 632 height 357
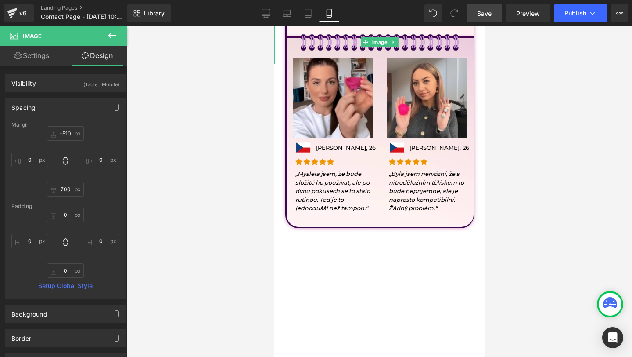
click at [363, 49] on img at bounding box center [379, 43] width 169 height 44
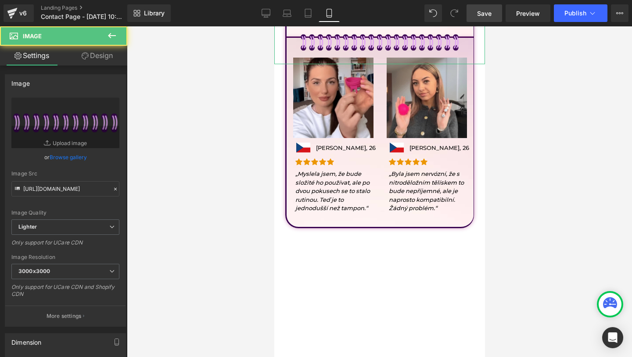
click at [100, 52] on link "Design" at bounding box center [97, 56] width 64 height 20
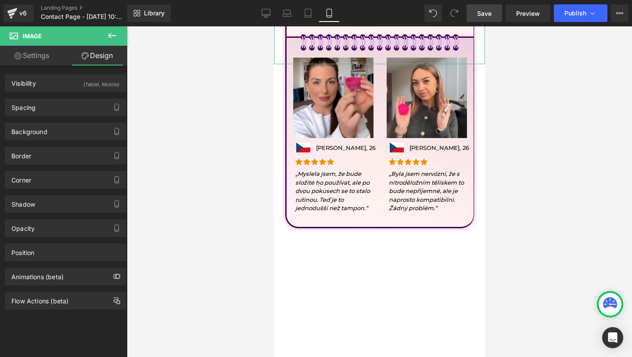
click at [37, 117] on div "Background Color & Image color transparent Color transparent 0 % Image Replace …" at bounding box center [65, 128] width 131 height 24
click at [47, 107] on div "Spacing" at bounding box center [65, 107] width 120 height 17
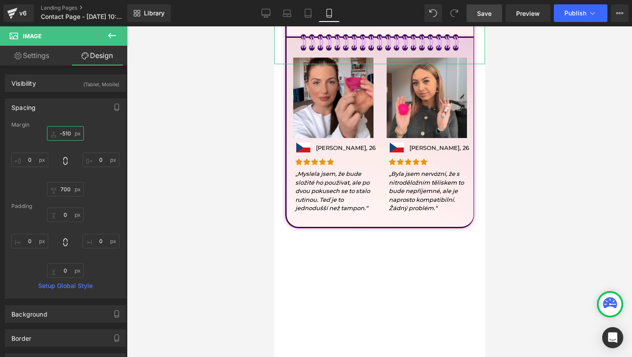
click at [68, 134] on input "-510" at bounding box center [65, 133] width 37 height 14
click at [66, 134] on input "-510" at bounding box center [65, 133] width 37 height 14
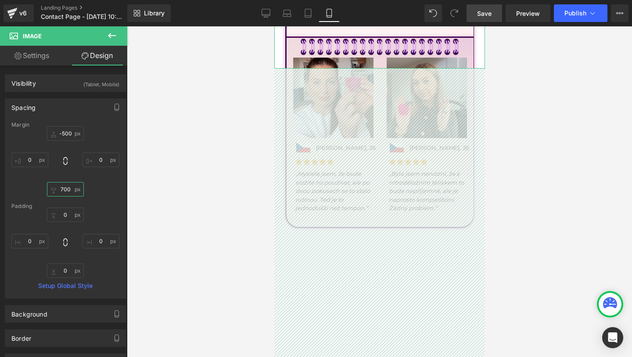
click at [60, 189] on input "700" at bounding box center [65, 189] width 37 height 14
click at [62, 191] on input "700" at bounding box center [65, 189] width 37 height 14
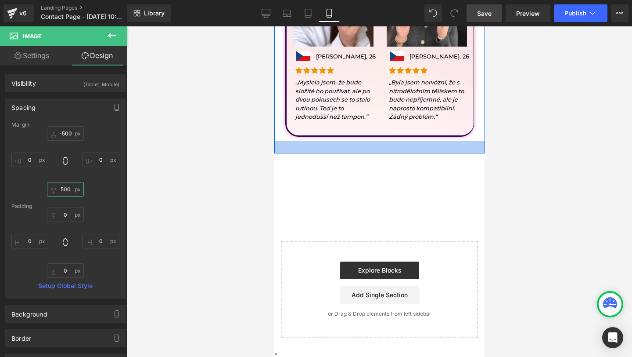
scroll to position [814, 0]
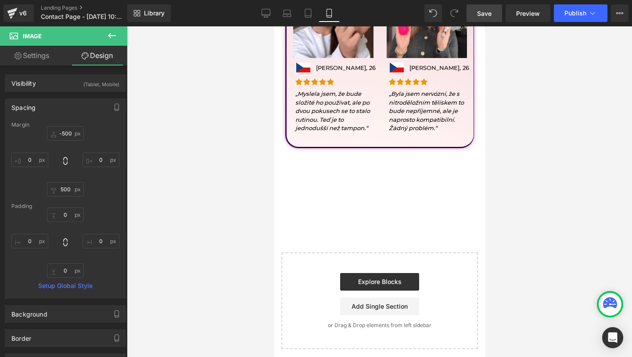
drag, startPoint x: 485, startPoint y: 21, endPoint x: 158, endPoint y: 120, distance: 341.5
click at [485, 21] on link "Save" at bounding box center [485, 13] width 36 height 18
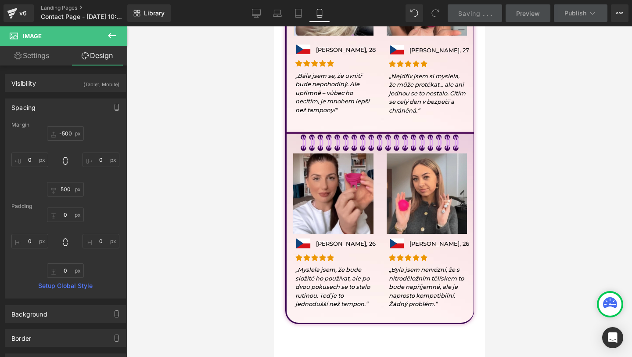
scroll to position [637, 0]
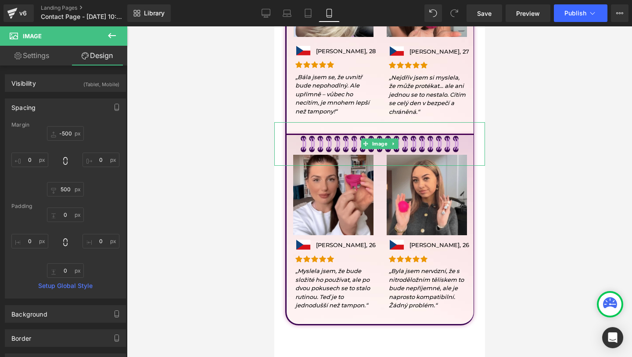
click at [347, 143] on img at bounding box center [379, 144] width 169 height 44
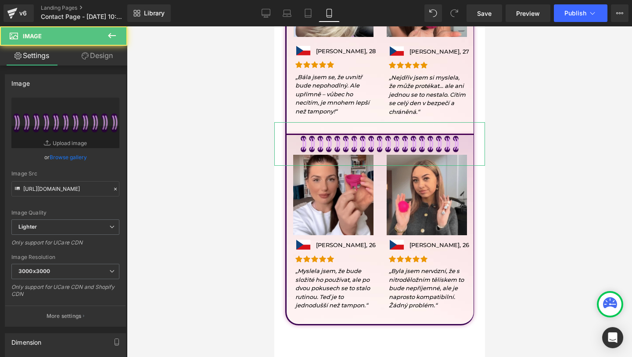
click at [95, 55] on link "Design" at bounding box center [97, 56] width 64 height 20
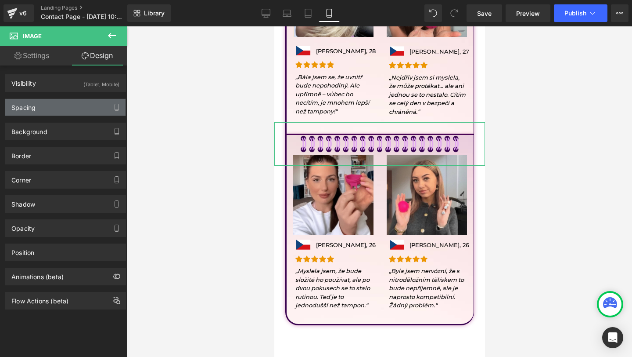
click at [45, 99] on div "Spacing" at bounding box center [65, 107] width 120 height 17
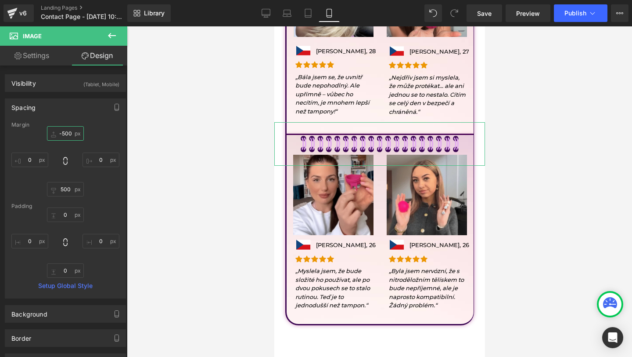
click at [68, 134] on input "-500" at bounding box center [65, 133] width 37 height 14
click at [68, 135] on input "-500" at bounding box center [65, 133] width 37 height 14
click at [487, 12] on span "Save" at bounding box center [484, 13] width 14 height 9
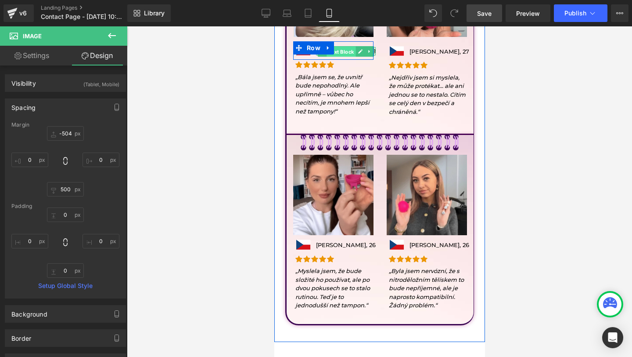
click at [326, 54] on span "Text Block" at bounding box center [340, 51] width 29 height 11
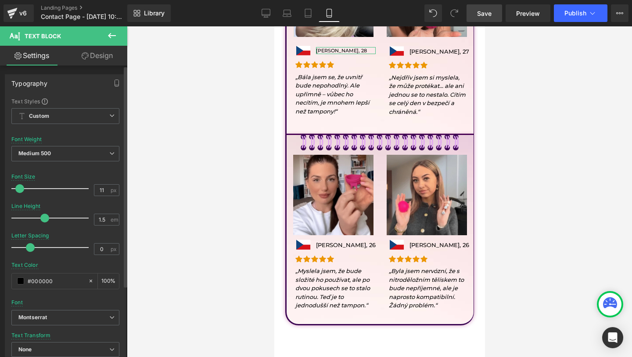
click at [21, 189] on span at bounding box center [19, 188] width 9 height 9
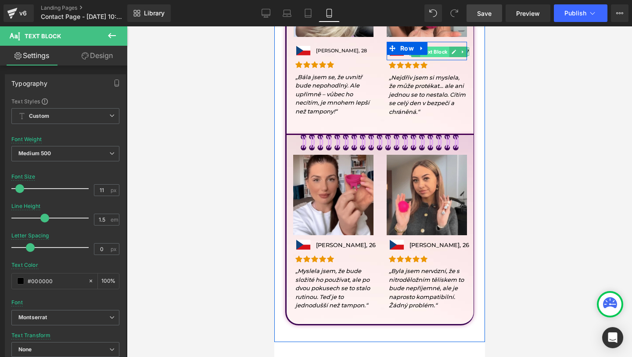
click at [432, 54] on span "Text Block" at bounding box center [434, 52] width 29 height 11
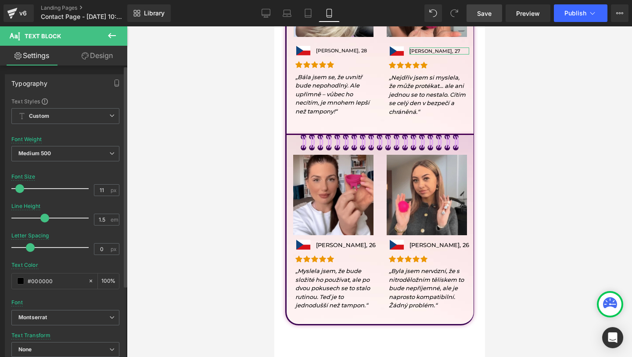
click at [20, 191] on span at bounding box center [19, 188] width 9 height 9
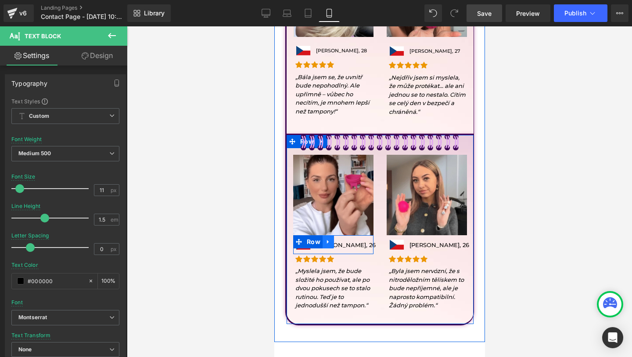
click at [329, 246] on link at bounding box center [327, 241] width 11 height 13
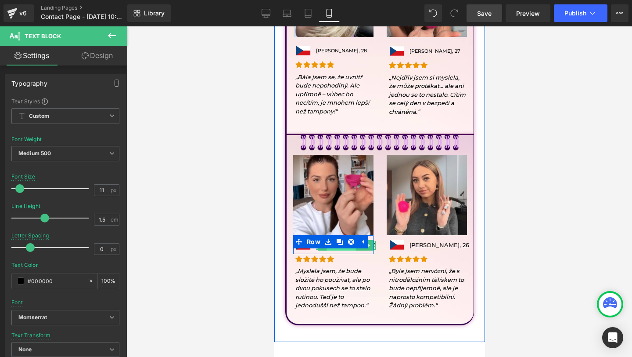
click at [340, 249] on span "Text Block" at bounding box center [340, 245] width 29 height 11
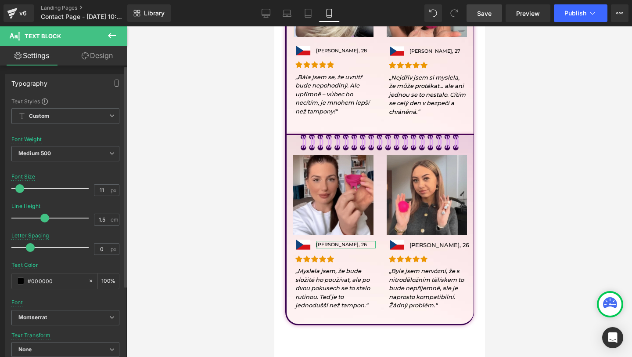
click at [21, 186] on span at bounding box center [19, 188] width 9 height 9
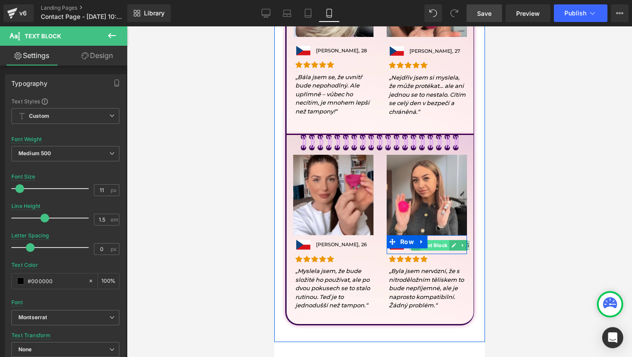
click at [425, 247] on span "Text Block" at bounding box center [434, 245] width 29 height 11
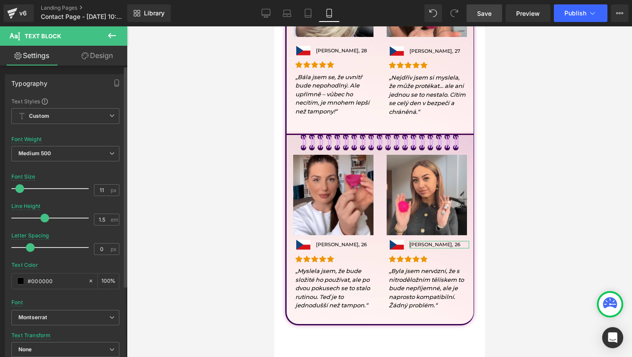
click at [18, 189] on span at bounding box center [19, 188] width 9 height 9
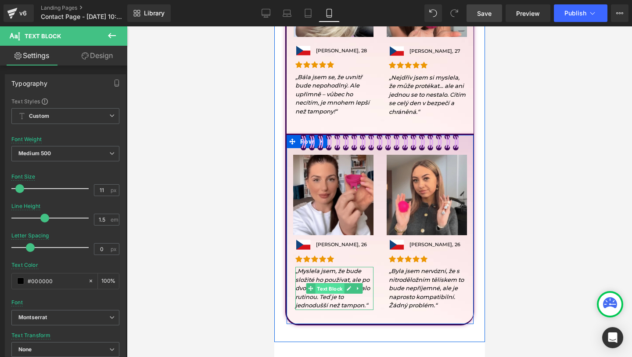
click at [326, 290] on span "Text Block" at bounding box center [329, 288] width 29 height 11
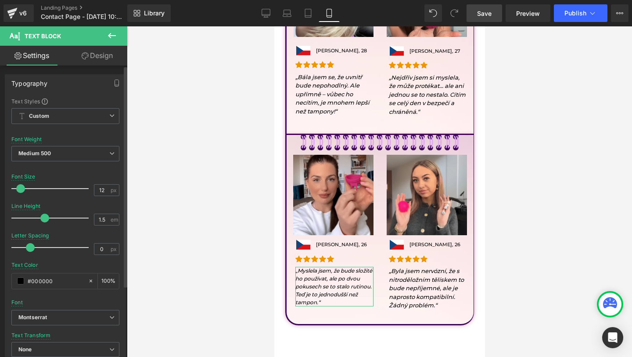
click at [18, 189] on span at bounding box center [20, 188] width 9 height 9
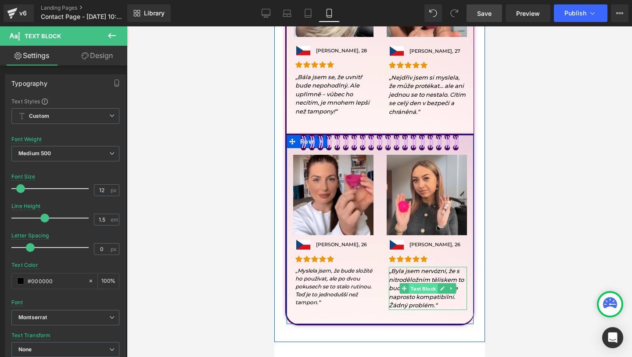
click at [420, 290] on span "Text Block" at bounding box center [423, 288] width 29 height 11
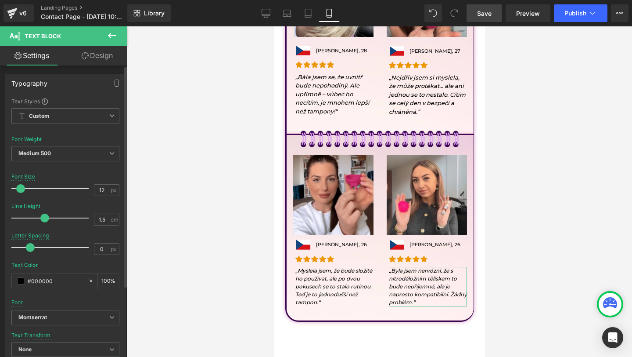
click at [19, 188] on span at bounding box center [20, 188] width 9 height 9
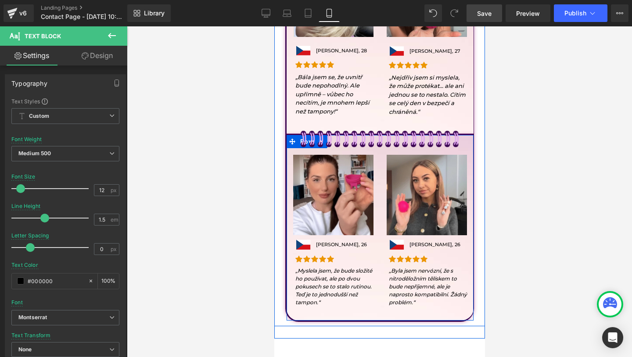
scroll to position [599, 0]
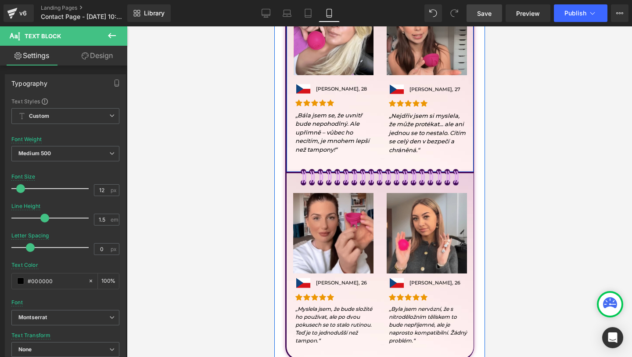
click at [313, 128] on div "„Bála jsem se, že uvnitř bude nepohodlný. Ale upřímně – vůbec ho necítím, je mn…" at bounding box center [334, 132] width 78 height 43
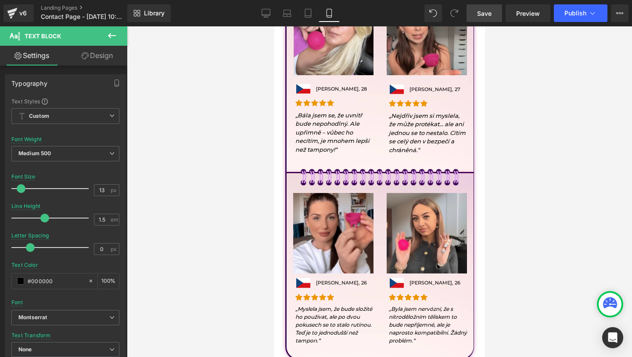
click at [342, 117] on icon "„Bála jsem se, že uvnitř bude nepohodlný. Ale upřímně – vůbec ho necítím, je mn…" at bounding box center [332, 132] width 74 height 41
click at [18, 191] on span at bounding box center [20, 188] width 9 height 9
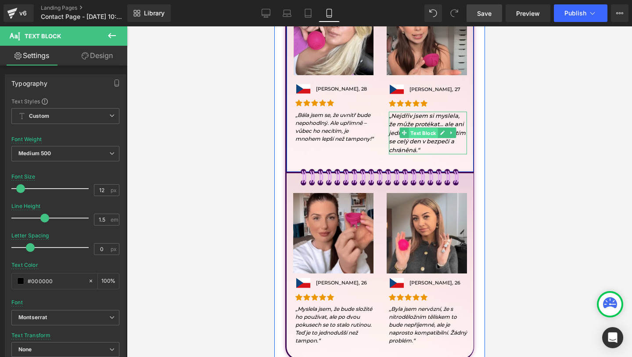
click at [423, 134] on span "Text Block" at bounding box center [423, 133] width 29 height 11
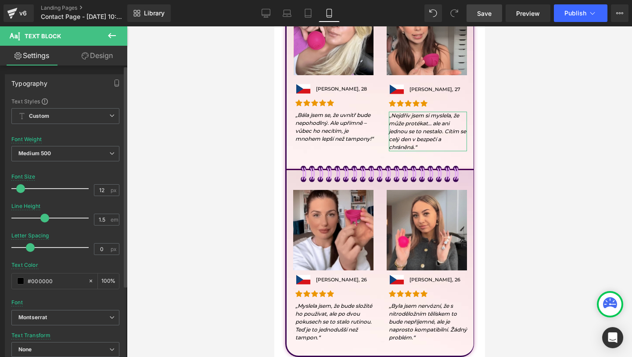
click at [19, 189] on span at bounding box center [20, 188] width 9 height 9
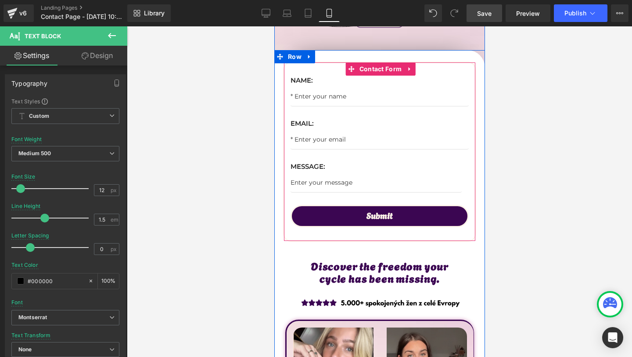
scroll to position [243, 0]
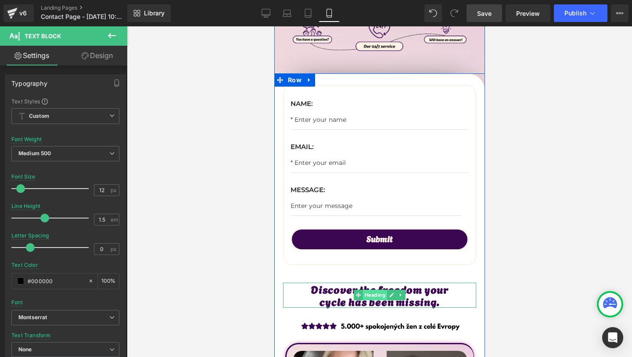
click at [372, 293] on span "Heading" at bounding box center [375, 294] width 24 height 11
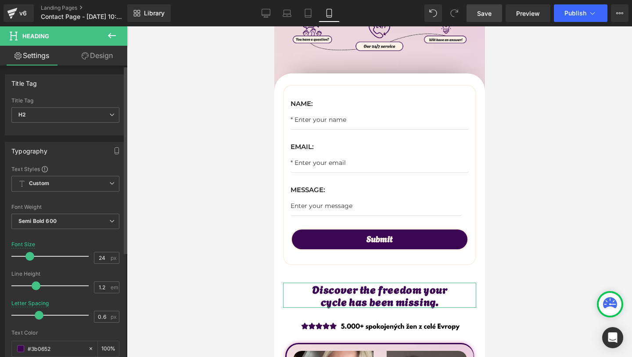
click at [40, 314] on span at bounding box center [39, 314] width 9 height 9
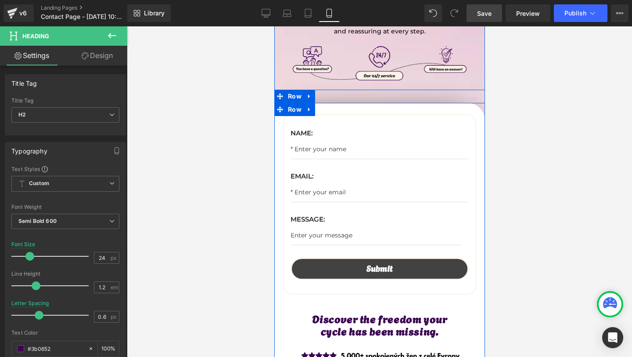
scroll to position [0, 0]
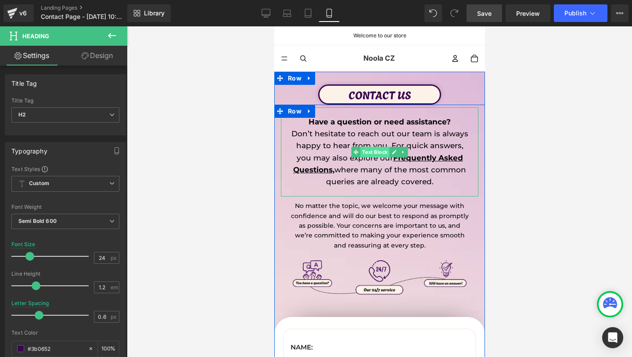
click at [366, 150] on span "Text Block" at bounding box center [374, 152] width 29 height 11
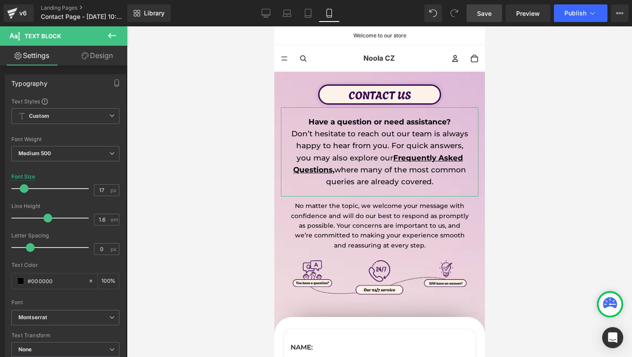
click at [90, 57] on link "Design" at bounding box center [97, 56] width 64 height 20
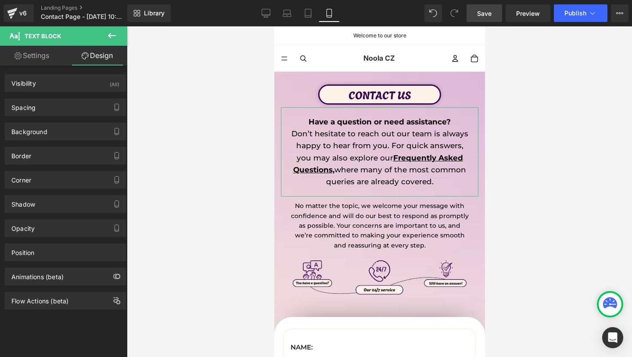
click at [28, 118] on div "Background Color & Image color none Color none 0 % Image Replace Image Upload i…" at bounding box center [65, 128] width 131 height 24
click at [32, 112] on div "Spacing" at bounding box center [65, 107] width 120 height 17
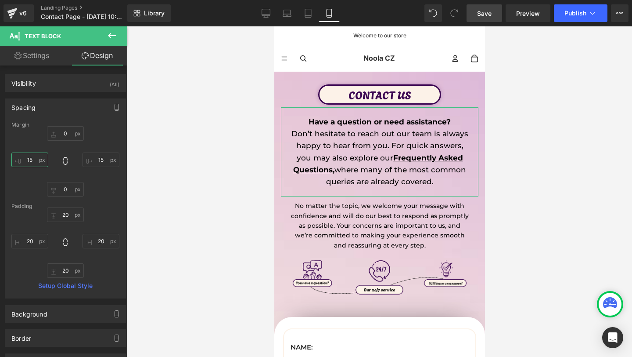
click at [28, 163] on input "15" at bounding box center [29, 159] width 37 height 14
click at [99, 158] on input "15" at bounding box center [101, 159] width 37 height 14
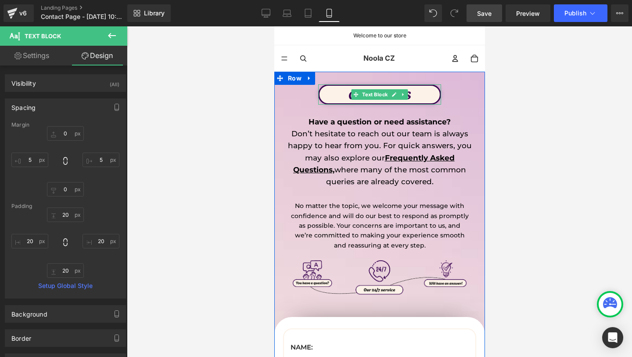
click at [374, 101] on p "CONTACT US" at bounding box center [379, 95] width 120 height 18
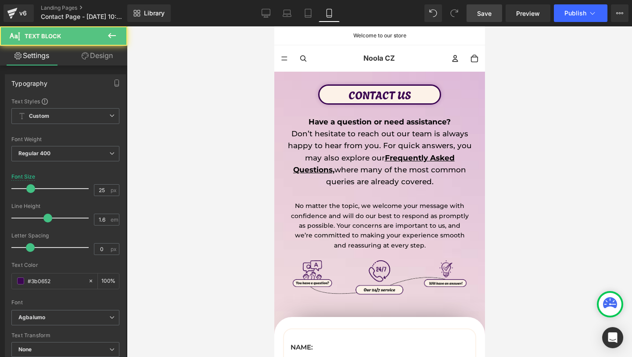
drag, startPoint x: 81, startPoint y: 60, endPoint x: 63, endPoint y: 97, distance: 41.1
click at [81, 60] on link "Design" at bounding box center [97, 56] width 64 height 20
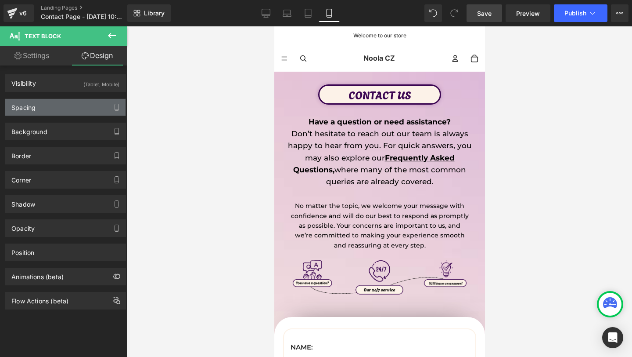
click at [49, 105] on div "Spacing" at bounding box center [65, 107] width 120 height 17
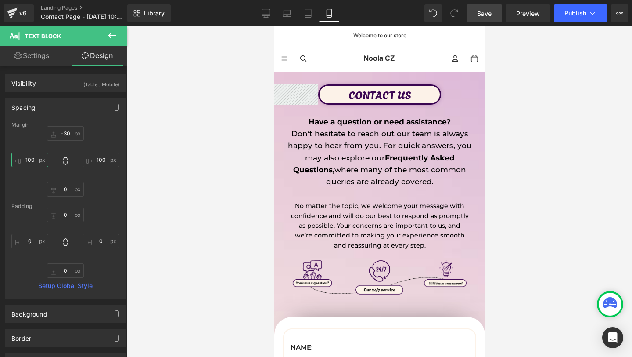
click at [31, 162] on input "100" at bounding box center [29, 159] width 37 height 14
click at [99, 155] on input "100" at bounding box center [101, 159] width 37 height 14
click at [100, 162] on input "100" at bounding box center [101, 159] width 37 height 14
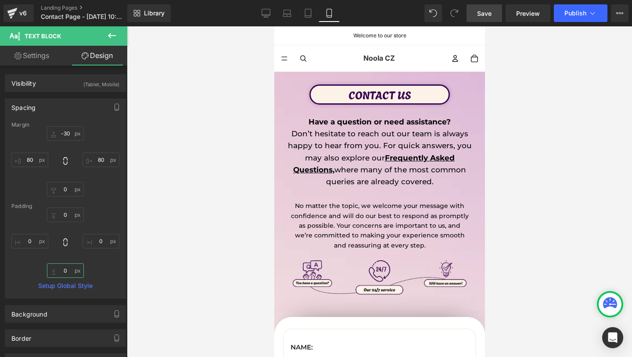
click at [61, 265] on input "0" at bounding box center [65, 270] width 37 height 14
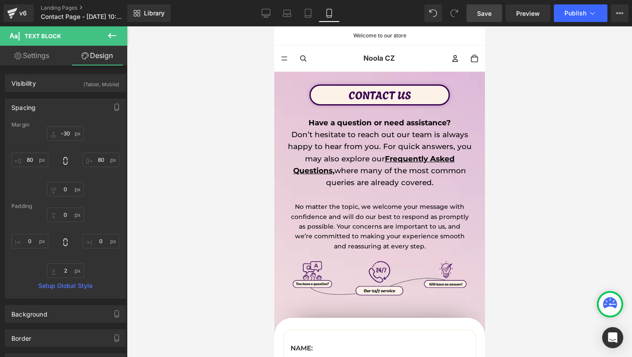
click at [490, 11] on span "Save" at bounding box center [484, 13] width 14 height 9
click at [491, 11] on span "Save" at bounding box center [484, 13] width 14 height 9
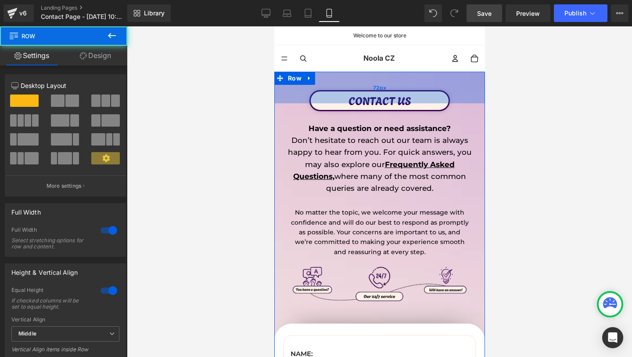
drag, startPoint x: 372, startPoint y: 80, endPoint x: 371, endPoint y: 86, distance: 5.8
click at [371, 86] on div "72px" at bounding box center [379, 88] width 211 height 32
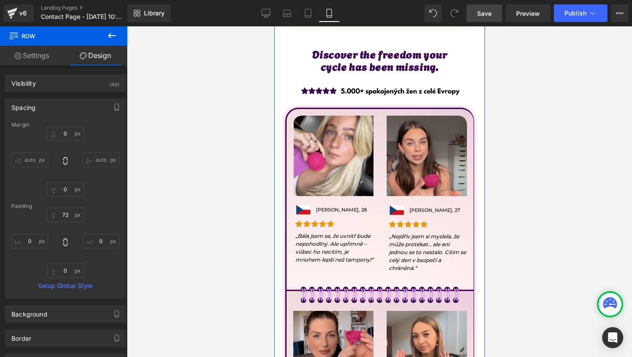
scroll to position [497, 0]
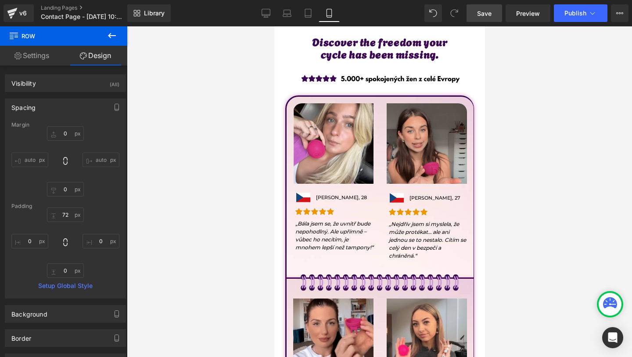
click at [337, 278] on img at bounding box center [379, 282] width 169 height 44
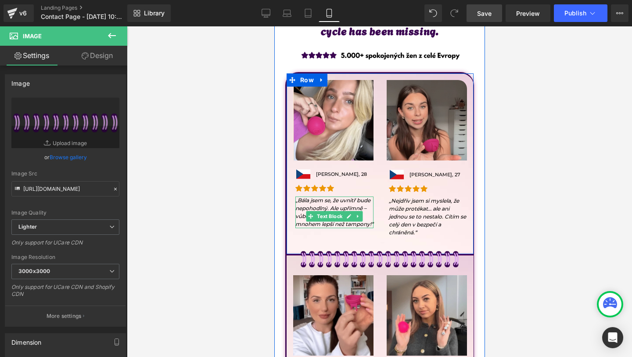
scroll to position [521, 0]
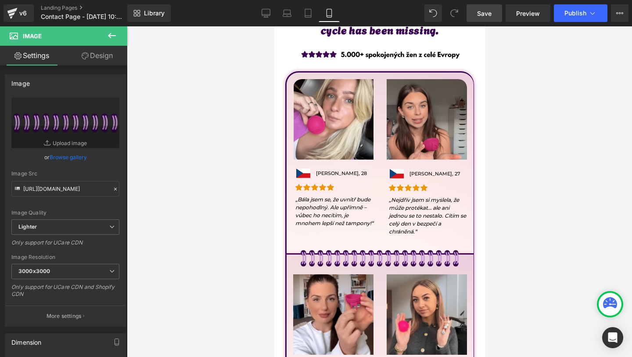
click at [330, 252] on img at bounding box center [379, 258] width 169 height 44
click at [111, 59] on link "Design" at bounding box center [97, 56] width 64 height 20
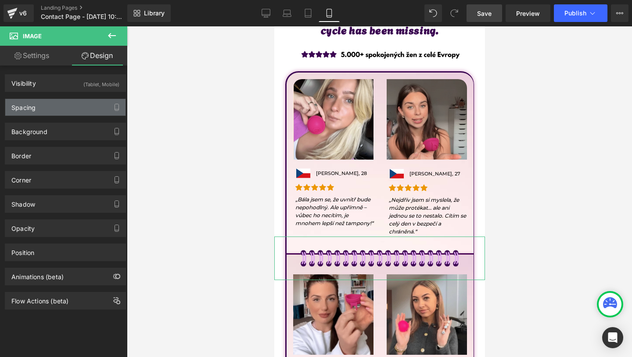
click at [57, 107] on div "Spacing" at bounding box center [65, 107] width 120 height 17
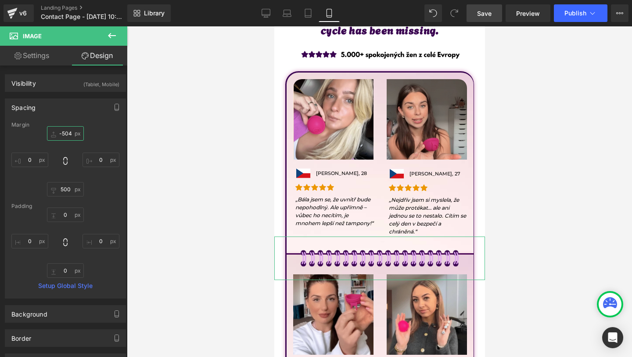
click at [65, 135] on input "-504" at bounding box center [65, 133] width 37 height 14
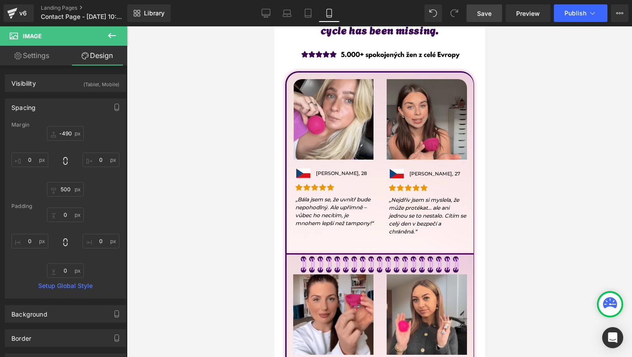
click at [494, 11] on link "Save" at bounding box center [485, 13] width 36 height 18
click at [70, 132] on input "-490" at bounding box center [65, 133] width 37 height 14
click at [71, 131] on input "-490" at bounding box center [65, 133] width 37 height 14
click at [497, 10] on link "Save" at bounding box center [485, 13] width 36 height 18
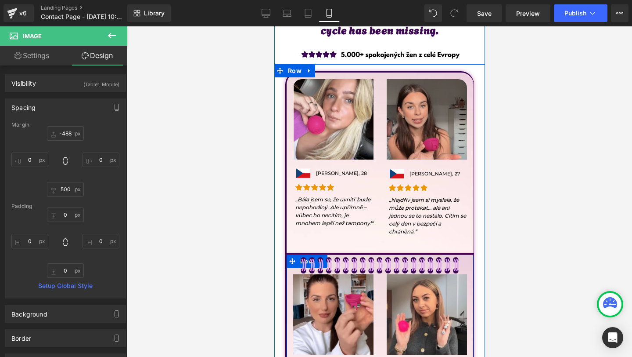
click at [290, 295] on div "Image Image Eva Kučerová, 26 Text Block Row Icon Icon Icon Icon Icon Icon List …" at bounding box center [333, 350] width 94 height 152
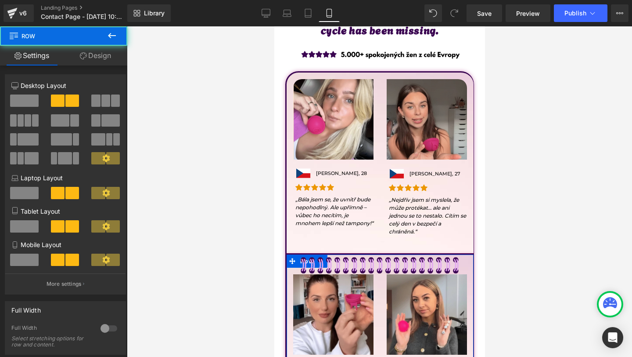
click at [92, 54] on link "Design" at bounding box center [96, 56] width 64 height 20
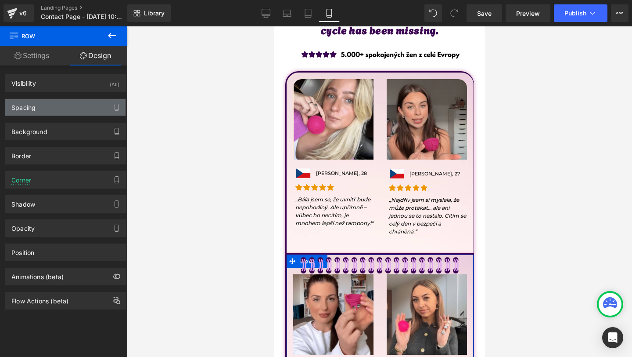
click at [61, 100] on div "Spacing" at bounding box center [65, 107] width 120 height 17
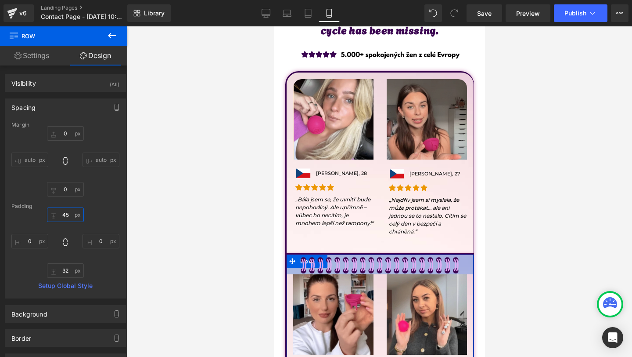
click at [62, 217] on input "45" at bounding box center [65, 214] width 37 height 14
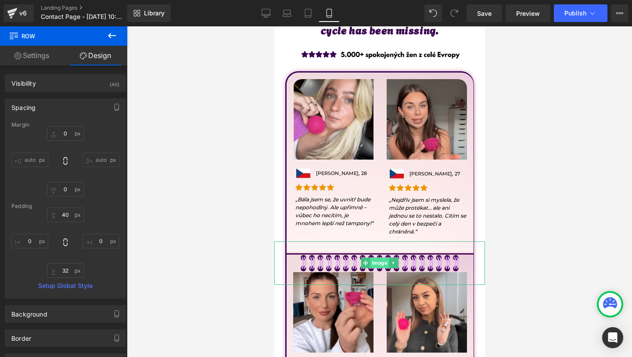
click at [377, 261] on span "Image" at bounding box center [379, 262] width 19 height 11
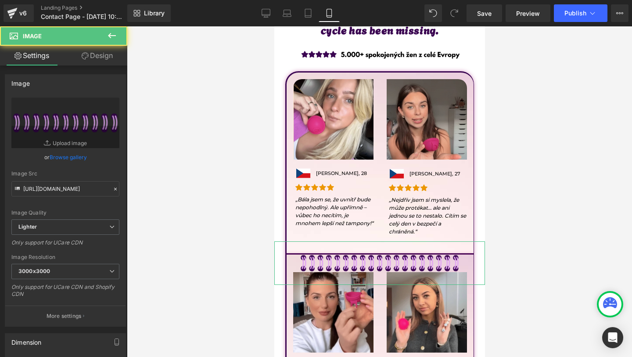
click at [101, 56] on link "Design" at bounding box center [97, 56] width 64 height 20
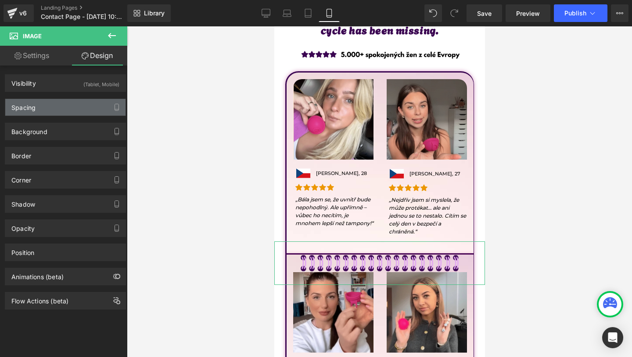
click at [59, 109] on div "Spacing" at bounding box center [65, 107] width 120 height 17
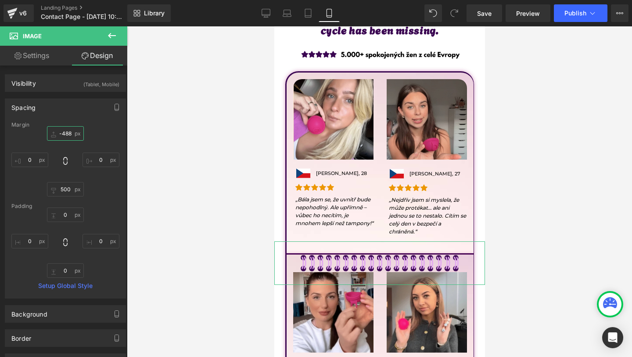
click at [69, 135] on input "-488" at bounding box center [65, 133] width 37 height 14
click at [68, 130] on input "-488" at bounding box center [65, 133] width 37 height 14
click at [70, 133] on input "-488" at bounding box center [65, 133] width 37 height 14
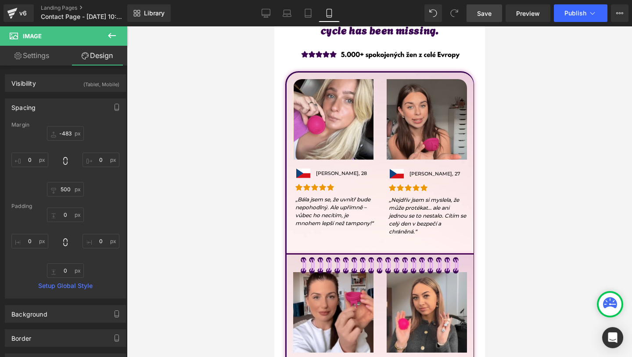
click at [483, 7] on link "Save" at bounding box center [485, 13] width 36 height 18
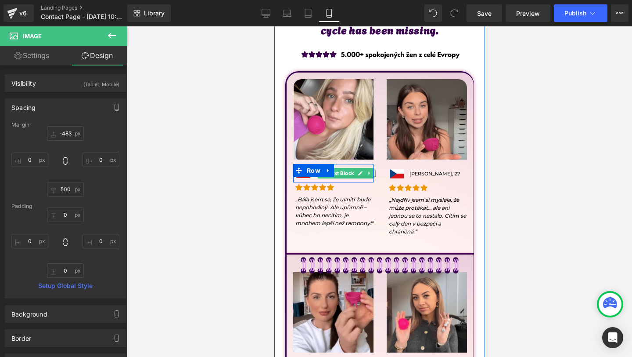
click at [342, 175] on span "Text Block" at bounding box center [340, 173] width 29 height 11
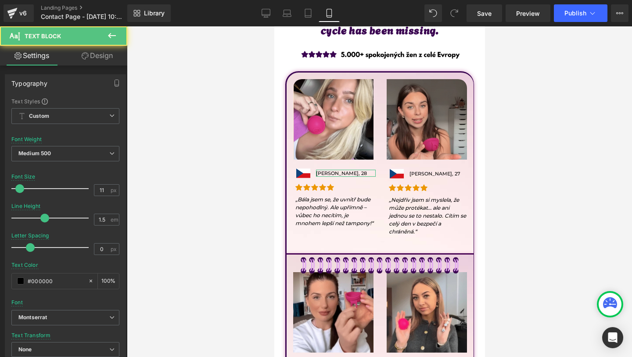
click at [105, 52] on link "Design" at bounding box center [97, 56] width 64 height 20
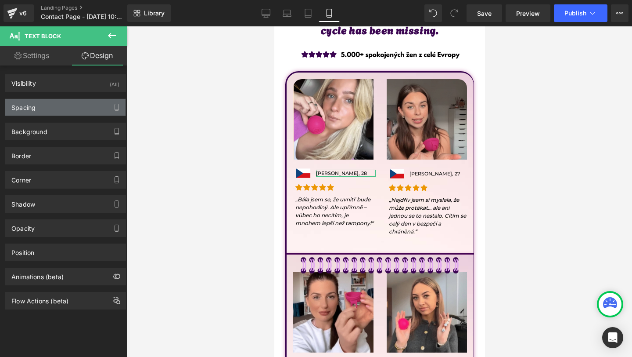
click at [27, 111] on div "Spacing" at bounding box center [23, 105] width 24 height 12
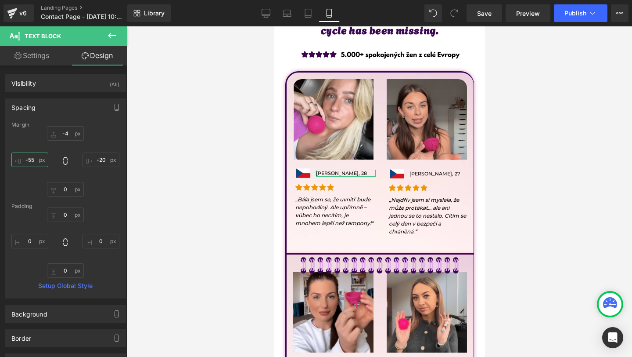
click at [32, 163] on input "-55" at bounding box center [29, 159] width 37 height 14
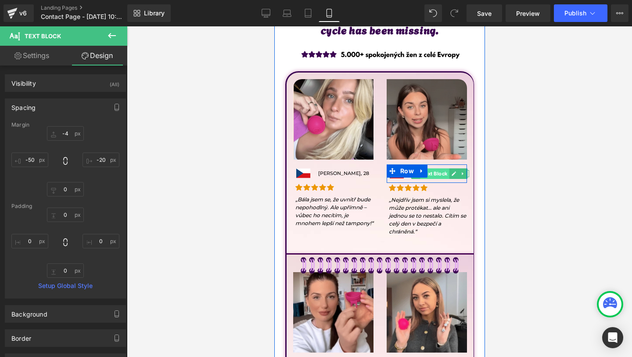
click at [429, 175] on span "Text Block" at bounding box center [434, 173] width 29 height 11
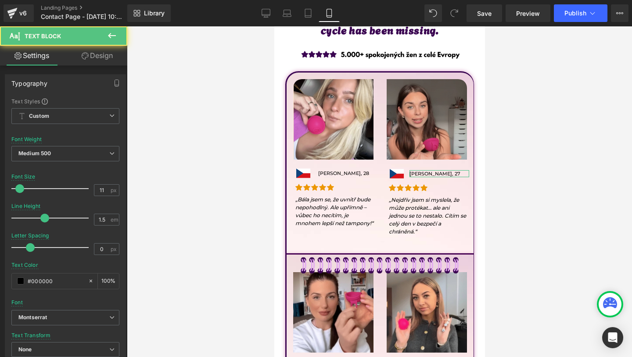
click at [98, 50] on link "Design" at bounding box center [97, 56] width 64 height 20
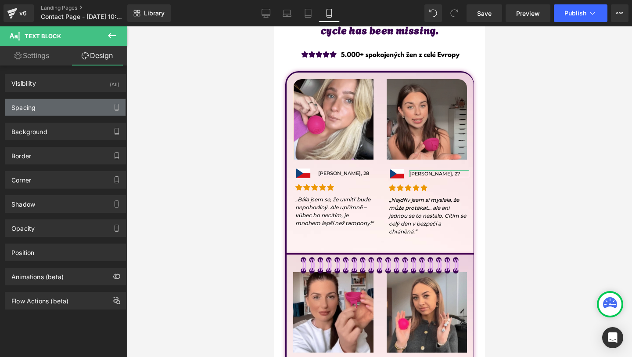
click at [51, 104] on div "Spacing" at bounding box center [65, 107] width 120 height 17
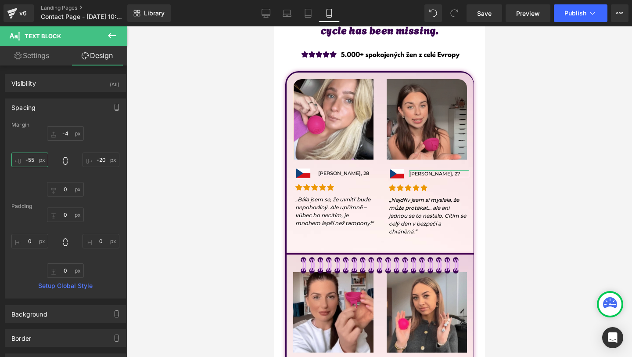
click at [33, 160] on input "-55" at bounding box center [29, 159] width 37 height 14
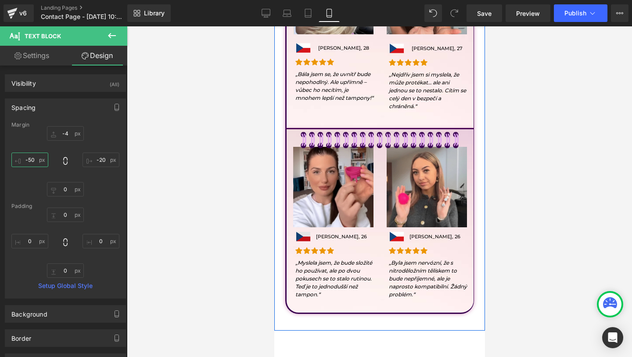
scroll to position [647, 0]
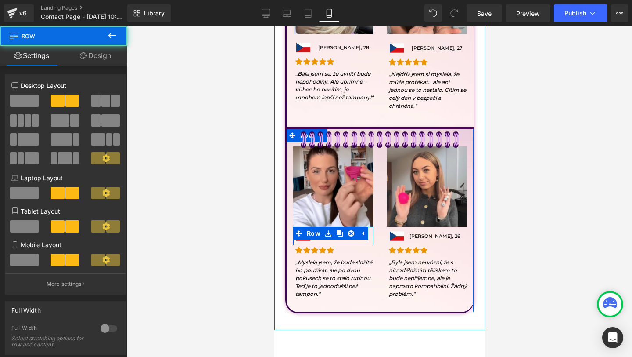
click at [325, 241] on div "Image Eva Kučerová, 26 Text Block Row" at bounding box center [333, 236] width 80 height 18
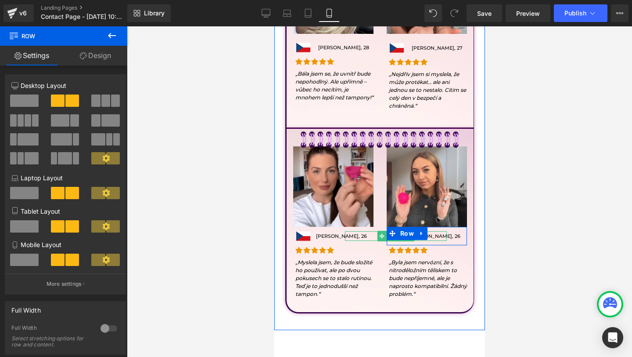
click at [363, 235] on img at bounding box center [395, 236] width 81 height 10
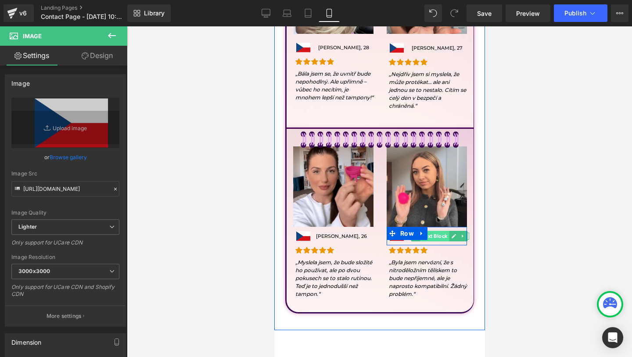
click at [433, 235] on span "Text Block" at bounding box center [434, 236] width 29 height 11
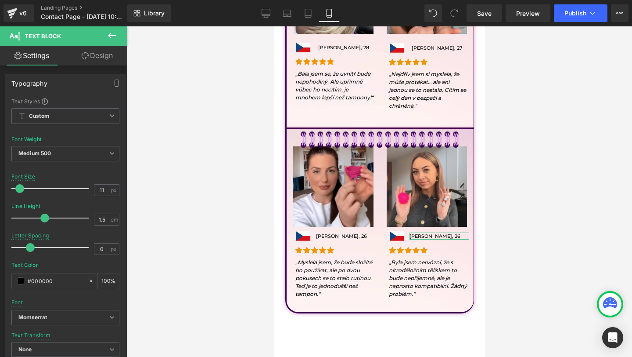
click at [99, 58] on link "Design" at bounding box center [97, 56] width 64 height 20
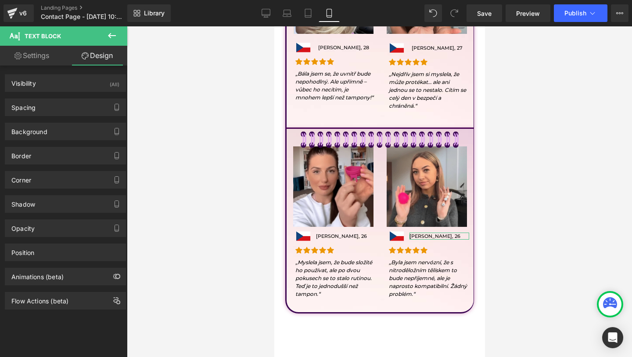
click at [21, 123] on div "Background Color & Image color transparent Color transparent 0 % Image Replace …" at bounding box center [65, 132] width 121 height 18
click at [26, 109] on div "Spacing" at bounding box center [23, 105] width 24 height 12
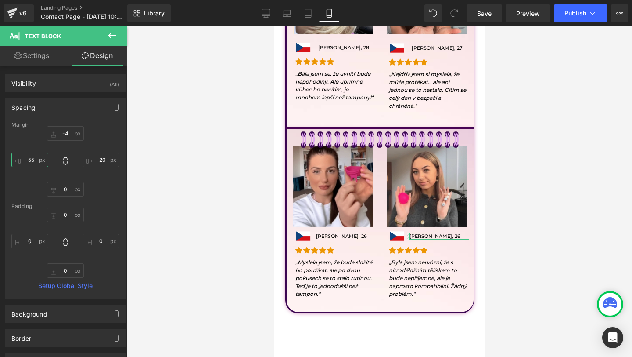
click at [34, 162] on input "-55" at bounding box center [29, 159] width 37 height 14
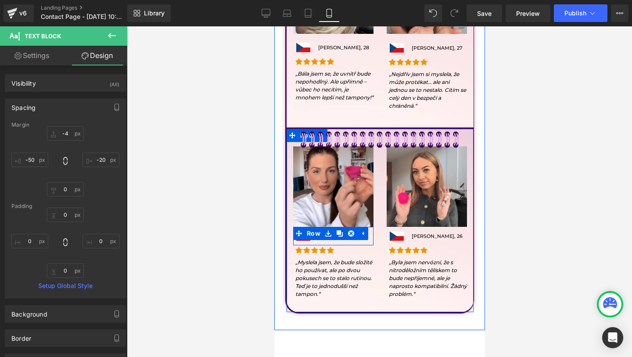
click at [315, 239] on link at bounding box center [315, 236] width 9 height 11
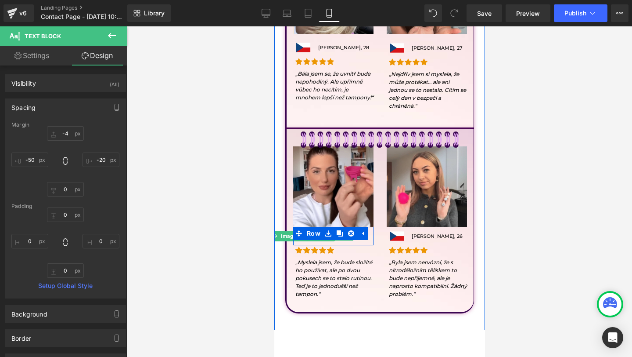
click at [334, 239] on div at bounding box center [302, 239] width 102 height 2
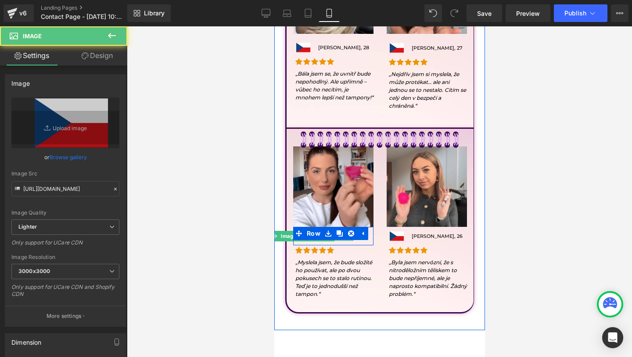
click at [339, 239] on div at bounding box center [302, 239] width 102 height 2
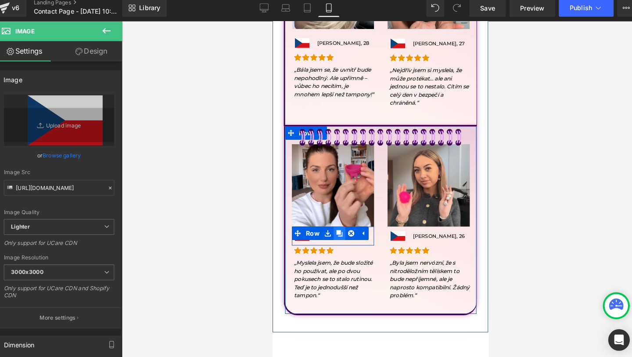
scroll to position [0, 0]
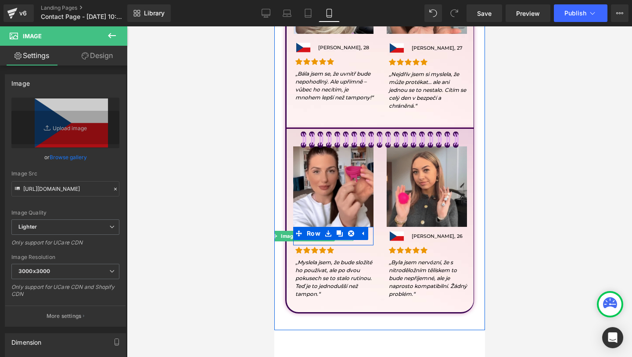
click at [314, 239] on link at bounding box center [311, 236] width 9 height 11
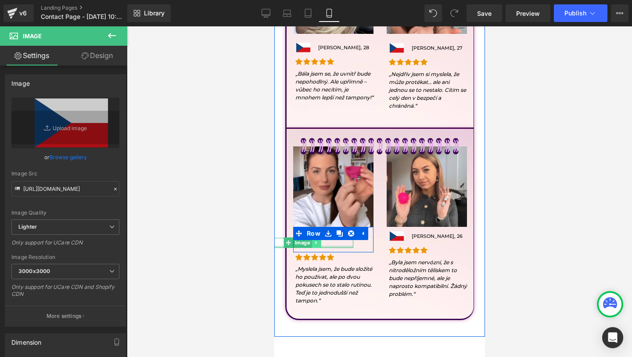
click at [318, 244] on link at bounding box center [315, 242] width 9 height 11
click at [320, 243] on icon at bounding box center [320, 242] width 5 height 5
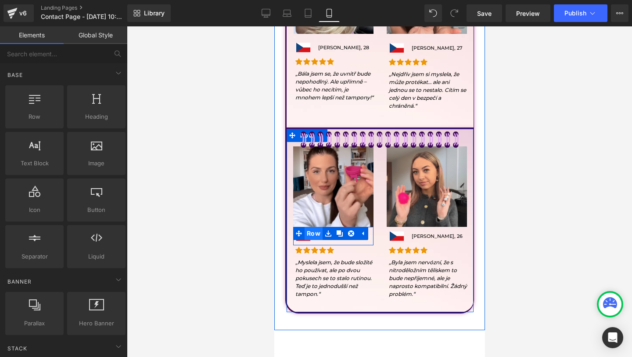
click at [319, 235] on span "Row" at bounding box center [313, 233] width 18 height 13
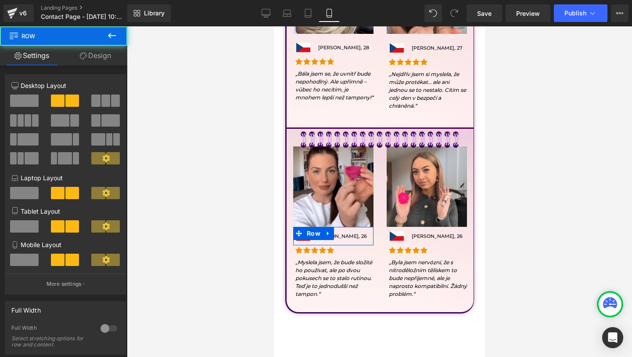
click at [102, 60] on link "Design" at bounding box center [96, 56] width 64 height 20
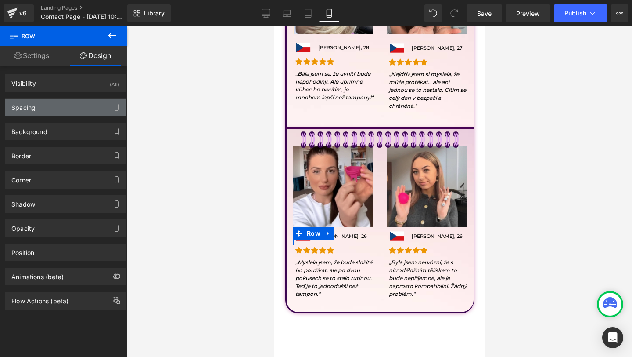
click at [37, 107] on div "Spacing" at bounding box center [65, 107] width 120 height 17
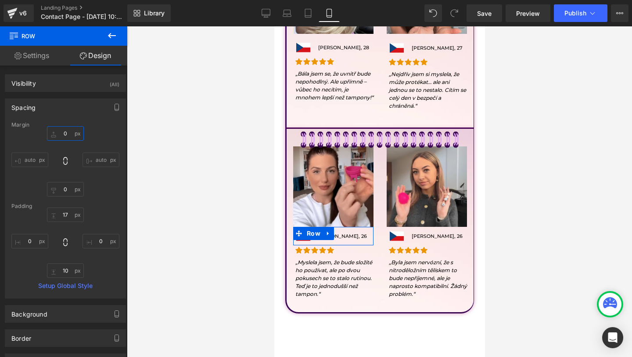
click at [71, 134] on input "0" at bounding box center [65, 133] width 37 height 14
click at [69, 216] on input "17" at bounding box center [65, 214] width 37 height 14
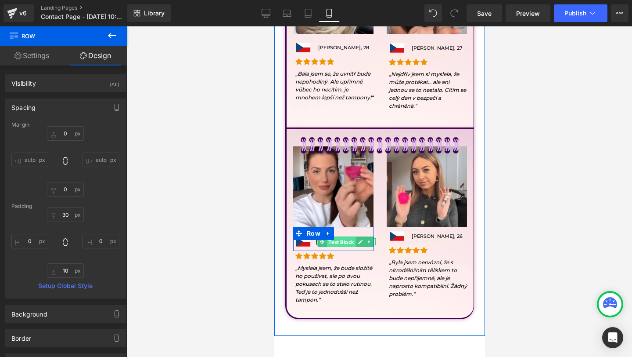
click at [333, 240] on span "Text Block" at bounding box center [340, 242] width 29 height 11
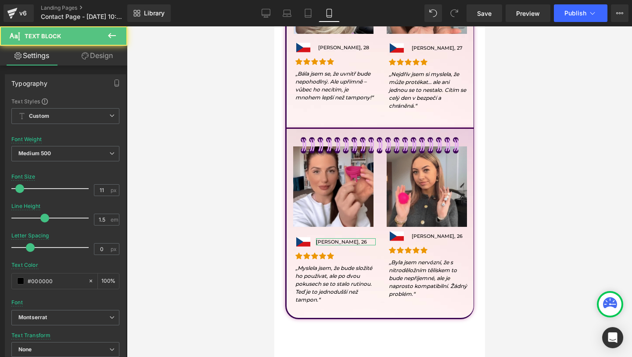
click at [104, 58] on link "Design" at bounding box center [97, 56] width 64 height 20
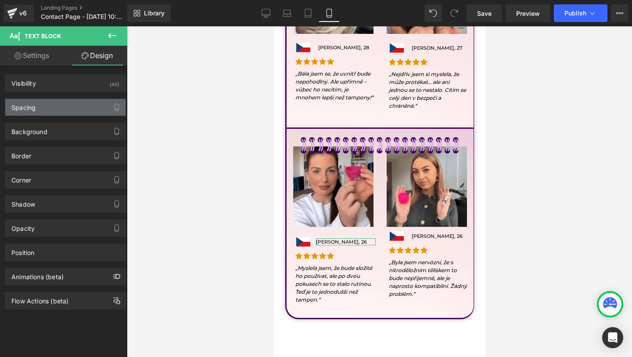
click at [33, 112] on div "Spacing" at bounding box center [65, 107] width 120 height 17
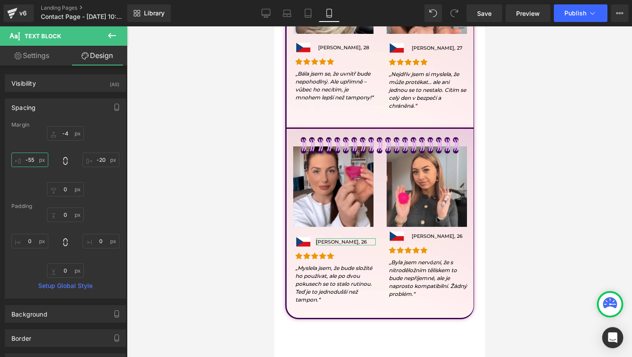
click at [34, 163] on input "-55" at bounding box center [29, 159] width 37 height 14
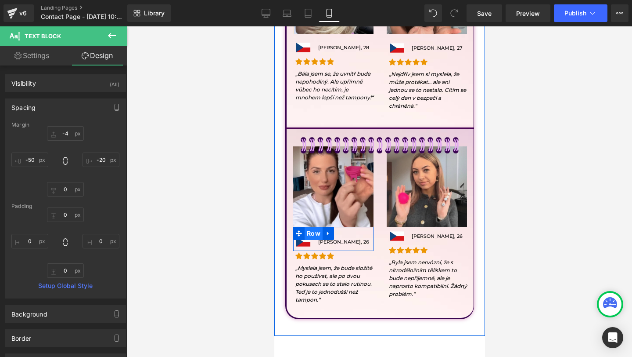
click at [314, 238] on span "Row" at bounding box center [313, 233] width 18 height 13
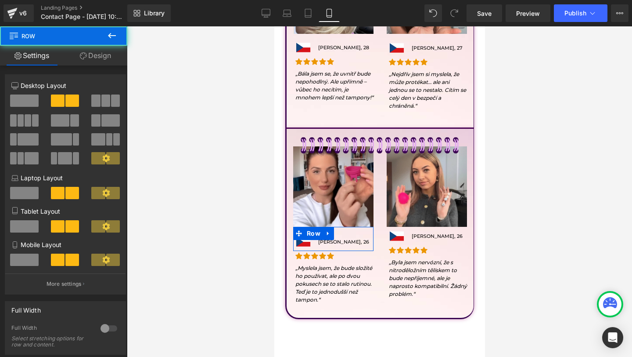
drag, startPoint x: 88, startPoint y: 57, endPoint x: 68, endPoint y: 134, distance: 79.5
click at [88, 57] on link "Design" at bounding box center [96, 56] width 64 height 20
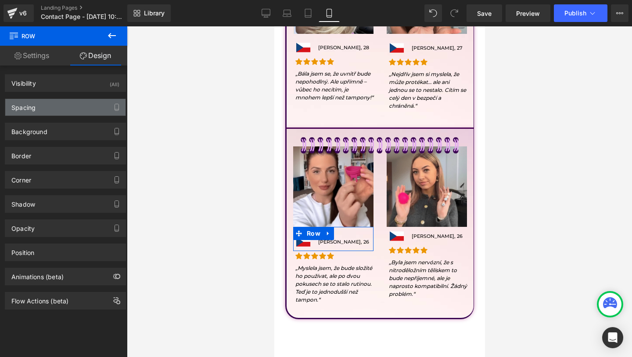
click at [60, 100] on div "Spacing" at bounding box center [65, 107] width 120 height 17
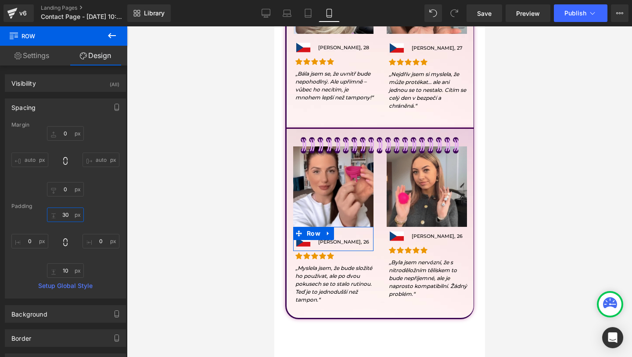
click at [66, 218] on input "30" at bounding box center [65, 214] width 37 height 14
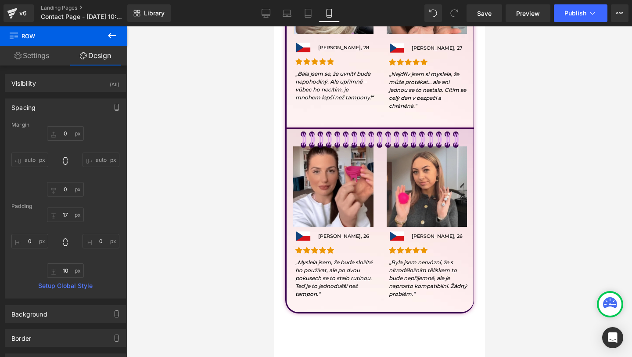
click at [249, 238] on div at bounding box center [379, 191] width 505 height 330
click at [481, 14] on span "Save" at bounding box center [484, 13] width 14 height 9
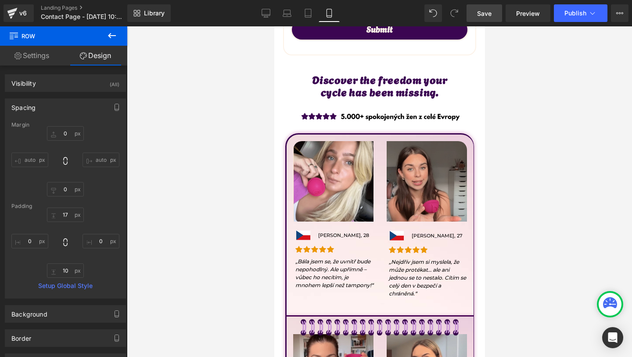
scroll to position [424, 0]
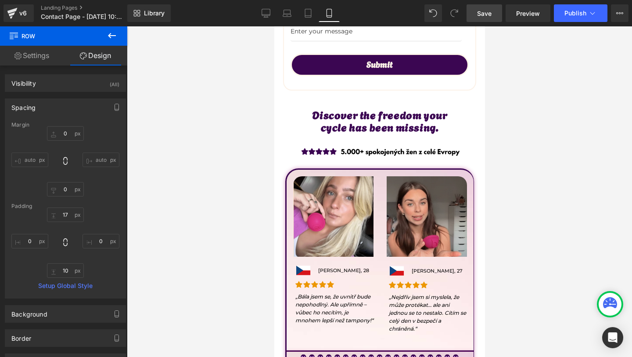
click at [367, 120] on div "Discover the freedom your cycle has been missing. Heading" at bounding box center [379, 120] width 193 height 25
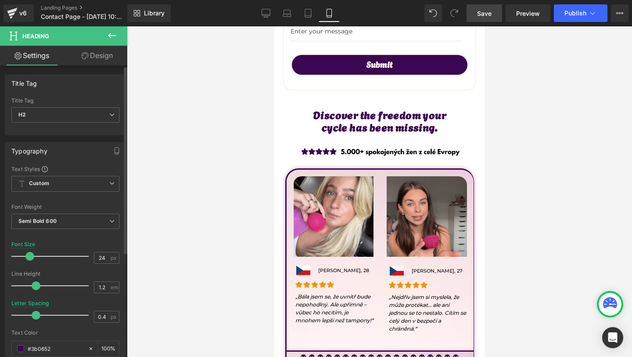
click at [34, 313] on span at bounding box center [36, 314] width 9 height 9
click at [488, 9] on span "Save" at bounding box center [484, 13] width 14 height 9
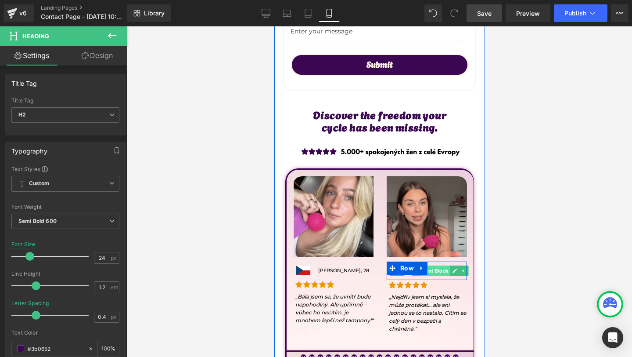
click at [435, 271] on span "Text Block" at bounding box center [435, 270] width 29 height 11
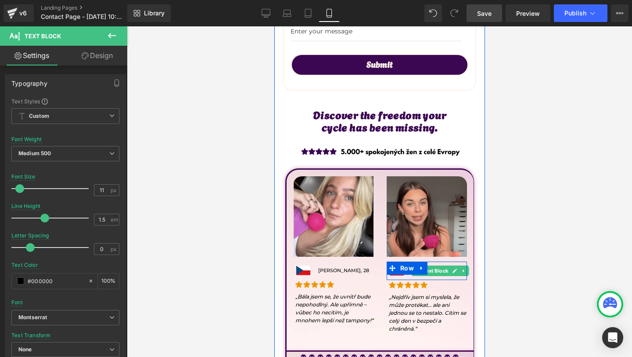
click at [451, 269] on link at bounding box center [454, 270] width 9 height 11
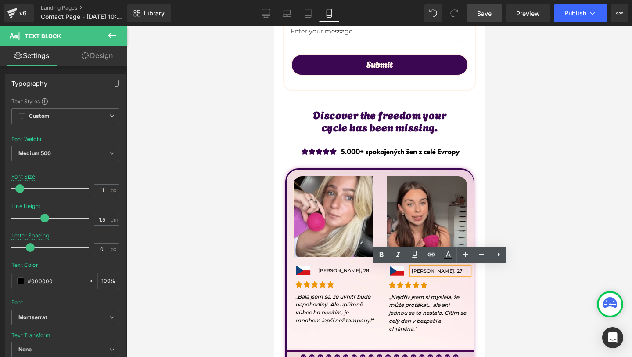
click at [437, 274] on div "[PERSON_NAME], 27" at bounding box center [441, 270] width 58 height 7
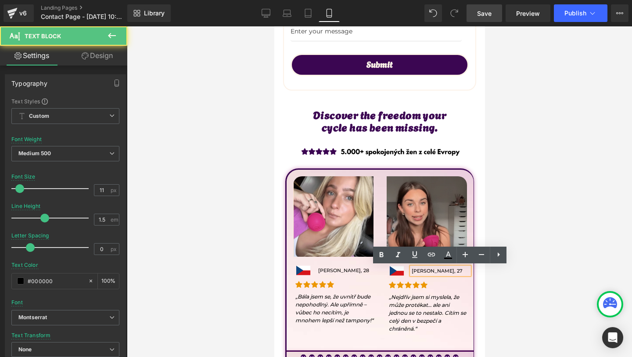
click at [437, 271] on p "[PERSON_NAME], 27" at bounding box center [441, 270] width 58 height 7
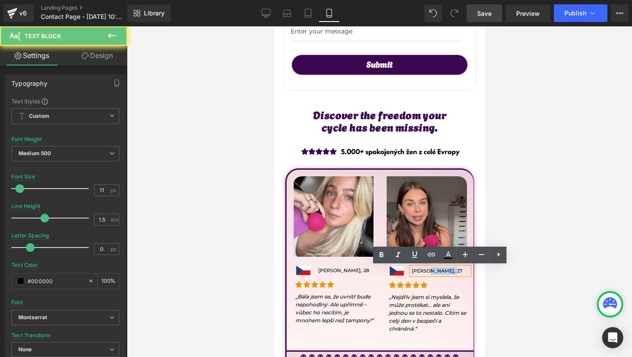
click at [437, 271] on p "[PERSON_NAME], 27" at bounding box center [441, 270] width 58 height 7
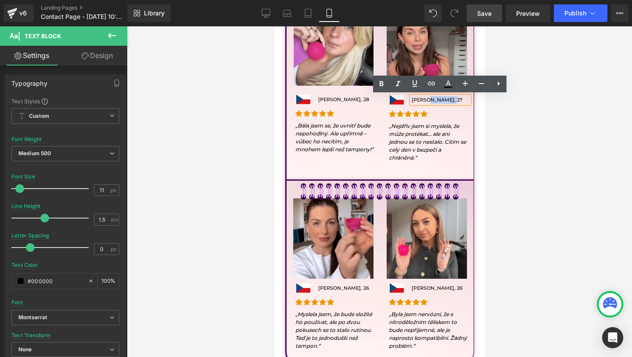
scroll to position [599, 0]
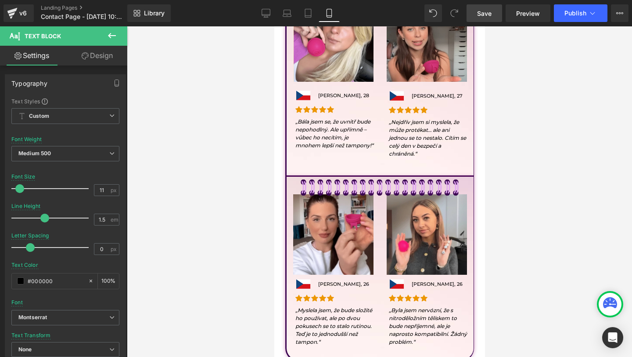
click at [553, 243] on div at bounding box center [379, 191] width 505 height 330
click at [485, 9] on span "Save" at bounding box center [484, 13] width 14 height 9
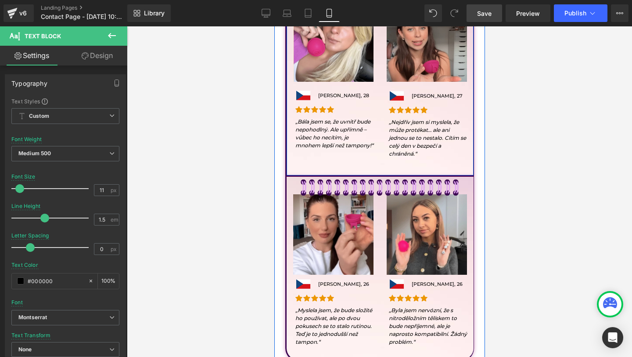
scroll to position [531, 0]
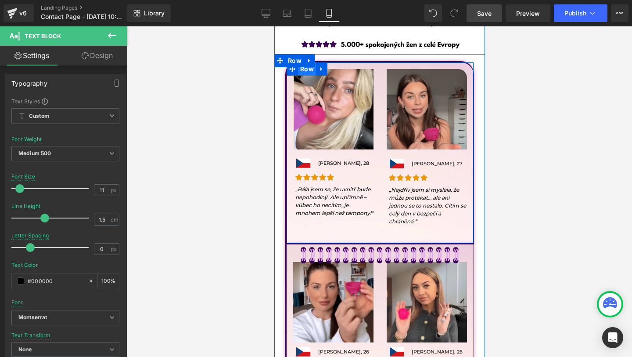
click at [302, 72] on span "Row" at bounding box center [307, 68] width 18 height 13
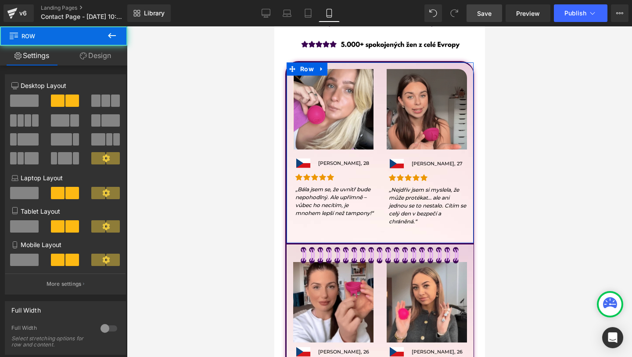
drag, startPoint x: 99, startPoint y: 61, endPoint x: 73, endPoint y: 112, distance: 57.7
click at [99, 61] on link "Design" at bounding box center [96, 56] width 64 height 20
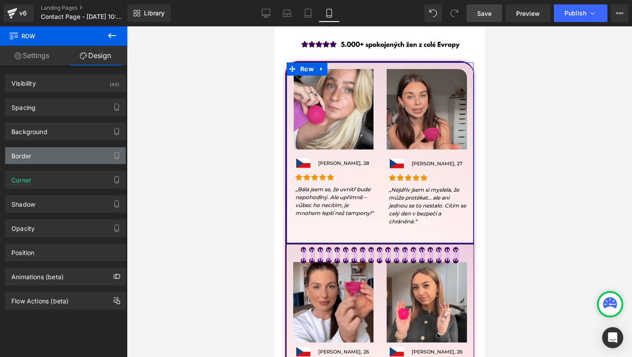
click at [41, 159] on div "Border" at bounding box center [65, 155] width 120 height 17
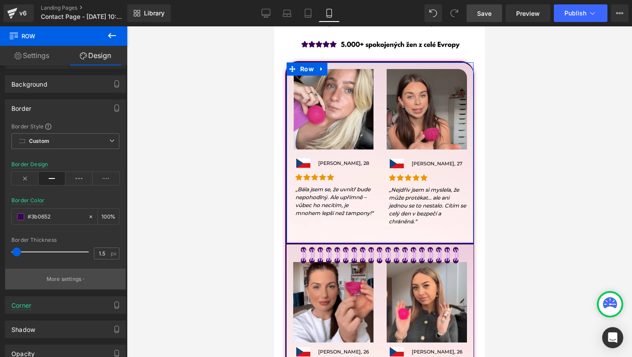
scroll to position [51, 0]
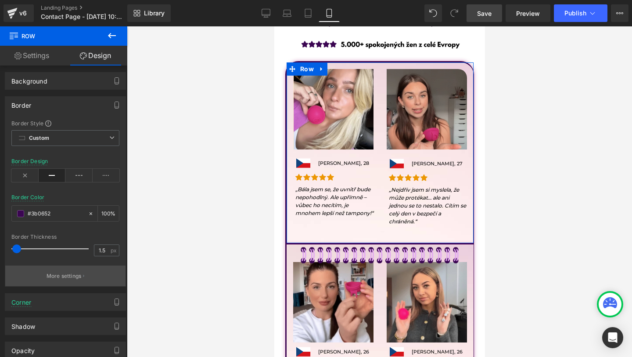
click at [66, 282] on button "More settings" at bounding box center [65, 275] width 120 height 21
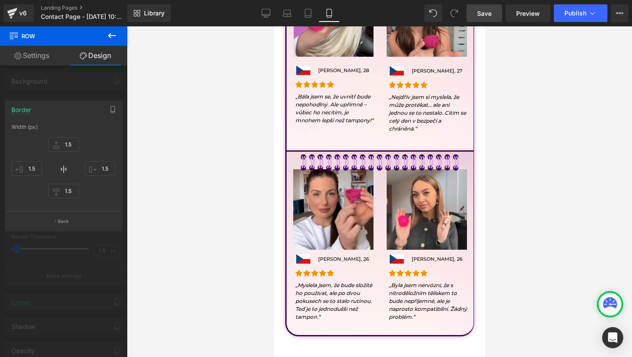
scroll to position [629, 0]
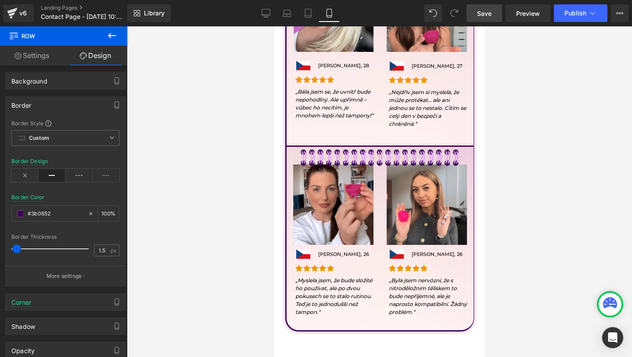
click at [467, 149] on body "Přeskočit na obsah Welcome to our store Home Catalog Contact Noola CZ" at bounding box center [379, 47] width 211 height 1300
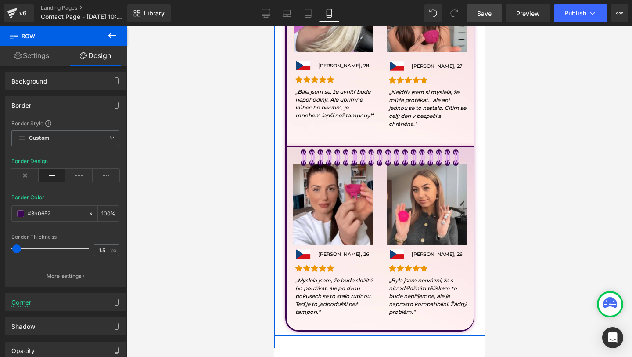
click at [475, 125] on div "Image Image Petra Nováková, 28 Text Block Row Icon Icon Icon Icon Icon Icon Lis…" at bounding box center [379, 148] width 202 height 368
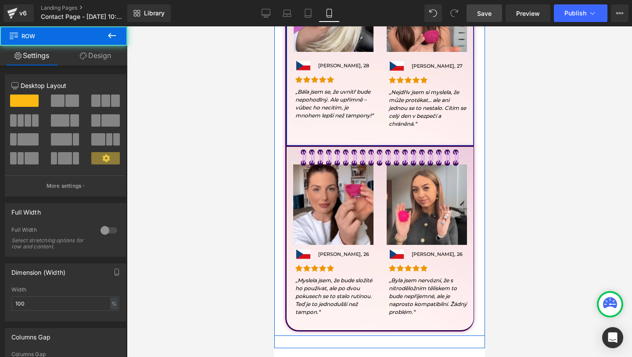
click at [472, 126] on div at bounding box center [472, 55] width 2 height 181
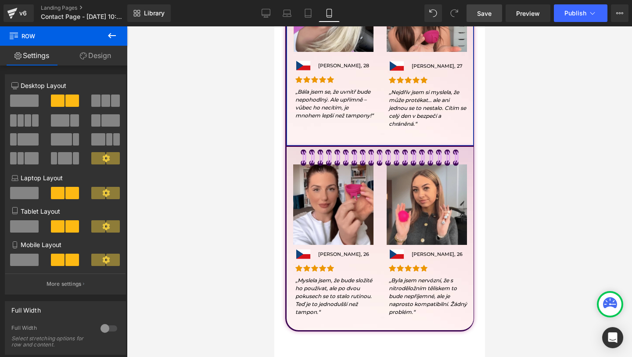
click at [111, 60] on link "Design" at bounding box center [96, 56] width 64 height 20
click at [0, 0] on div "Spacing" at bounding box center [0, 0] width 0 height 0
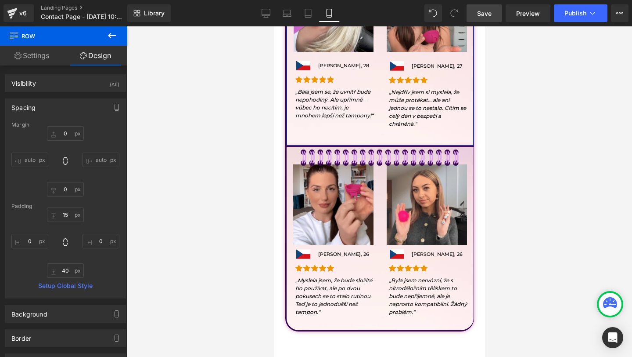
click at [56, 104] on div "Spacing" at bounding box center [65, 107] width 120 height 17
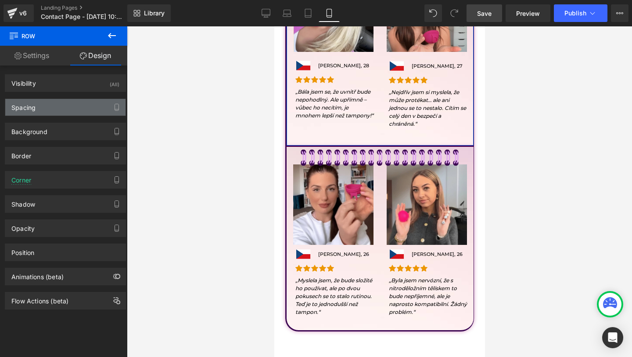
click at [48, 108] on div "Spacing" at bounding box center [65, 107] width 120 height 17
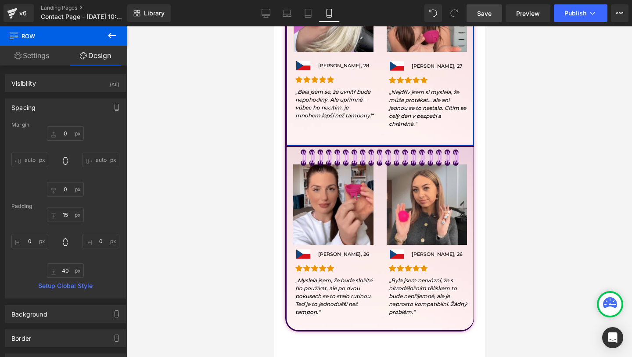
click at [48, 108] on div "Spacing" at bounding box center [65, 107] width 120 height 17
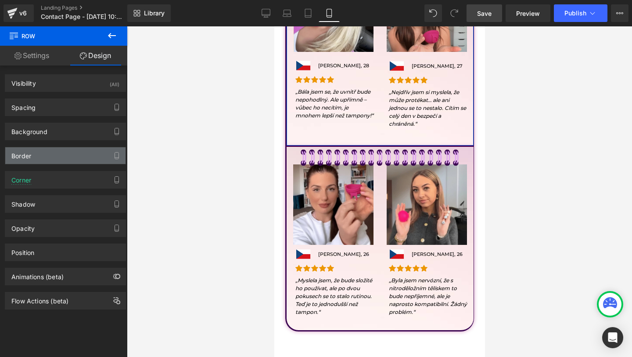
click at [51, 155] on div "Border" at bounding box center [65, 155] width 120 height 17
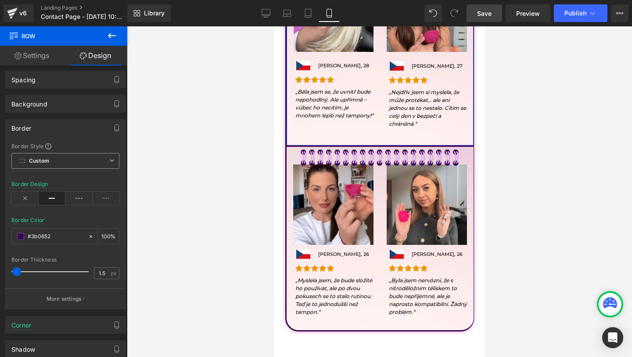
scroll to position [32, 0]
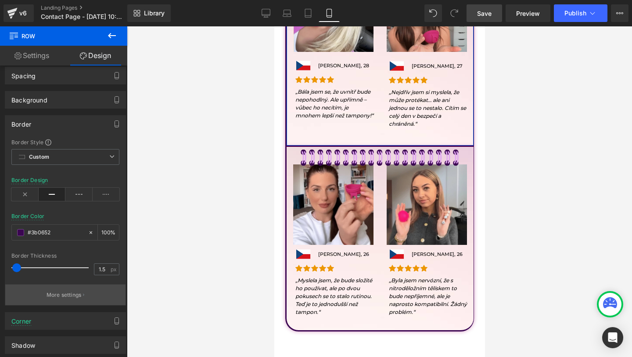
click at [54, 296] on p "More settings" at bounding box center [64, 295] width 35 height 8
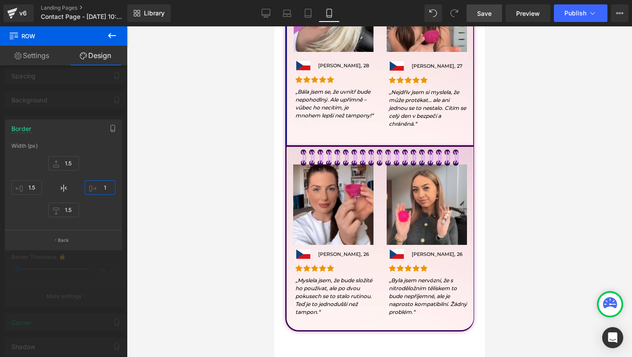
click at [105, 189] on input "1" at bounding box center [100, 187] width 31 height 14
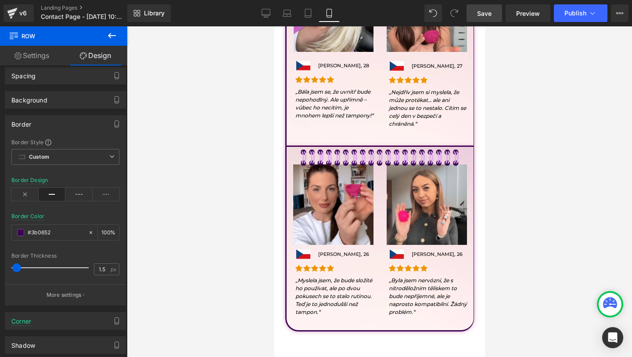
click at [252, 249] on div at bounding box center [379, 191] width 505 height 330
click at [269, 220] on div at bounding box center [379, 191] width 505 height 330
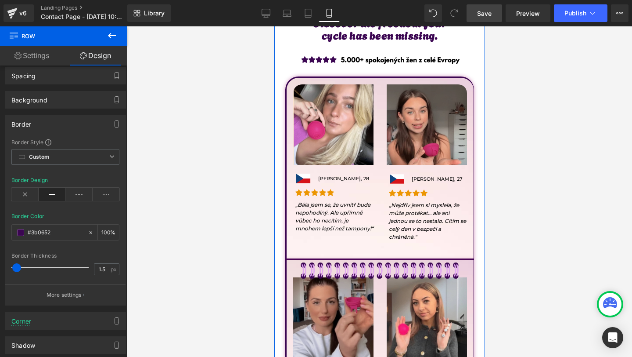
scroll to position [516, 0]
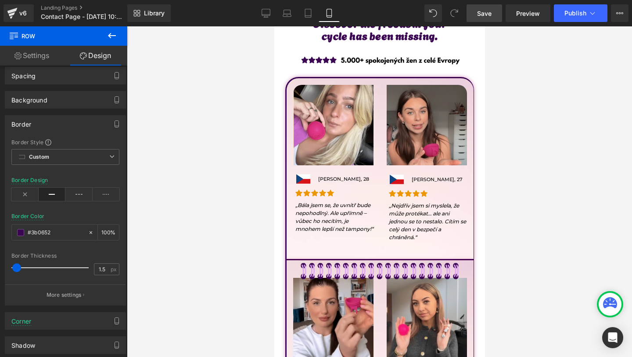
click at [492, 7] on link "Save" at bounding box center [485, 13] width 36 height 18
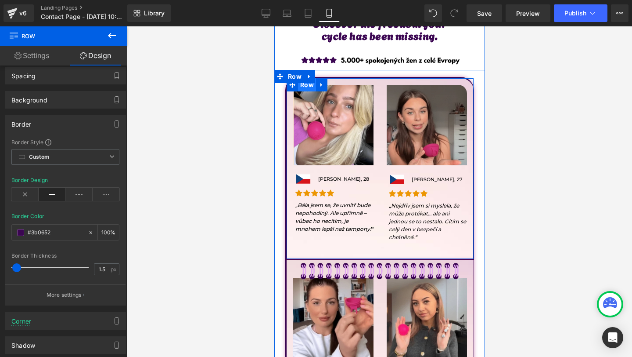
click at [306, 85] on span "Row" at bounding box center [307, 84] width 18 height 13
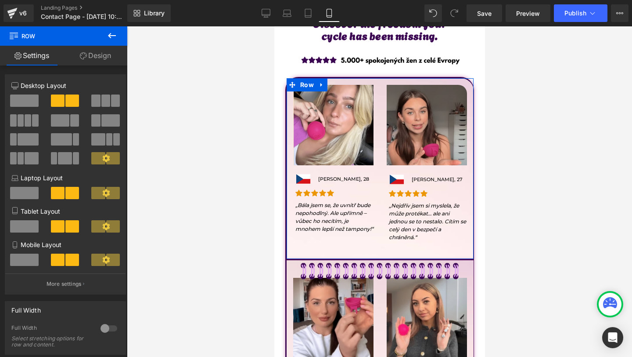
click at [106, 52] on link "Design" at bounding box center [96, 56] width 64 height 20
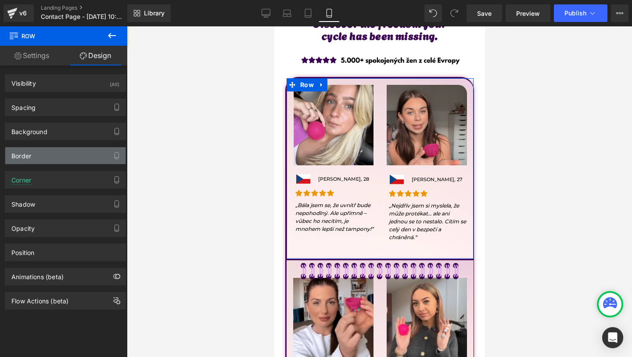
click at [33, 159] on div "Border" at bounding box center [65, 155] width 120 height 17
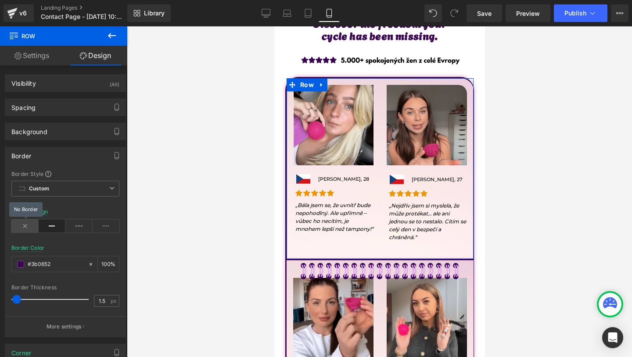
click at [28, 230] on icon at bounding box center [24, 225] width 27 height 13
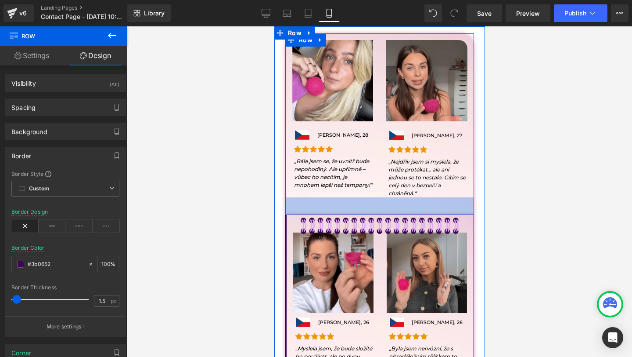
scroll to position [560, 0]
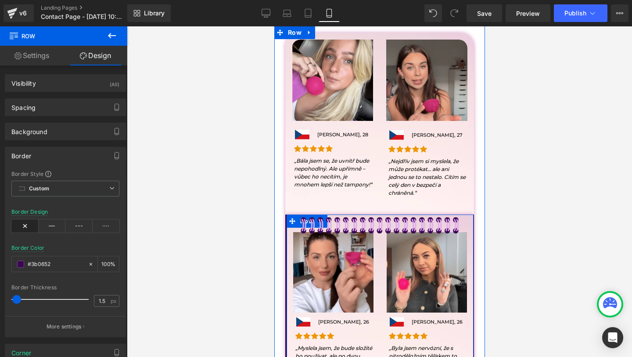
click at [289, 330] on div "Image Image Eva Kučerová, 26 Text Block Row Icon Icon Icon Icon Icon Icon List …" at bounding box center [333, 308] width 94 height 152
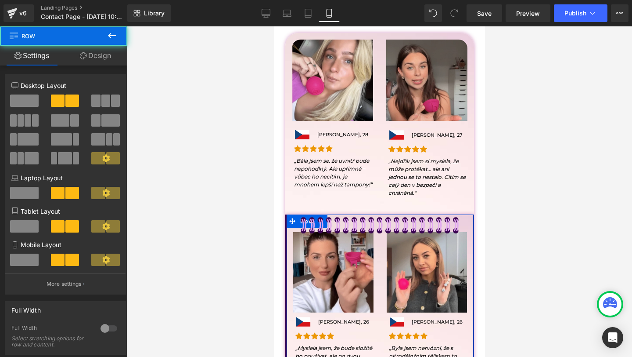
click at [97, 57] on link "Design" at bounding box center [96, 56] width 64 height 20
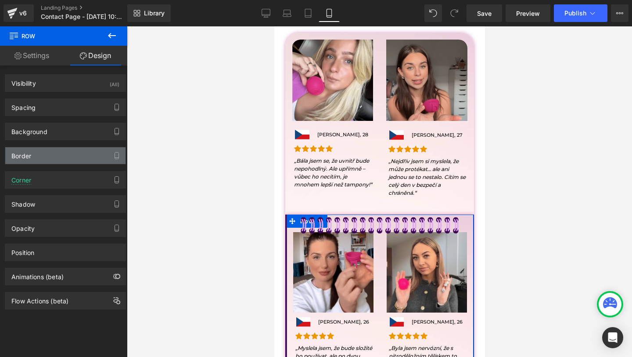
click at [43, 162] on div "Border" at bounding box center [65, 155] width 120 height 17
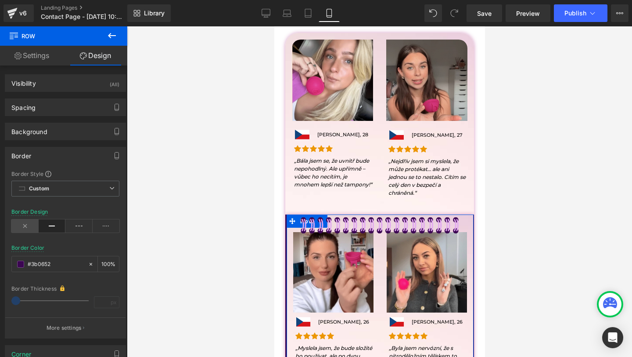
click at [28, 226] on icon at bounding box center [24, 225] width 27 height 13
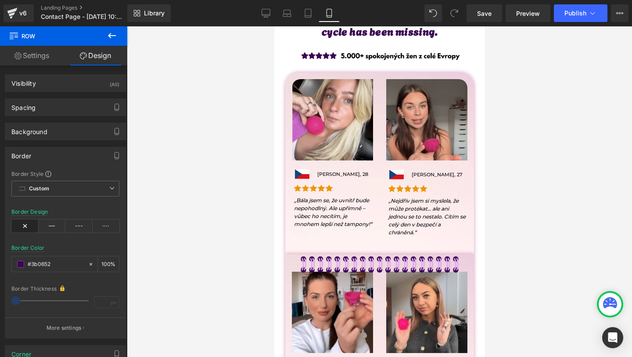
scroll to position [512, 0]
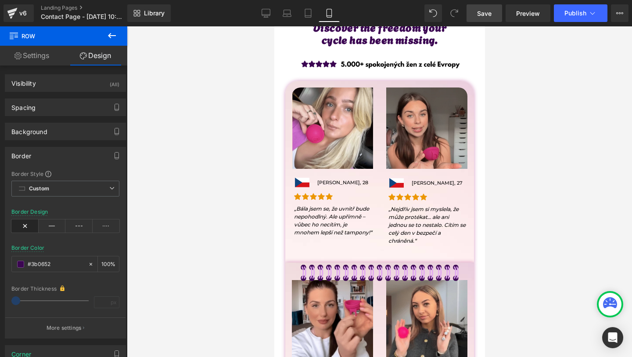
click at [494, 11] on link "Save" at bounding box center [485, 13] width 36 height 18
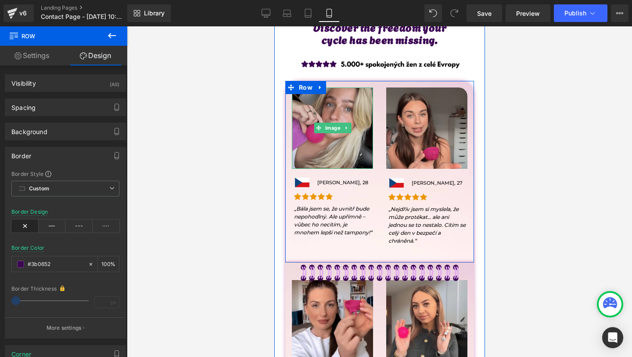
click at [313, 128] on img at bounding box center [332, 127] width 81 height 81
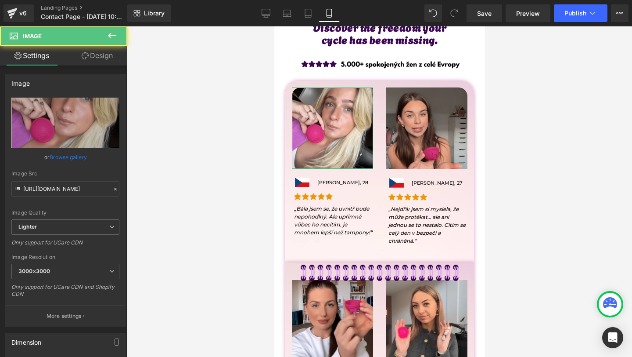
click at [91, 59] on link "Design" at bounding box center [97, 56] width 64 height 20
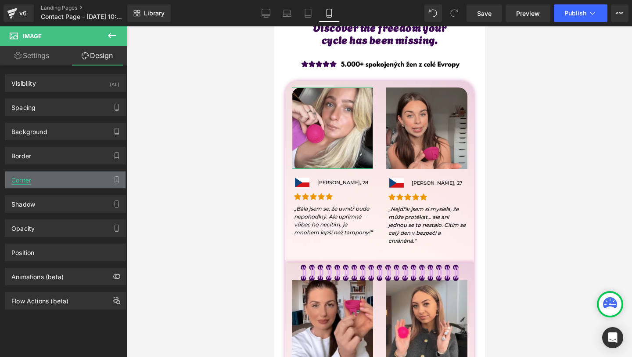
click at [27, 179] on div "Corner" at bounding box center [21, 177] width 20 height 12
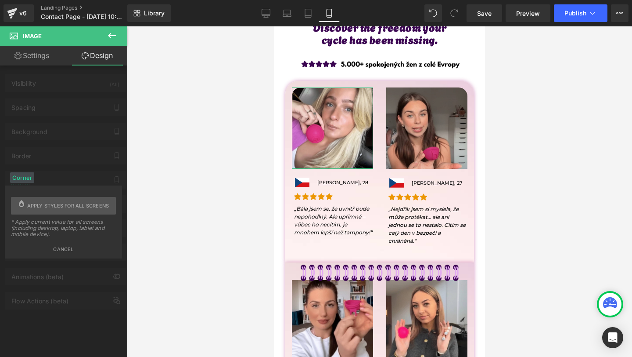
click at [43, 240] on p "* Apply current value for all screens (including desktop, laptop, tablet and mo…" at bounding box center [63, 230] width 105 height 23
click at [56, 252] on button "Cancel" at bounding box center [64, 247] width 116 height 10
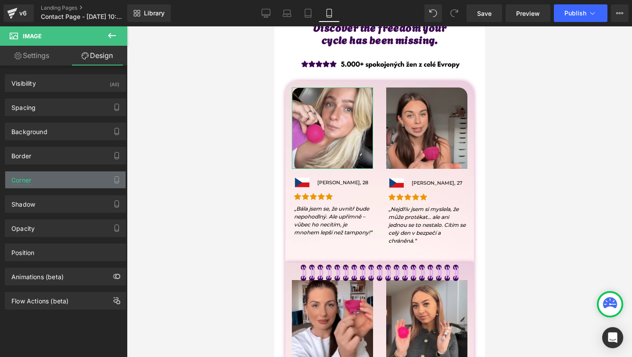
click at [49, 181] on div "Corner" at bounding box center [65, 179] width 120 height 17
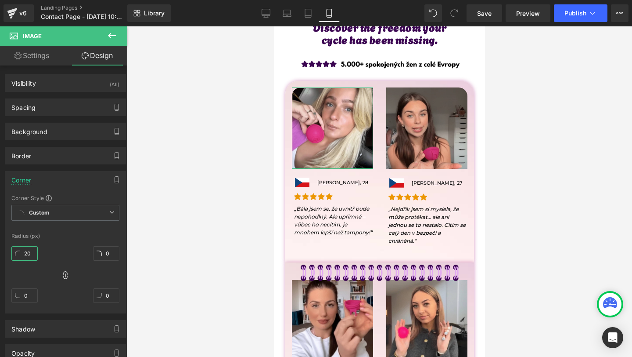
click at [31, 252] on input "20" at bounding box center [24, 253] width 26 height 14
click at [62, 103] on div "Spacing" at bounding box center [65, 107] width 120 height 17
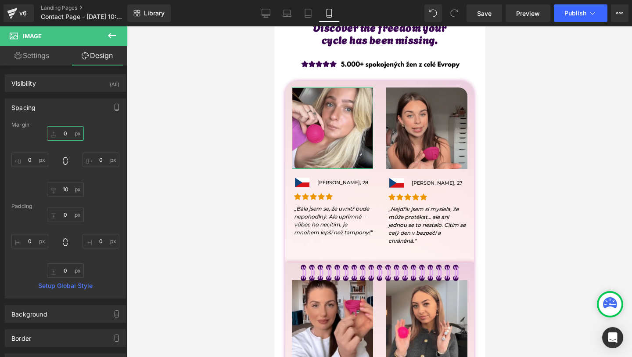
click at [60, 131] on input "0" at bounding box center [65, 133] width 37 height 14
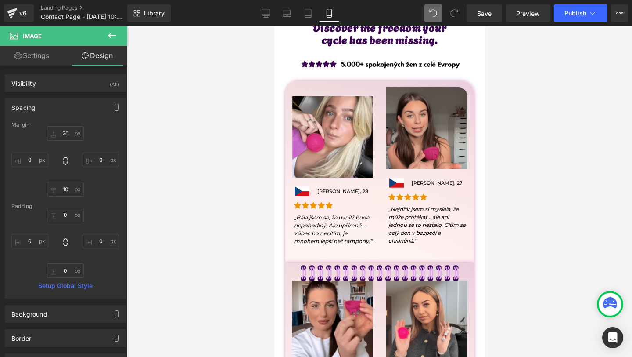
click at [438, 9] on span at bounding box center [434, 13] width 18 height 18
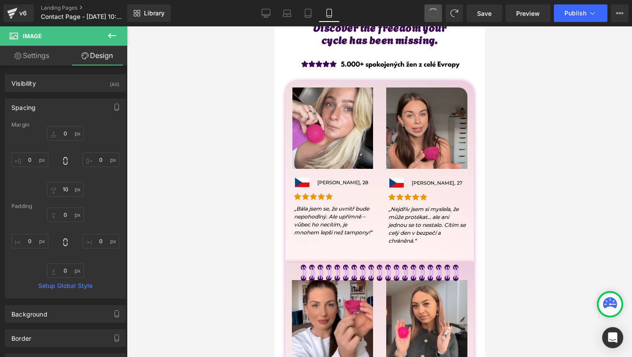
click at [438, 9] on button at bounding box center [434, 13] width 18 height 18
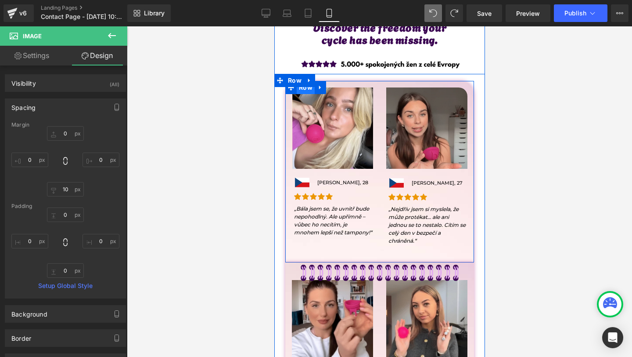
click at [304, 89] on span "Row" at bounding box center [305, 87] width 18 height 13
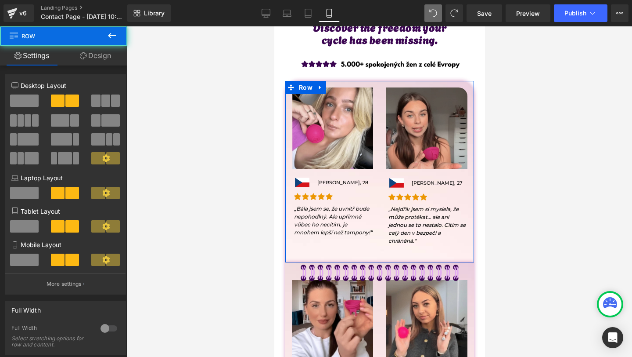
click at [110, 53] on link "Design" at bounding box center [96, 56] width 64 height 20
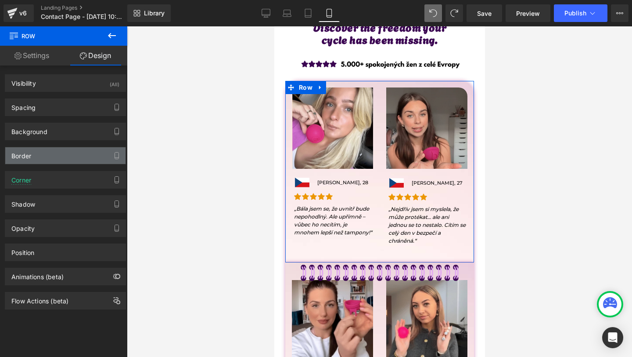
click at [21, 157] on div "Border" at bounding box center [21, 153] width 20 height 12
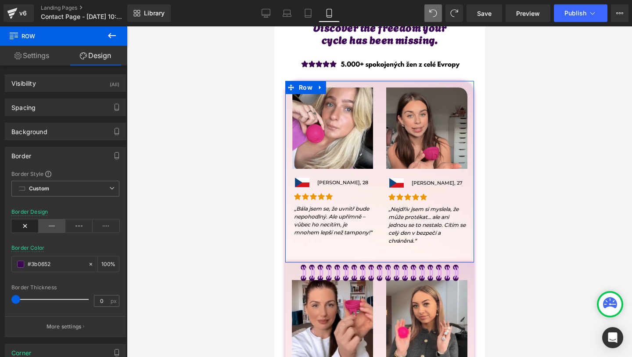
click at [51, 227] on icon at bounding box center [52, 225] width 27 height 13
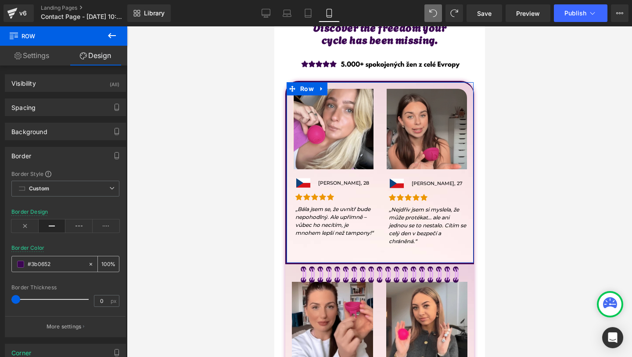
click at [105, 262] on input "100" at bounding box center [105, 264] width 9 height 10
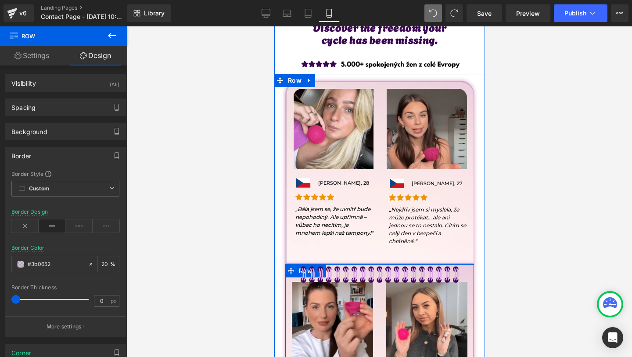
click at [289, 310] on div "Image Image Eva Kučerová, 26 Text Block Row Icon Icon Icon Icon Icon Icon List …" at bounding box center [332, 358] width 94 height 152
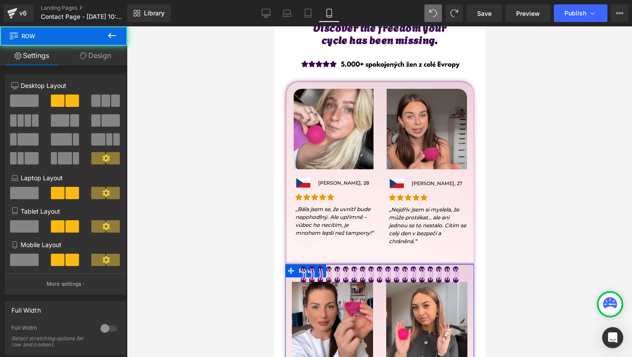
click at [93, 41] on span "Row" at bounding box center [53, 35] width 88 height 19
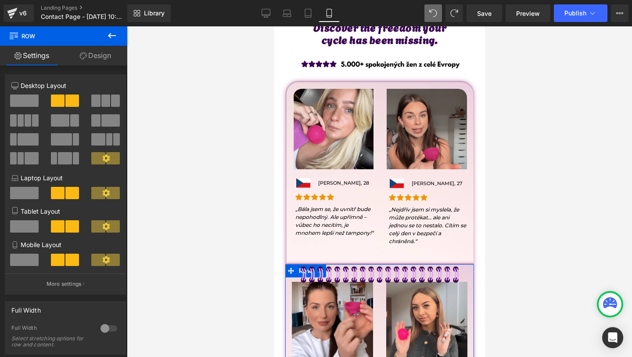
click at [89, 56] on link "Design" at bounding box center [96, 56] width 64 height 20
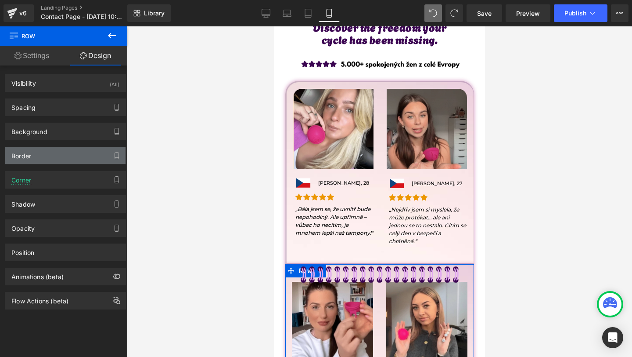
click at [47, 153] on div "Border" at bounding box center [65, 155] width 120 height 17
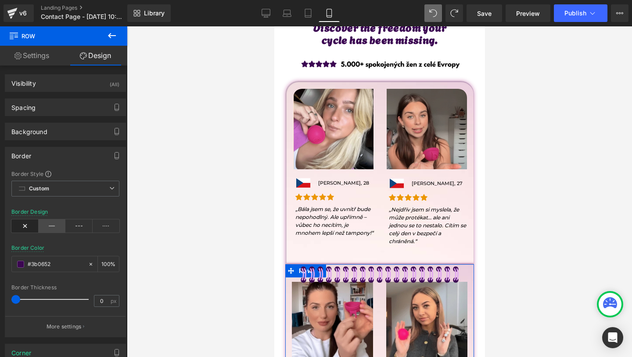
click at [56, 228] on icon at bounding box center [52, 225] width 27 height 13
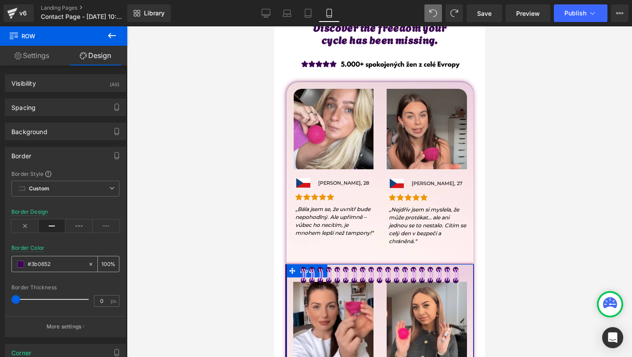
click at [102, 264] on input "100" at bounding box center [105, 264] width 9 height 10
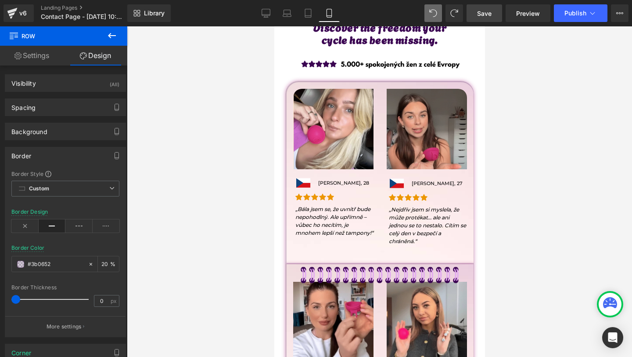
click at [487, 11] on span "Save" at bounding box center [484, 13] width 14 height 9
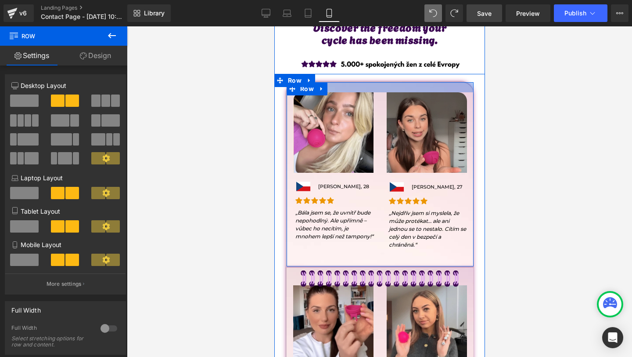
click at [384, 87] on div at bounding box center [379, 87] width 187 height 10
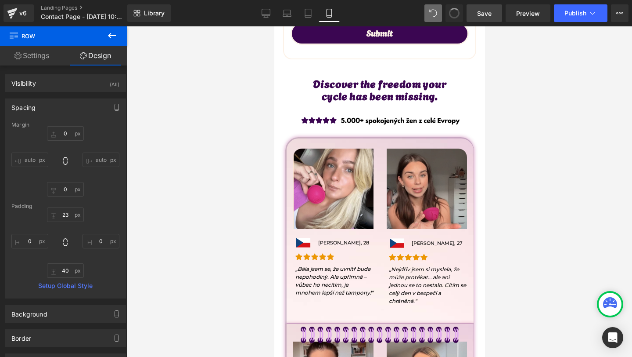
scroll to position [455, 0]
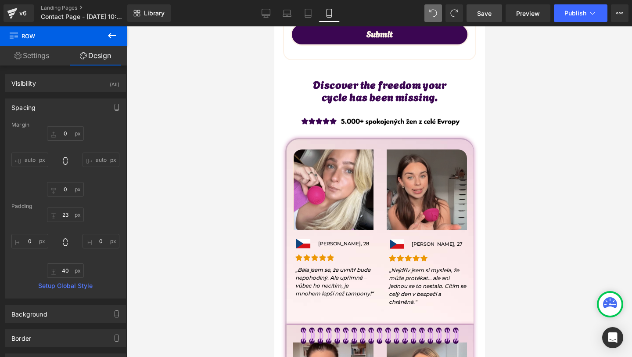
drag, startPoint x: 477, startPoint y: 13, endPoint x: 206, endPoint y: 122, distance: 291.5
click at [477, 13] on link "Save" at bounding box center [485, 13] width 36 height 18
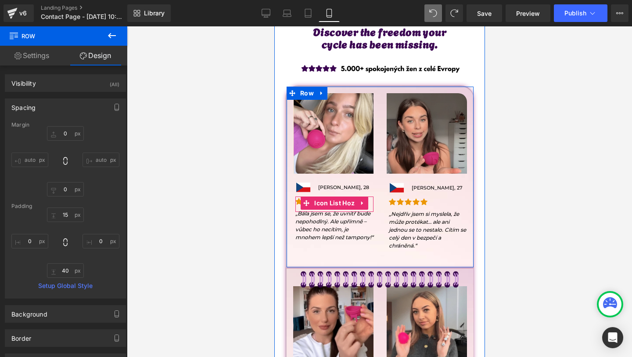
scroll to position [508, 0]
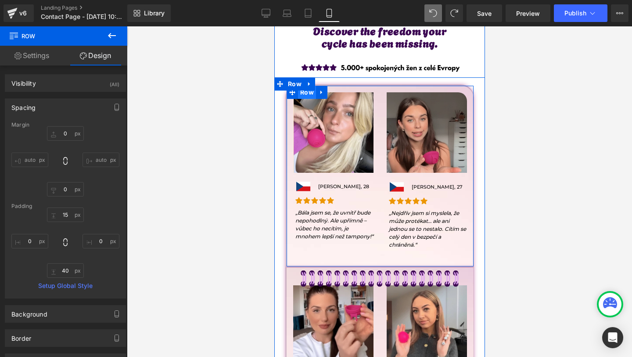
click at [309, 92] on span "Row" at bounding box center [307, 92] width 18 height 13
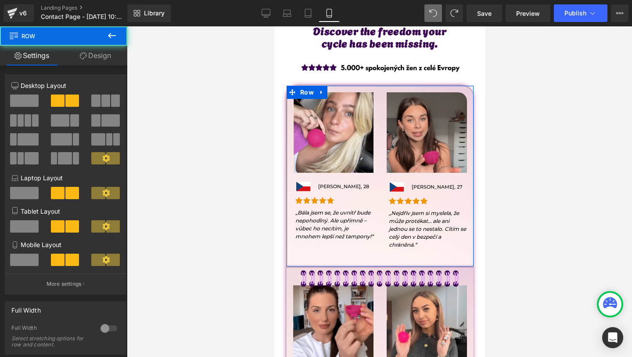
click at [95, 50] on link "Design" at bounding box center [96, 56] width 64 height 20
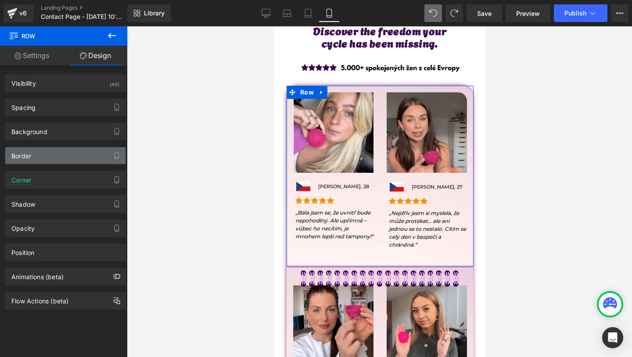
click at [43, 162] on div "Border" at bounding box center [65, 155] width 120 height 17
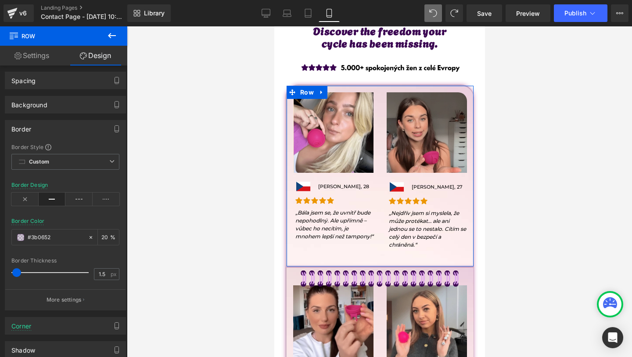
scroll to position [49, 0]
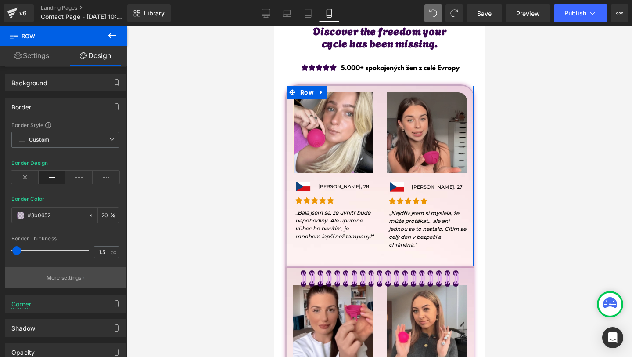
click at [60, 276] on p "More settings" at bounding box center [64, 278] width 35 height 8
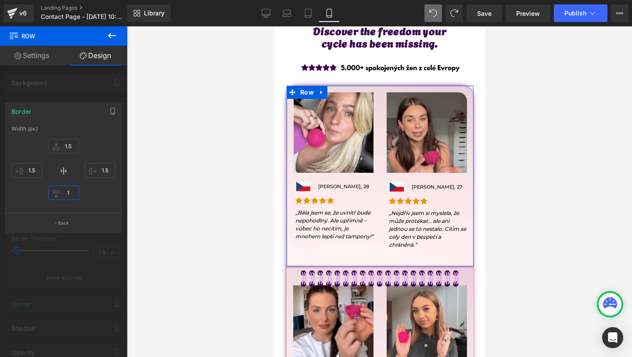
click at [72, 199] on input "1" at bounding box center [63, 192] width 31 height 14
click at [75, 230] on button "Back" at bounding box center [63, 223] width 117 height 20
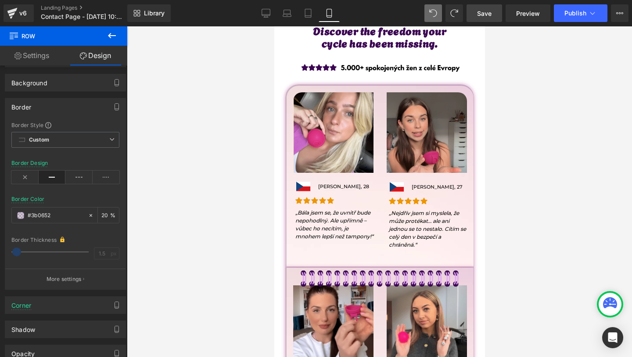
click at [492, 11] on span "Save" at bounding box center [484, 13] width 14 height 9
click at [514, 184] on div at bounding box center [379, 191] width 505 height 330
click at [490, 17] on span "Save" at bounding box center [484, 13] width 14 height 9
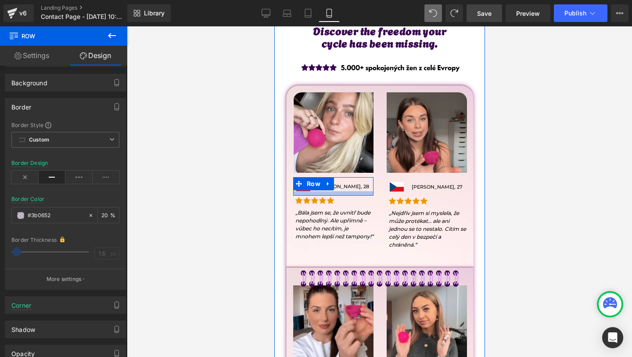
click at [304, 191] on div at bounding box center [333, 193] width 80 height 4
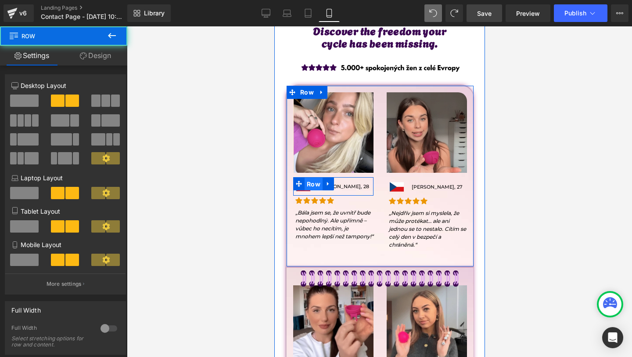
click at [305, 189] on span "Row" at bounding box center [313, 183] width 18 height 13
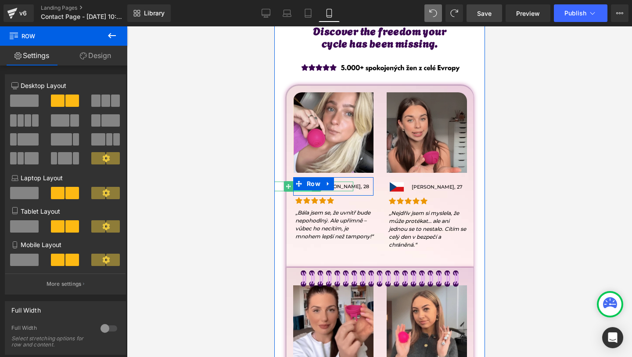
click at [299, 190] on span "Image" at bounding box center [301, 186] width 19 height 11
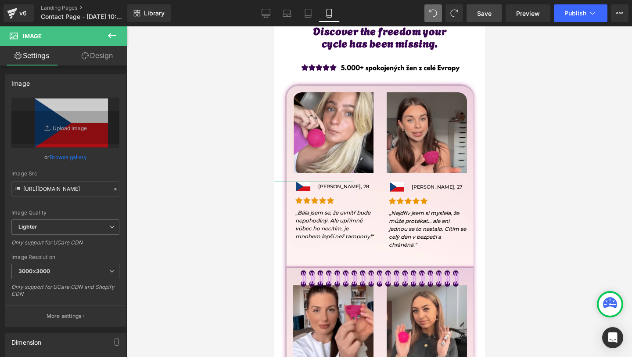
drag, startPoint x: 98, startPoint y: 55, endPoint x: 25, endPoint y: 97, distance: 84.8
click at [98, 55] on link "Design" at bounding box center [97, 56] width 64 height 20
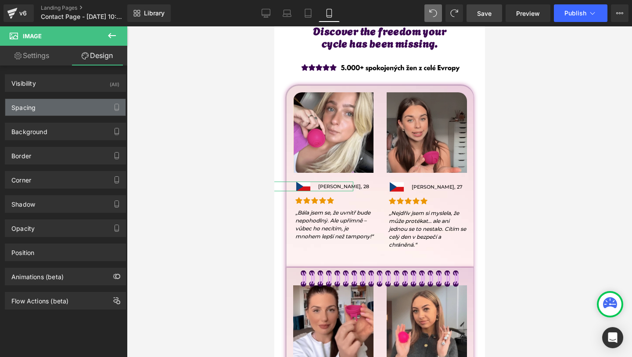
click at [23, 107] on div "Spacing" at bounding box center [23, 105] width 24 height 12
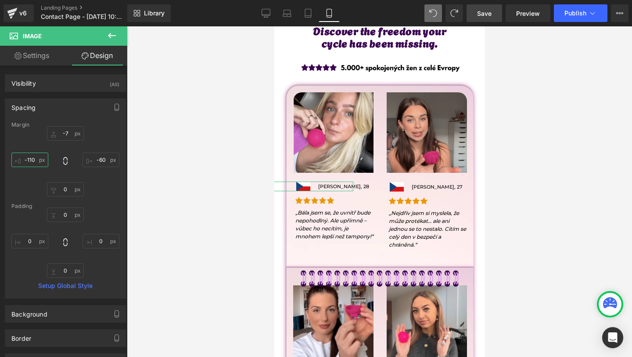
click at [34, 161] on input "-110" at bounding box center [29, 159] width 37 height 14
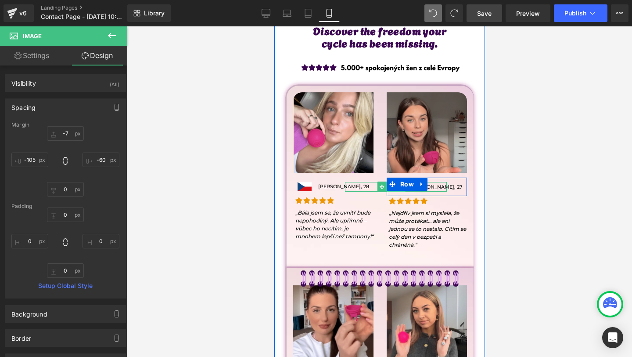
click at [398, 190] on span "Image" at bounding box center [395, 186] width 19 height 11
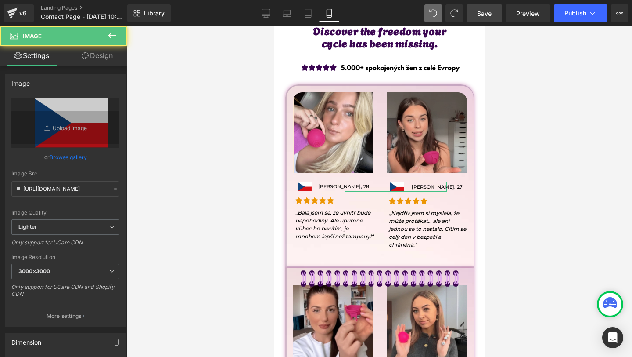
click at [96, 50] on link "Design" at bounding box center [97, 56] width 64 height 20
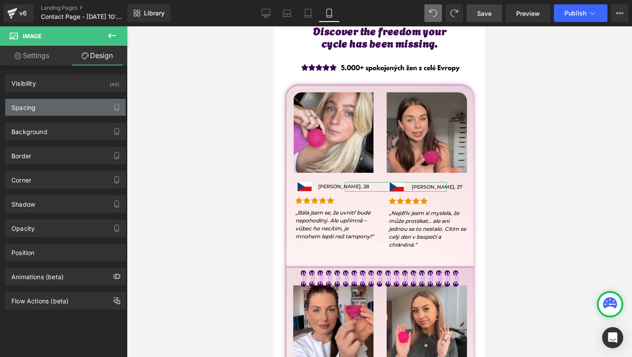
click at [45, 112] on div "Spacing" at bounding box center [65, 107] width 120 height 17
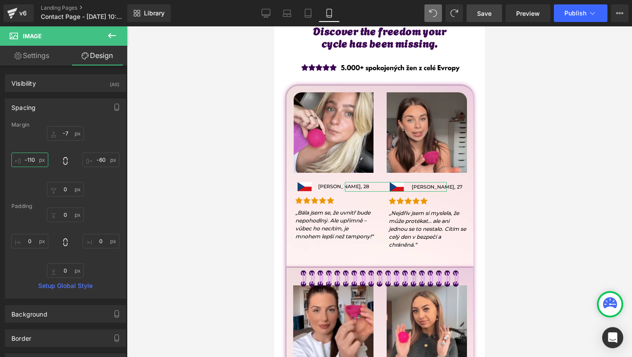
click at [34, 166] on input "-110" at bounding box center [29, 159] width 37 height 14
click at [34, 162] on input "-110" at bounding box center [29, 159] width 37 height 14
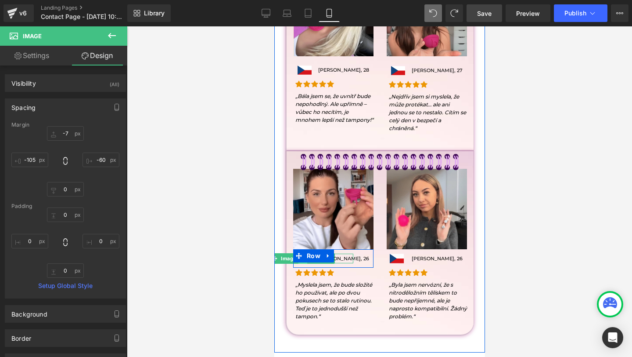
click at [306, 261] on link at bounding box center [302, 258] width 9 height 11
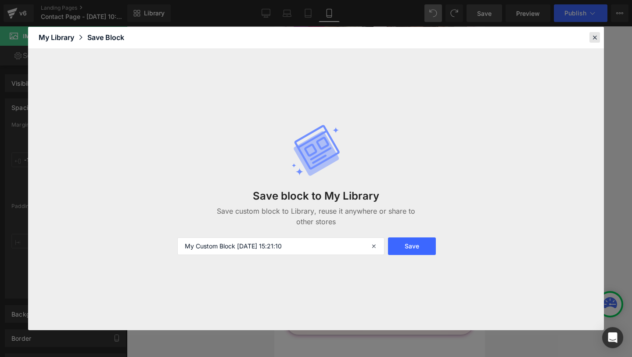
click at [596, 35] on icon at bounding box center [595, 37] width 8 height 8
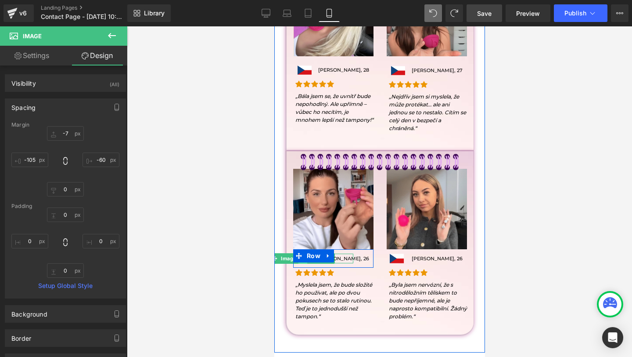
click at [302, 261] on link at bounding box center [302, 258] width 9 height 11
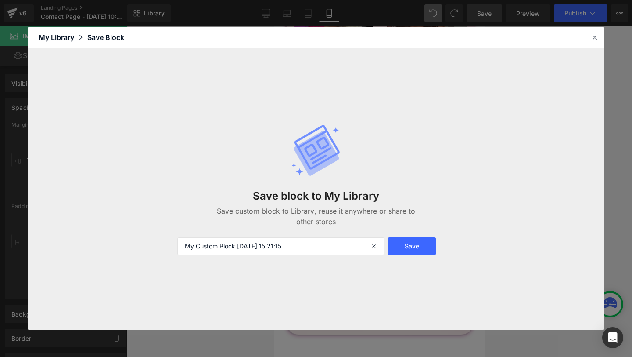
click at [599, 29] on header "Library Elements Blocks Templates Saved Library My Library Save Block" at bounding box center [316, 38] width 576 height 22
click at [595, 35] on icon at bounding box center [595, 37] width 8 height 8
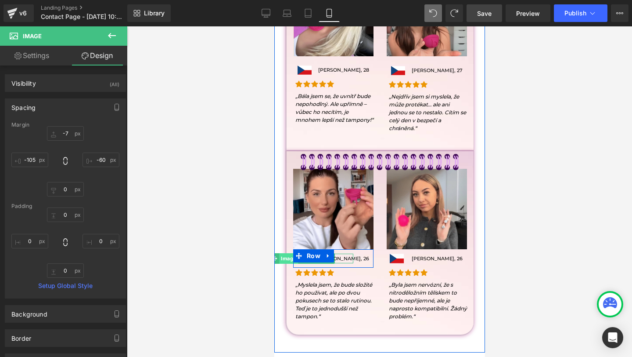
click at [296, 261] on span "Image" at bounding box center [288, 258] width 19 height 11
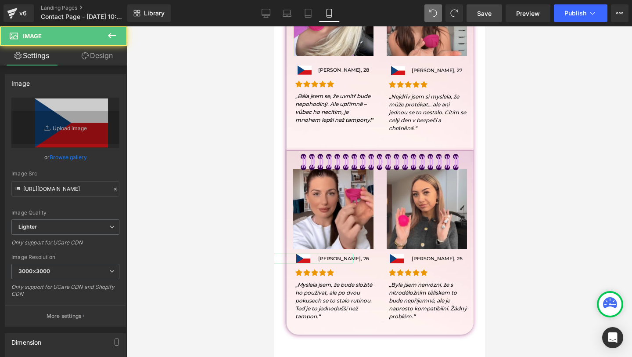
click at [100, 62] on link "Design" at bounding box center [97, 56] width 64 height 20
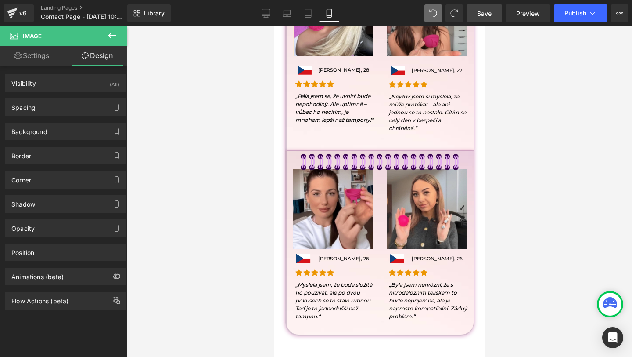
click at [43, 120] on div "Background Color & Image color transparent Color transparent 0 % Image Replace …" at bounding box center [65, 128] width 131 height 24
click at [44, 114] on div "Spacing" at bounding box center [65, 107] width 120 height 17
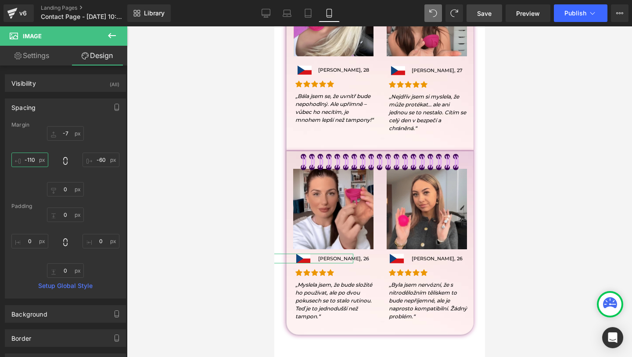
click at [36, 158] on input "-110" at bounding box center [29, 159] width 37 height 14
click at [34, 163] on input "-110" at bounding box center [29, 159] width 37 height 14
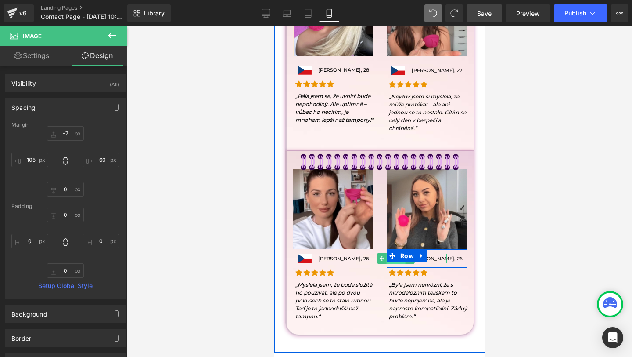
click at [395, 262] on span "Image" at bounding box center [395, 258] width 19 height 11
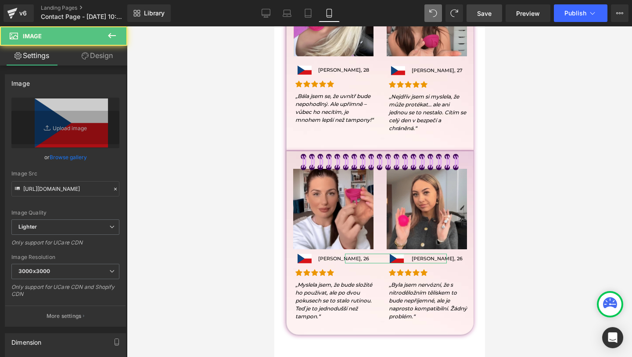
click at [95, 55] on link "Design" at bounding box center [97, 56] width 64 height 20
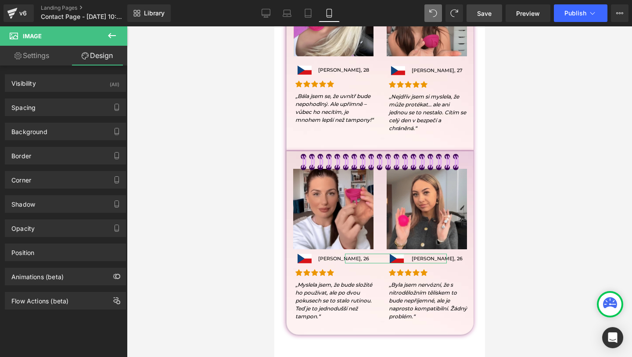
click at [71, 96] on div "Spacing Margin -7px -7 -60px -60 0px 0 -110px -110 Padding 0px 0 0px 0 0px 0 0p…" at bounding box center [65, 104] width 131 height 24
click at [71, 110] on div "Spacing" at bounding box center [65, 107] width 120 height 17
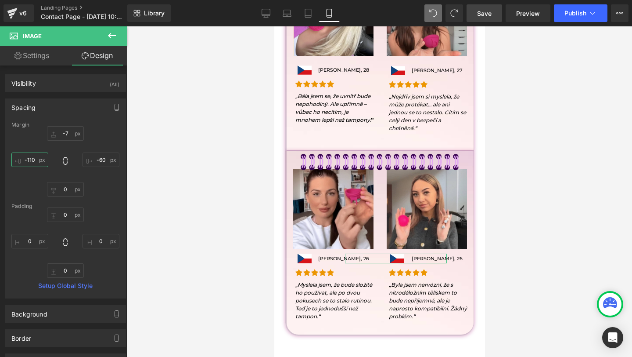
click at [30, 164] on input "-110" at bounding box center [29, 159] width 37 height 14
click at [31, 162] on input "-110" at bounding box center [29, 159] width 37 height 14
type input "-105"
click at [485, 17] on span "Save" at bounding box center [484, 13] width 14 height 9
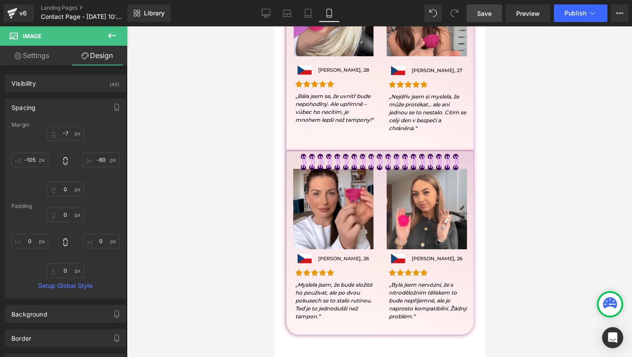
click at [485, 17] on span "Save" at bounding box center [484, 13] width 14 height 9
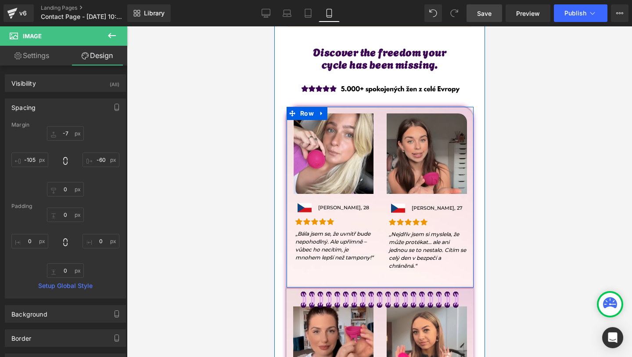
scroll to position [419, 0]
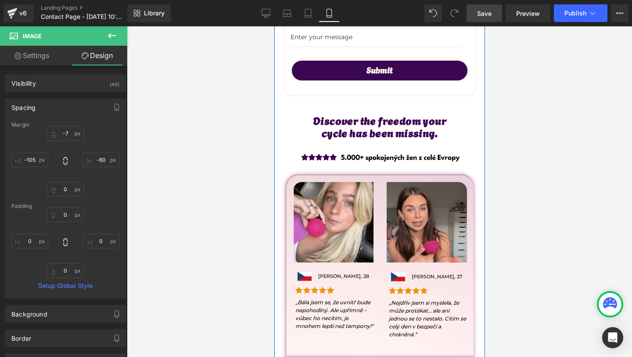
click at [367, 127] on div "Discover the freedom your cycle has been missing. Heading" at bounding box center [379, 126] width 193 height 25
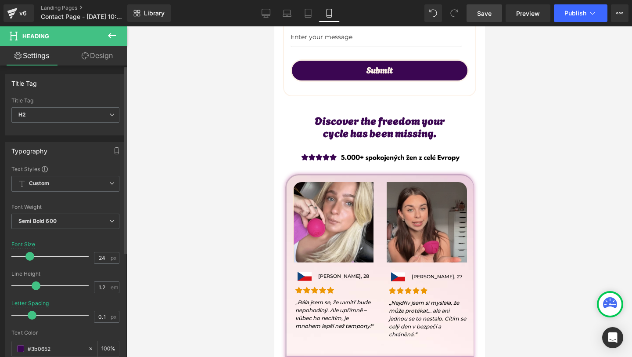
type input "0"
click at [29, 313] on div at bounding box center [52, 315] width 73 height 18
click at [484, 9] on span "Save" at bounding box center [484, 13] width 14 height 9
click at [484, 12] on span "Save" at bounding box center [484, 13] width 14 height 9
click at [268, 21] on link "Desktop" at bounding box center [266, 13] width 21 height 18
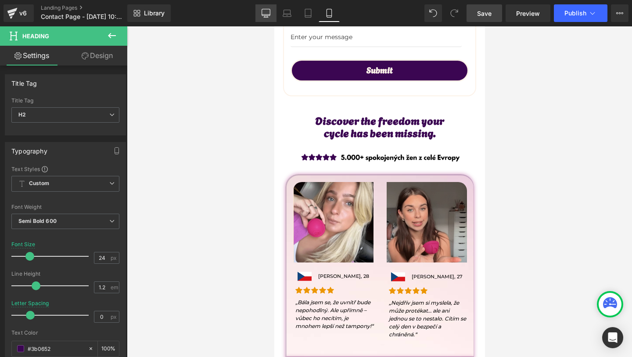
type input "35"
type input "0.8"
type input "100"
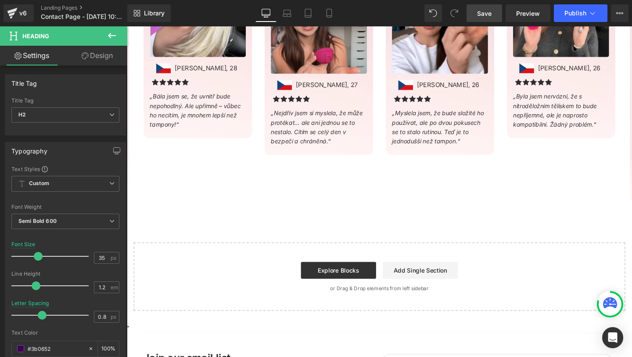
scroll to position [733, 0]
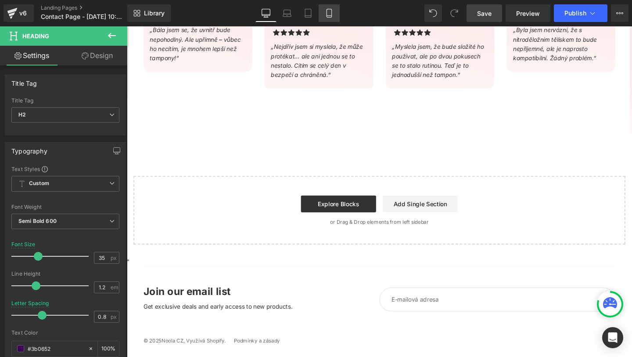
click at [331, 19] on link "Mobile" at bounding box center [329, 13] width 21 height 18
type input "24"
type input "0"
type input "100"
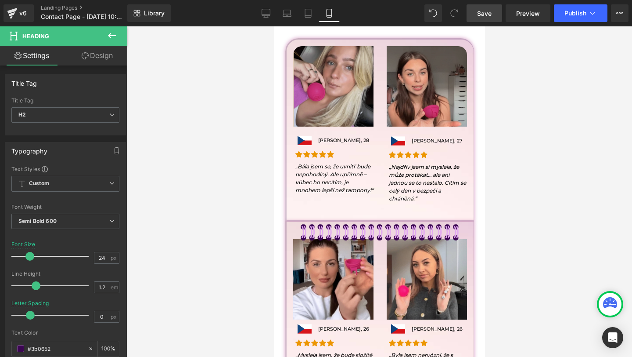
scroll to position [556, 0]
